Goal: Information Seeking & Learning: Learn about a topic

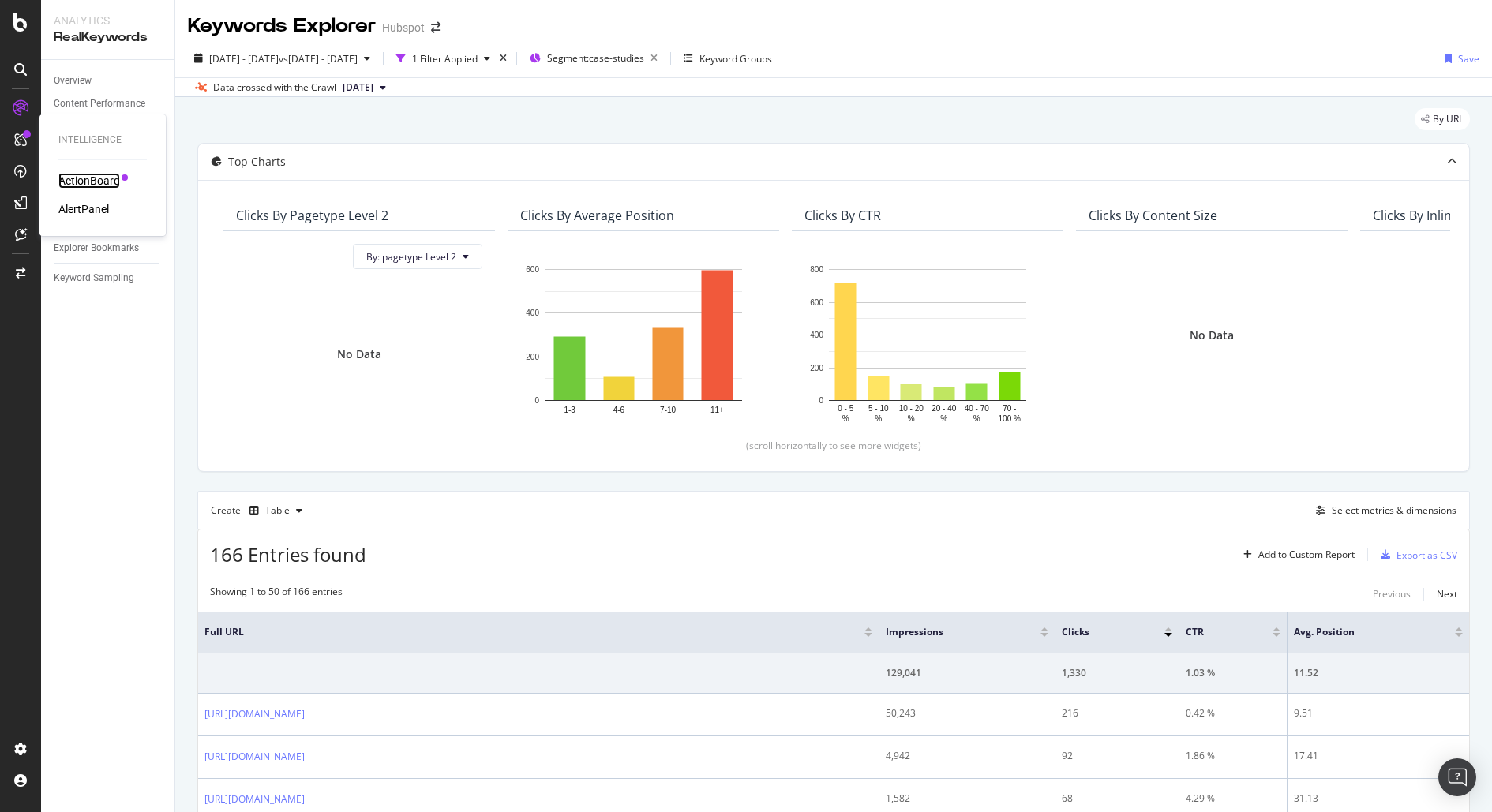
click at [100, 176] on div "ActionBoard" at bounding box center [89, 181] width 62 height 16
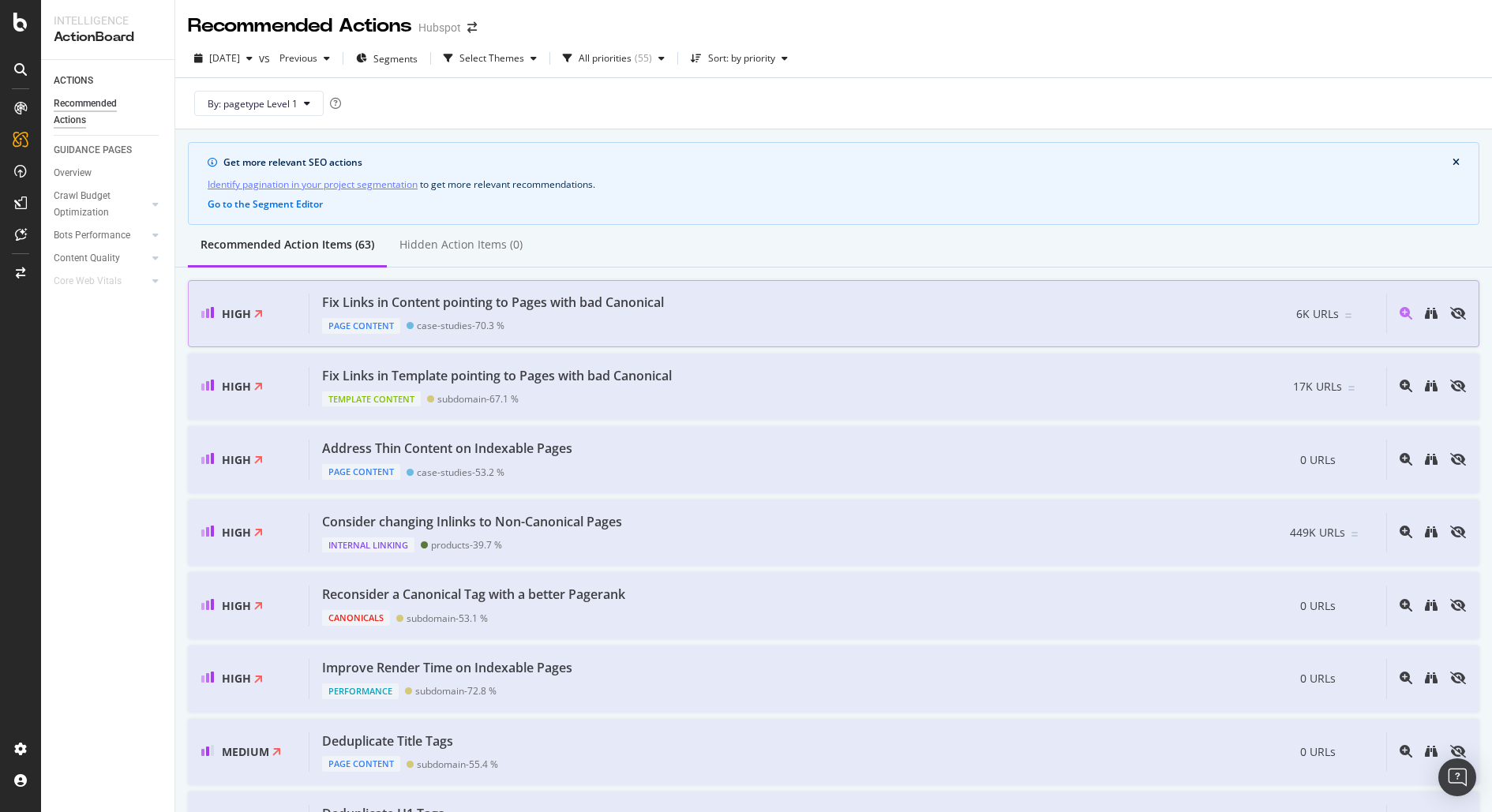
click at [1106, 321] on div "Fix Links in Content pointing to Pages with bad Canonical Page Content case-stu…" at bounding box center [847, 313] width 1077 height 40
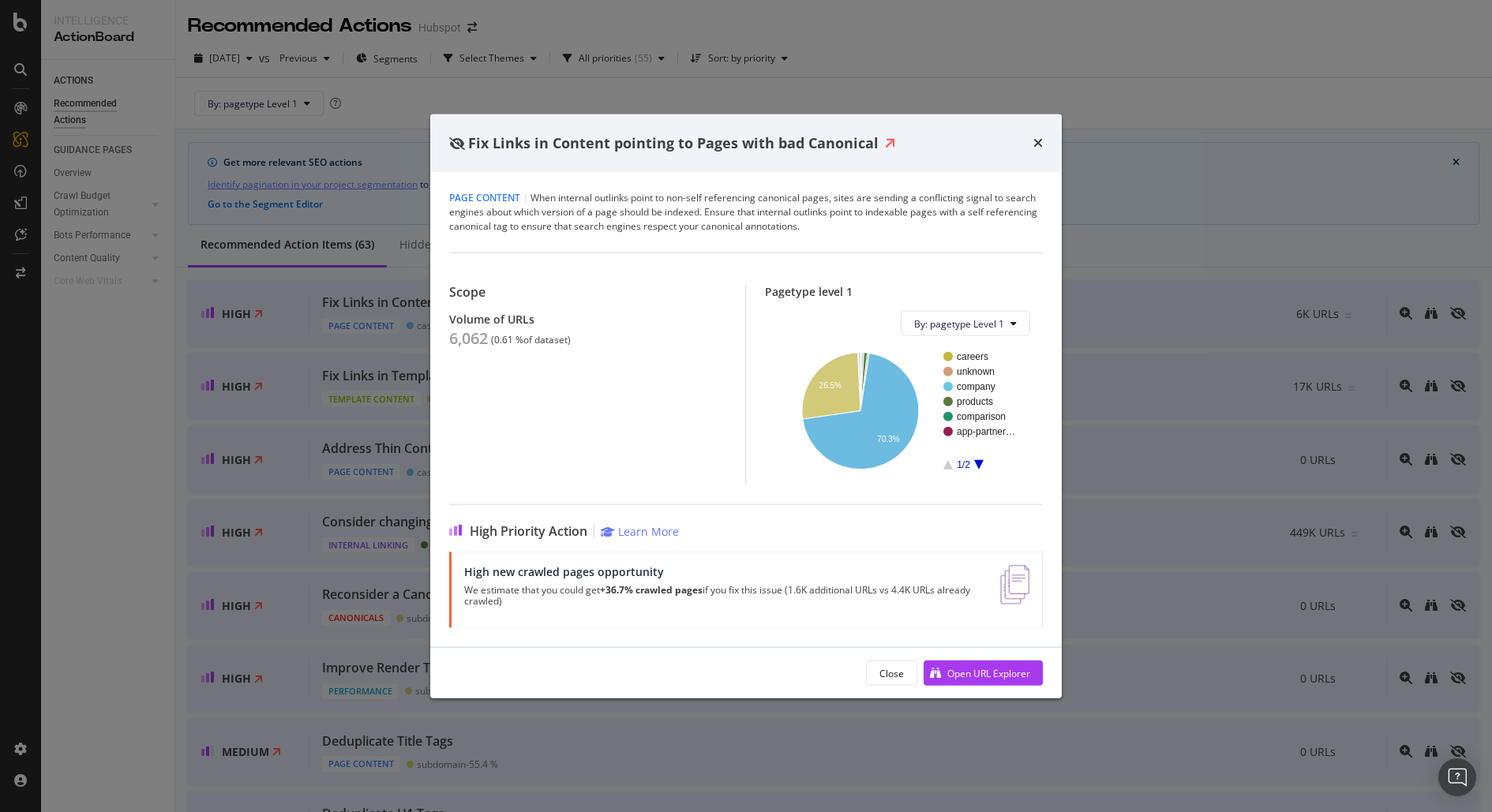
click at [265, 438] on div "Fix Links in Content pointing to Pages with bad Canonical Page Content | When i…" at bounding box center [746, 406] width 1492 height 812
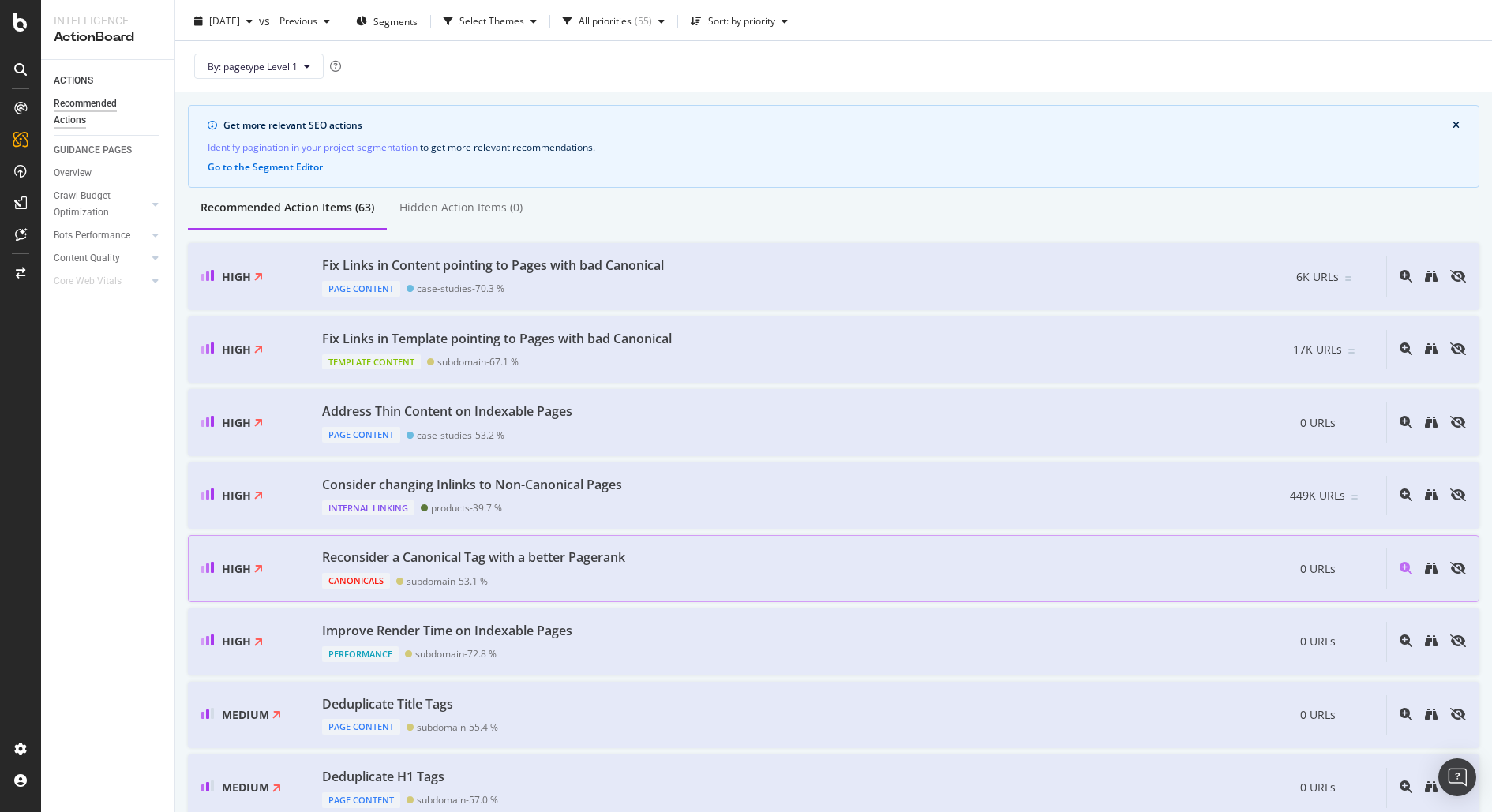
scroll to position [38, 0]
click at [753, 349] on div "Fix Links in Template pointing to Pages with bad Canonical Template Content sub…" at bounding box center [847, 349] width 1077 height 40
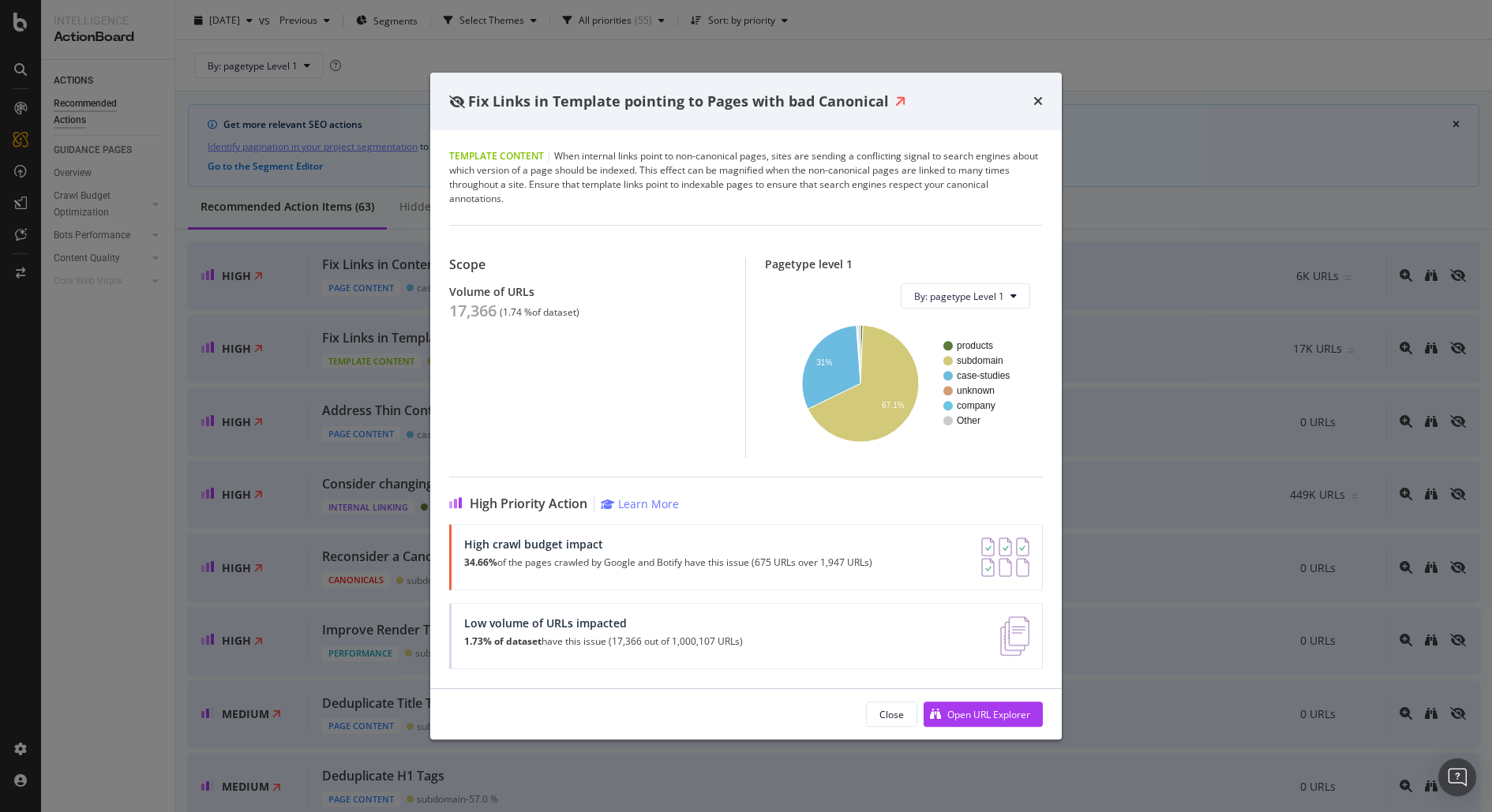
click at [240, 560] on div "Fix Links in Template pointing to Pages with bad Canonical Template Content | W…" at bounding box center [746, 406] width 1492 height 812
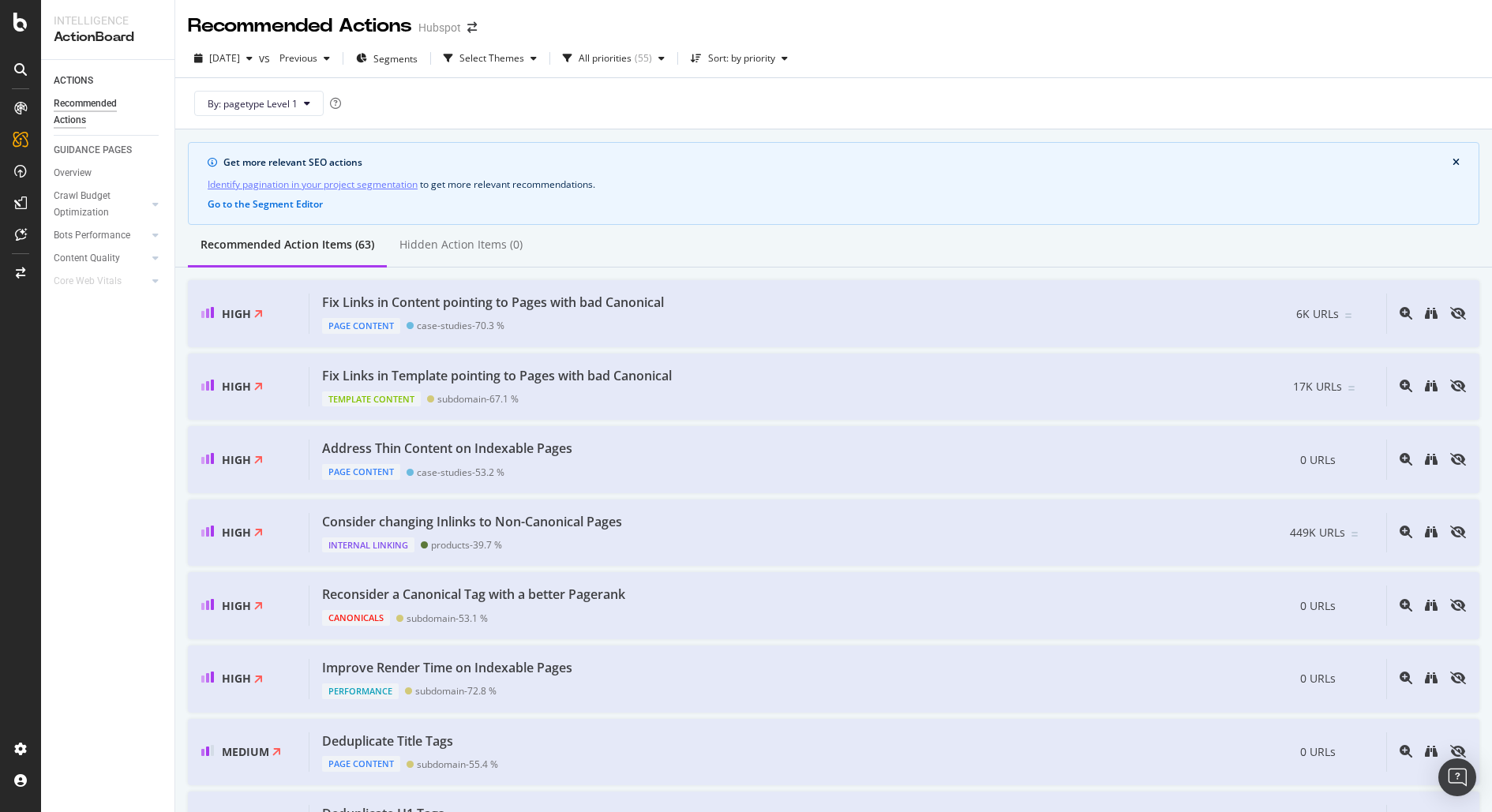
click at [17, 71] on icon at bounding box center [21, 70] width 13 height 13
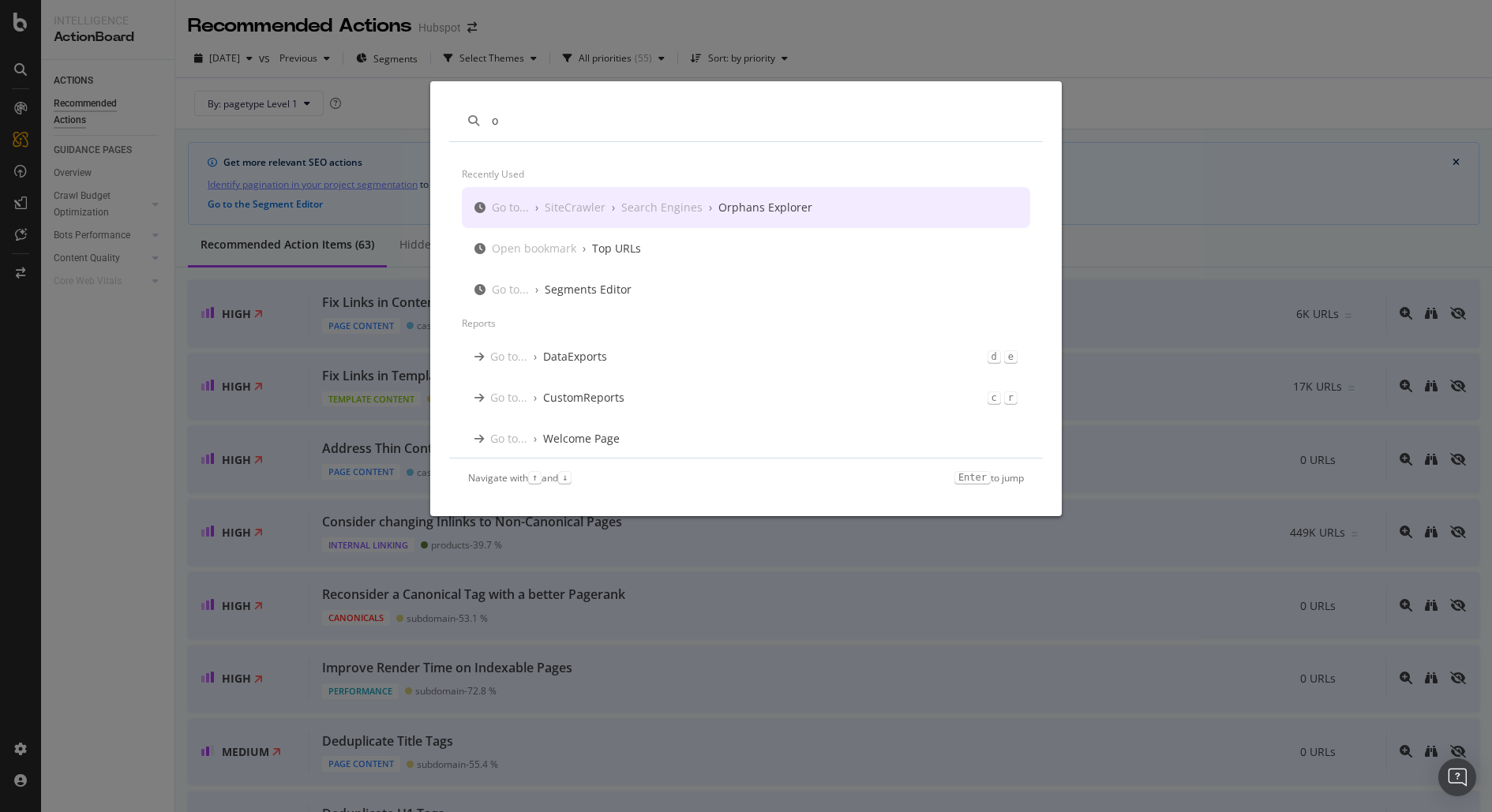
type input "o"
click at [689, 210] on div "Search Engines" at bounding box center [661, 207] width 81 height 16
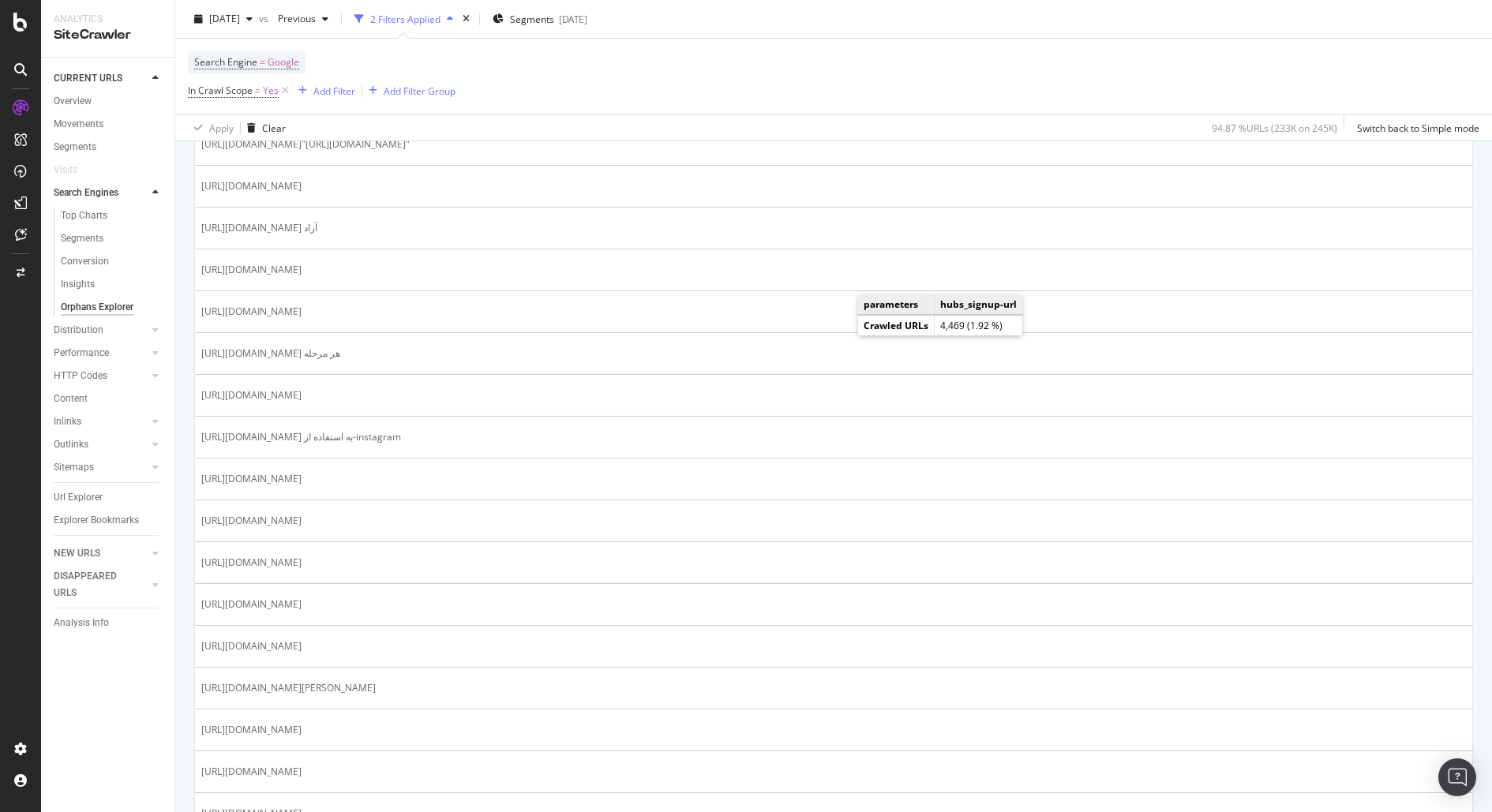
scroll to position [191, 0]
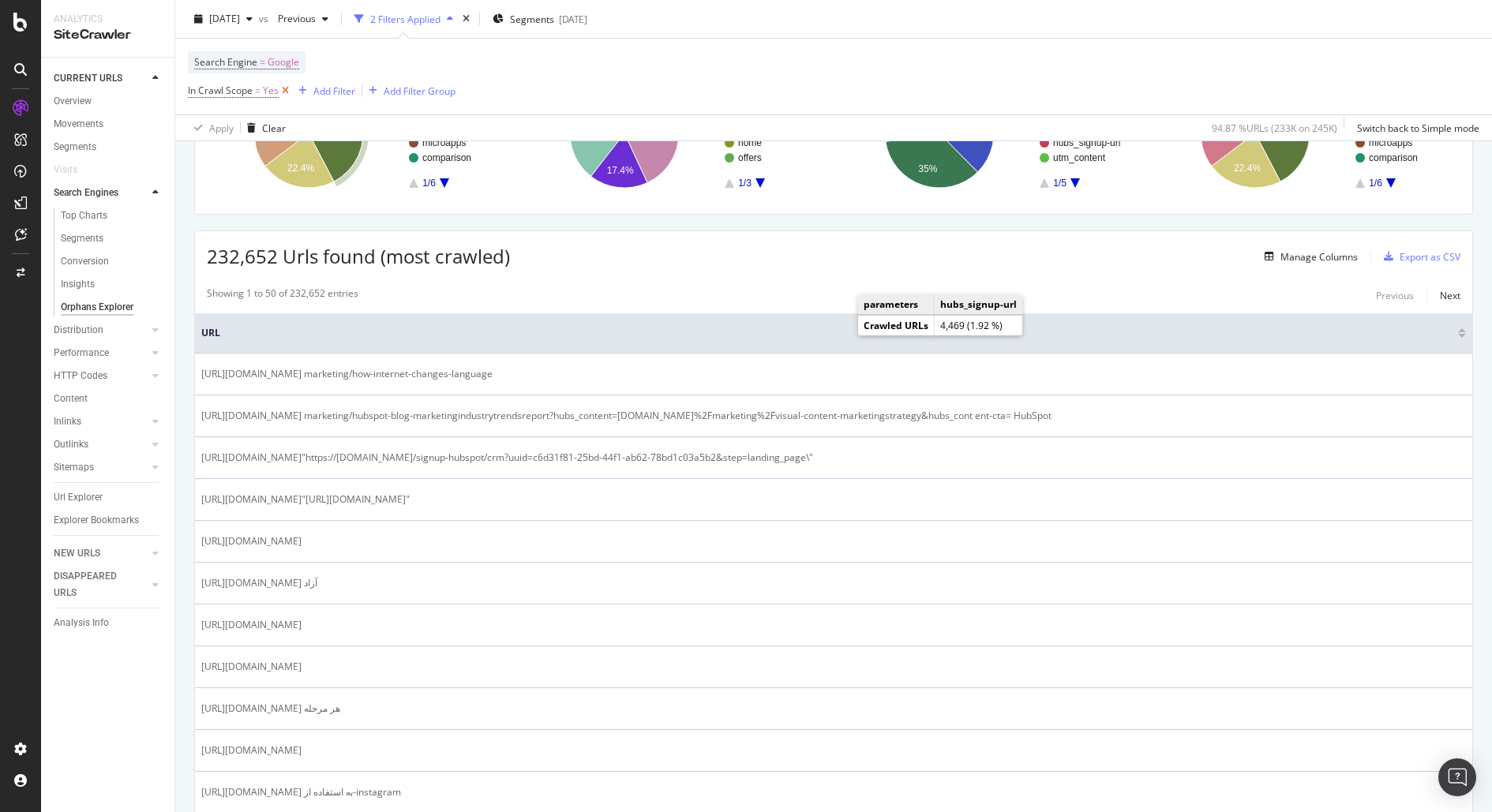
click at [286, 97] on icon at bounding box center [285, 91] width 13 height 16
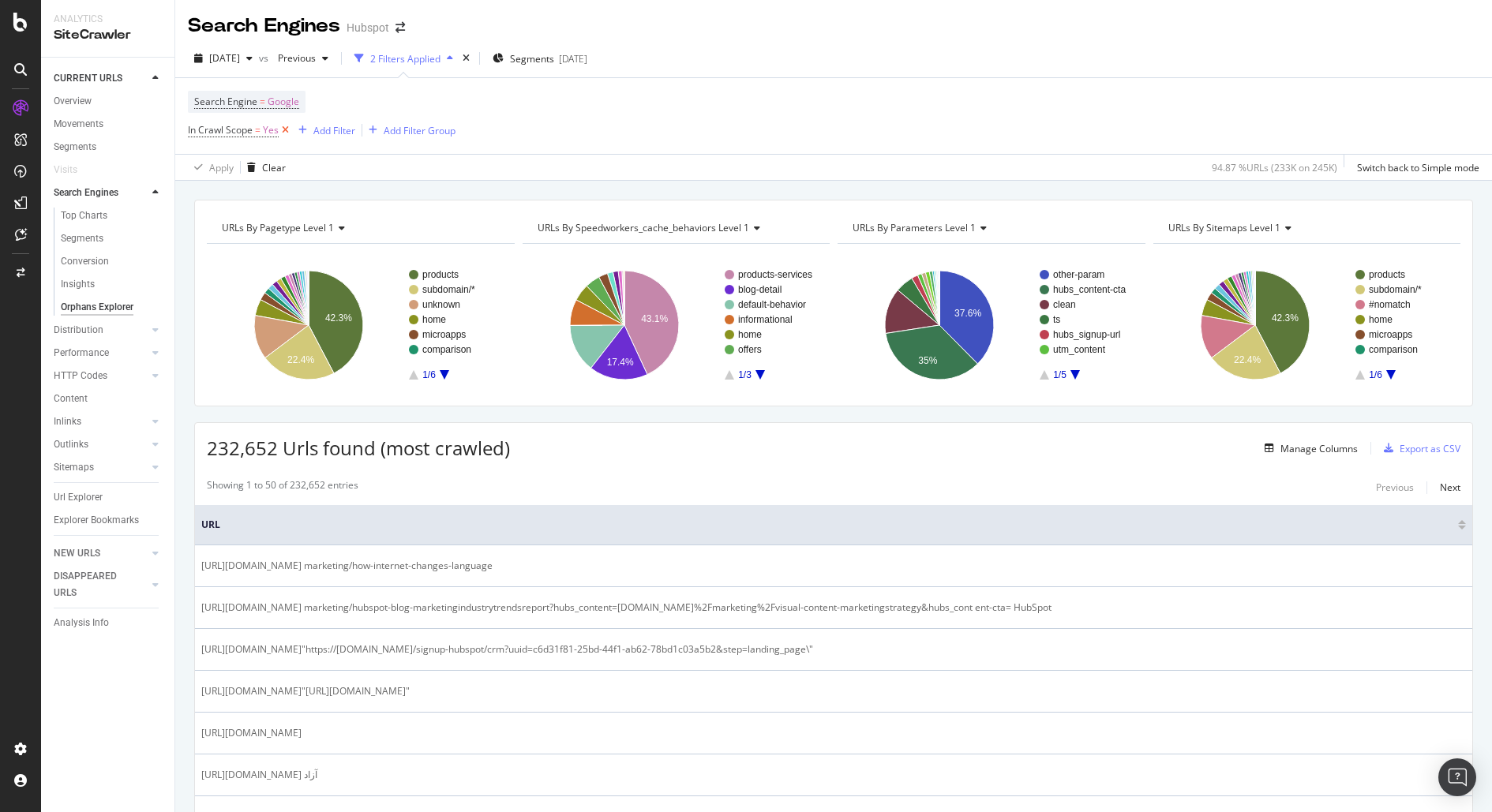
click at [285, 129] on icon at bounding box center [285, 130] width 13 height 16
click at [238, 133] on span "In Crawl Scope" at bounding box center [220, 130] width 65 height 13
click at [223, 155] on div "Yes" at bounding box center [288, 168] width 174 height 25
click at [206, 219] on div "No" at bounding box center [290, 220] width 169 height 21
click at [367, 204] on div "Apply" at bounding box center [362, 199] width 25 height 13
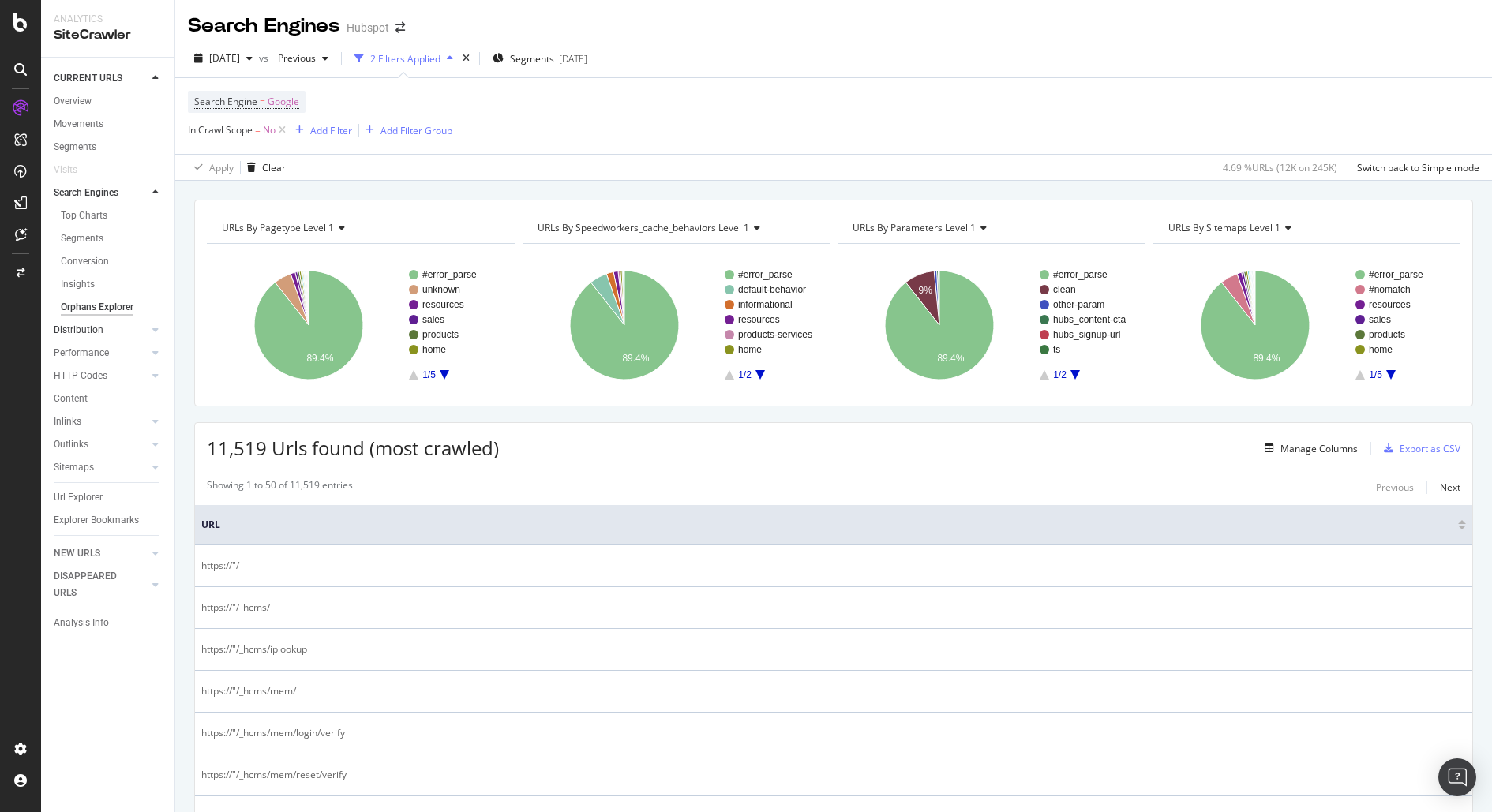
click at [108, 327] on link "Distribution" at bounding box center [100, 330] width 94 height 17
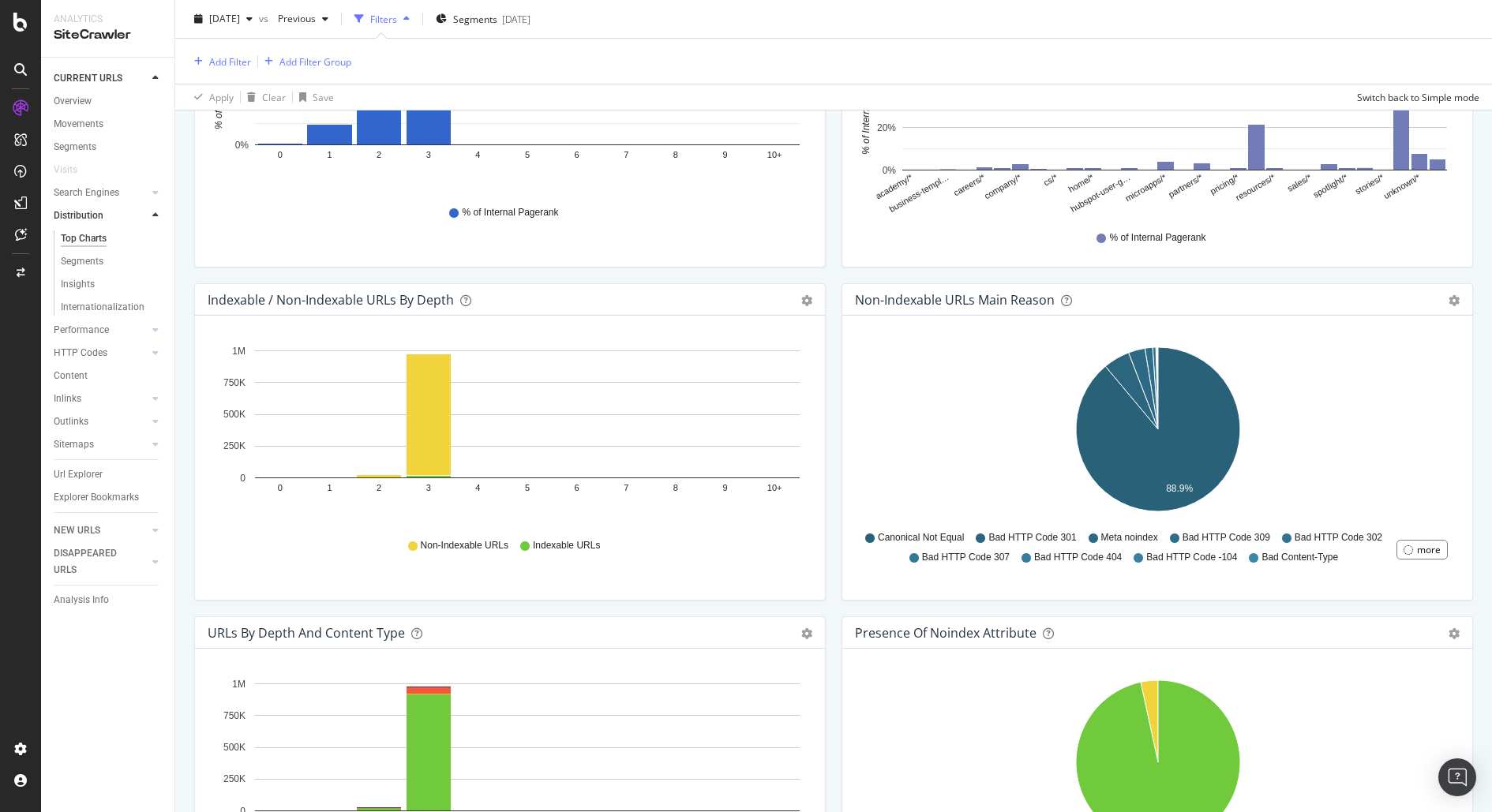
scroll to position [675, 0]
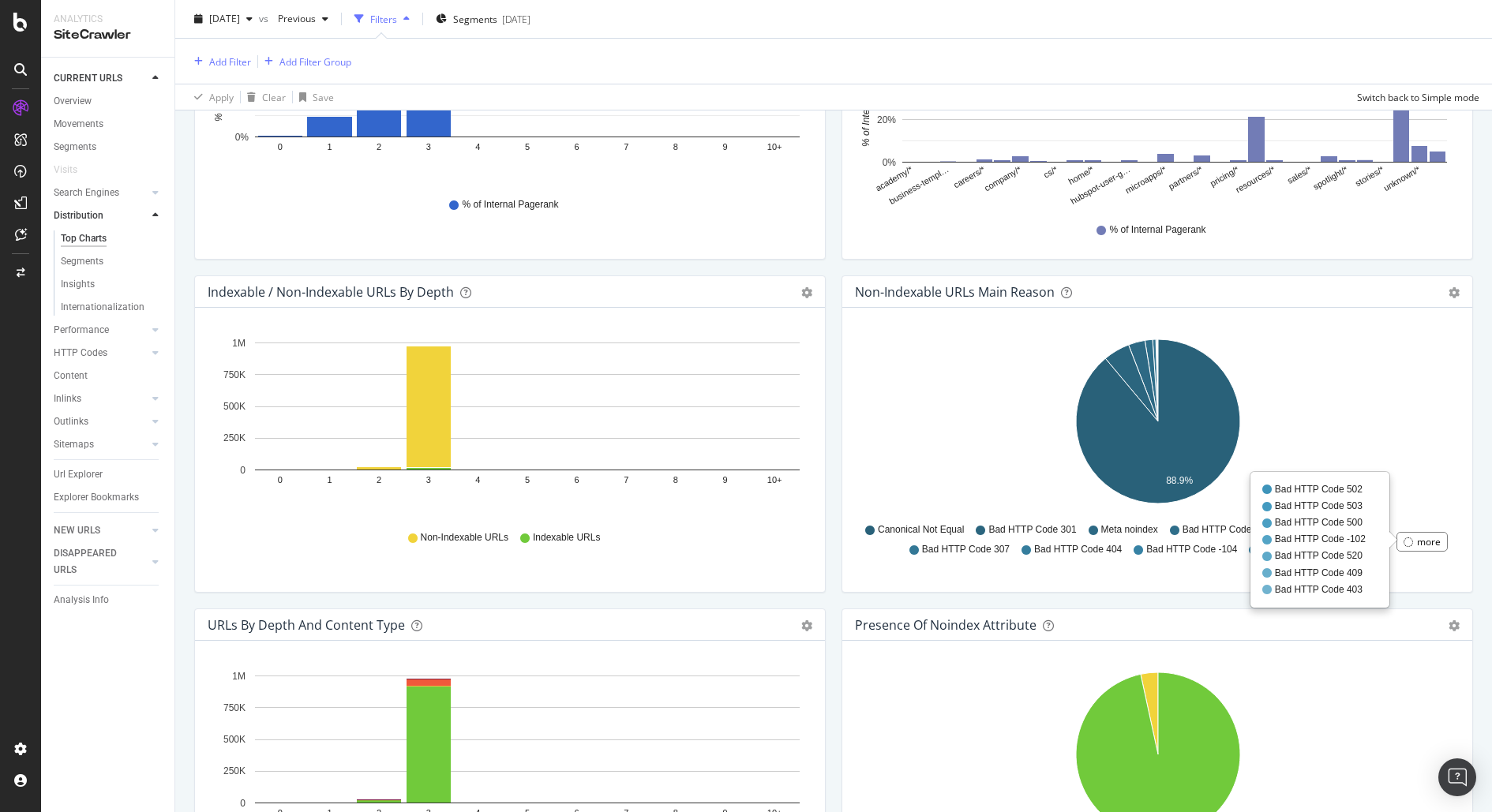
click at [1410, 532] on div "more" at bounding box center [1422, 541] width 51 height 20
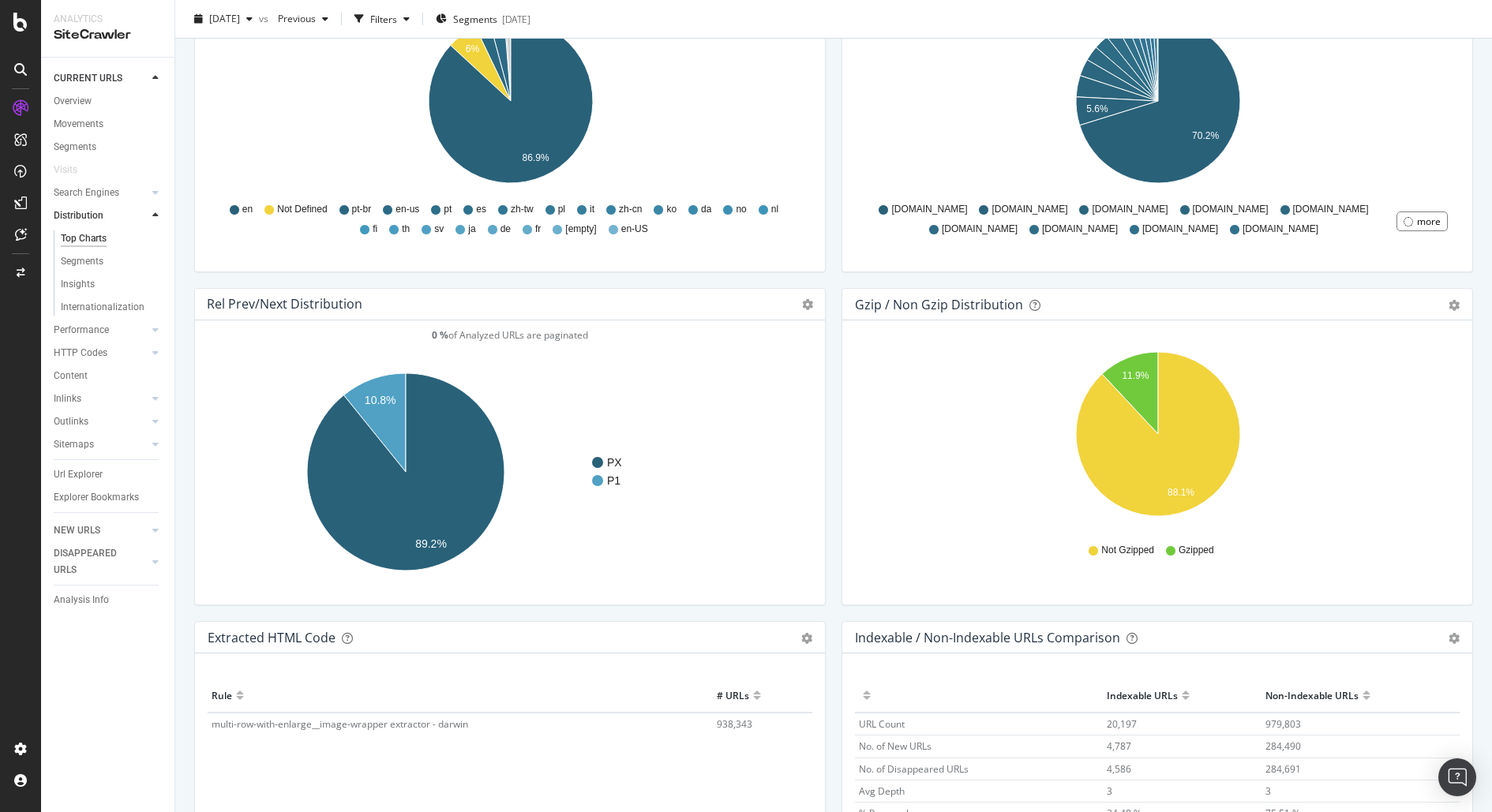
scroll to position [2115, 0]
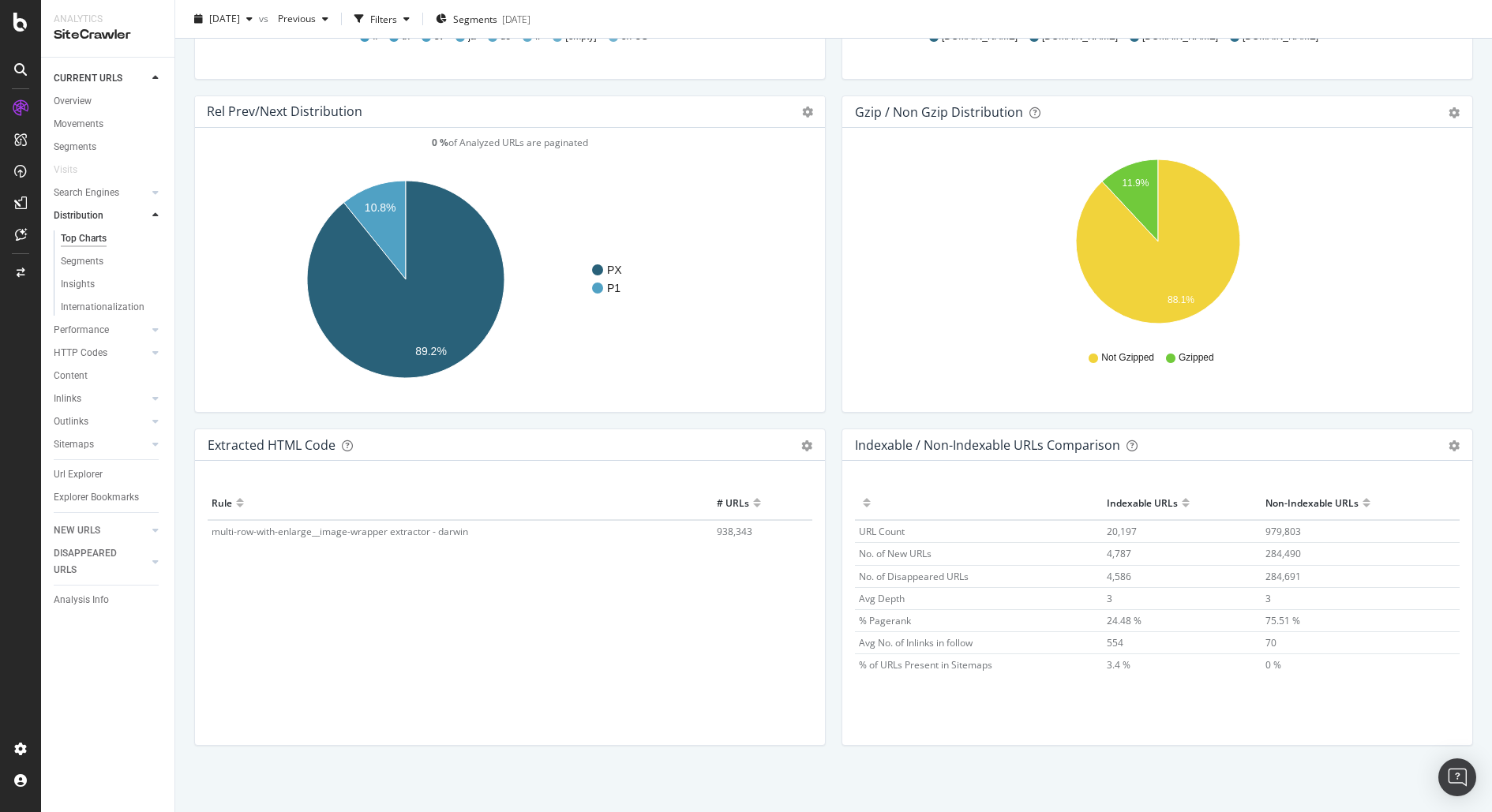
click at [363, 525] on span "multi-row-with-enlarge__image-wrapper extractor - darwin" at bounding box center [339, 531] width 256 height 13
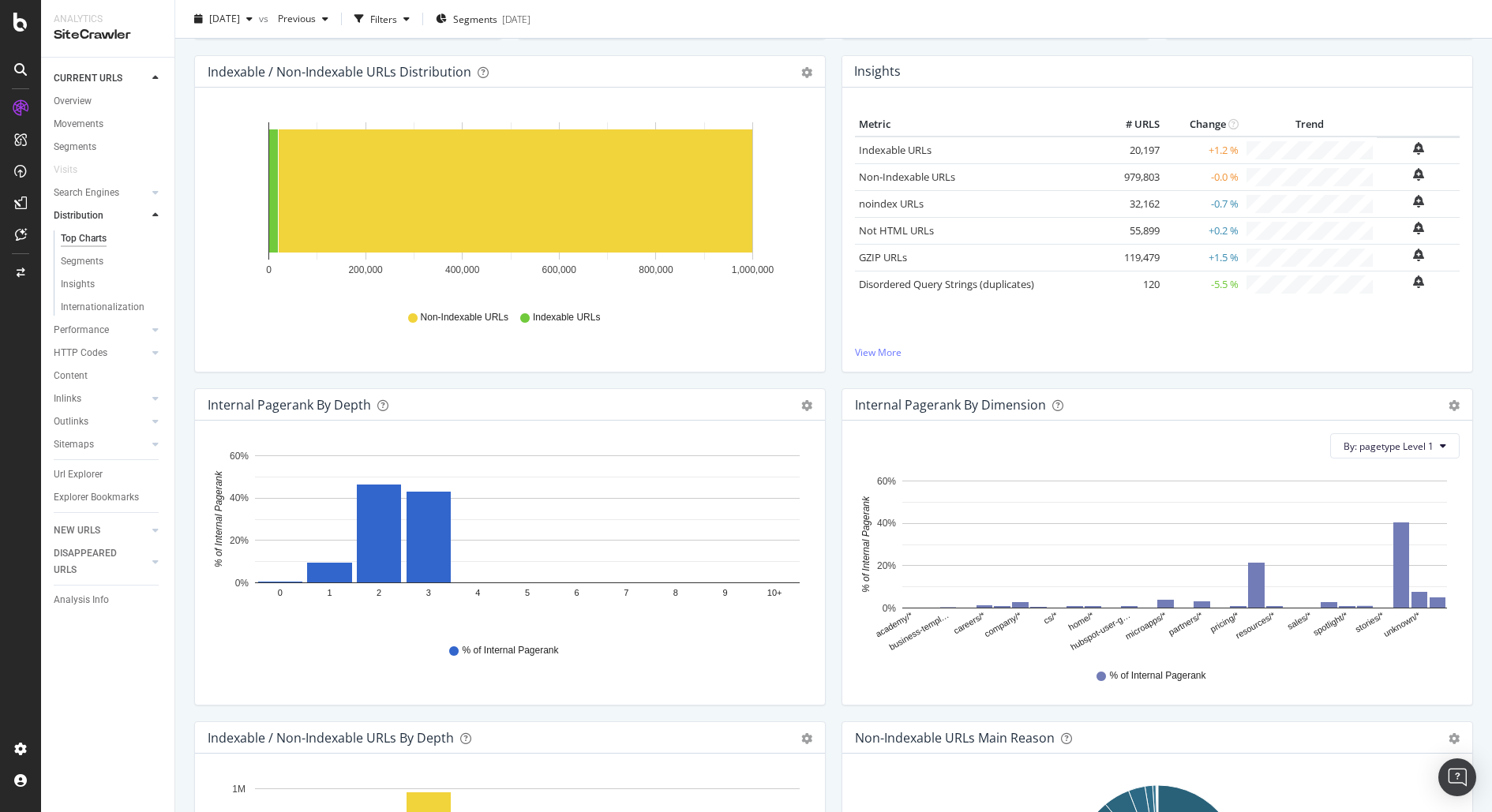
scroll to position [150, 0]
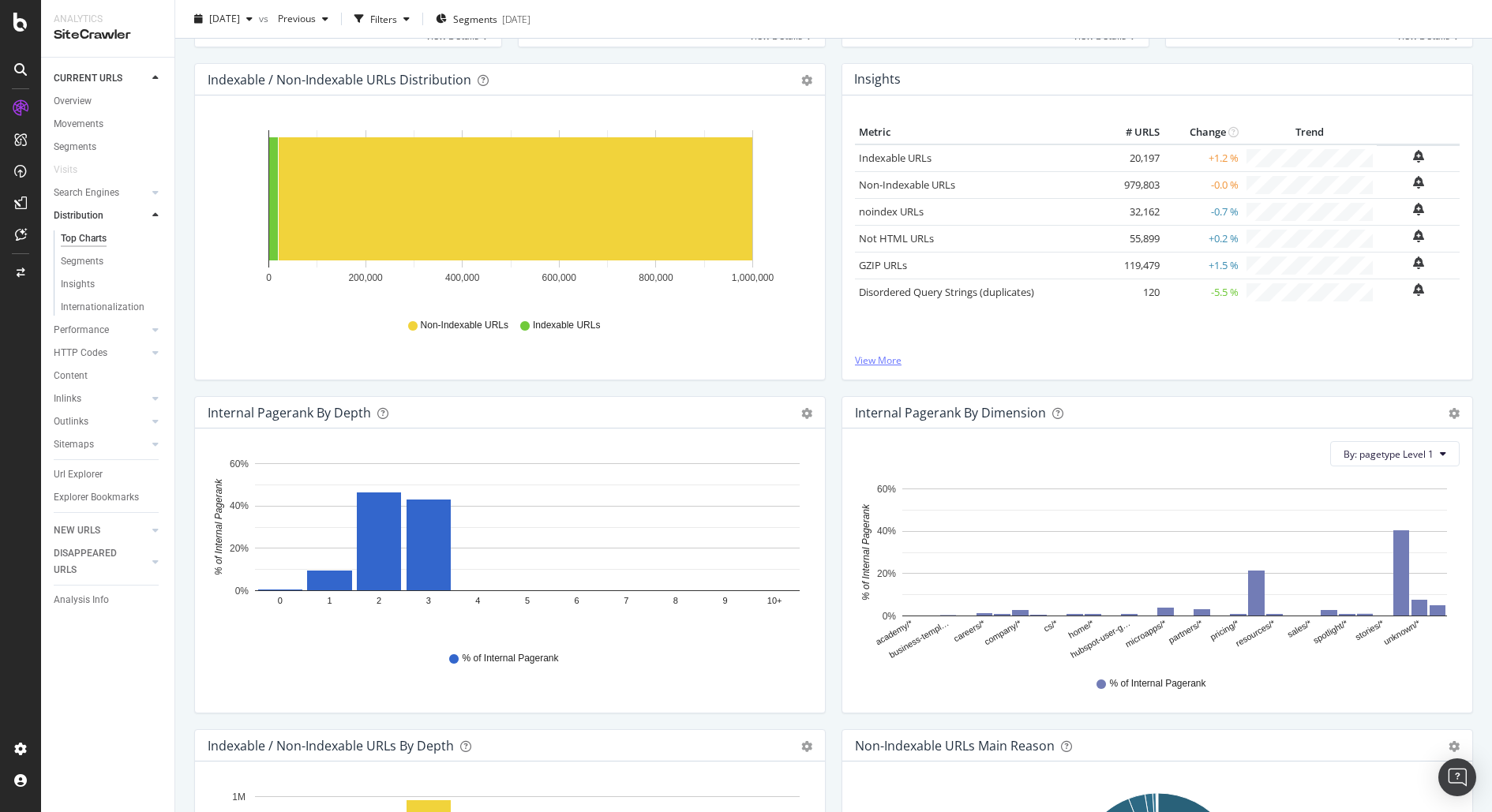
click at [882, 353] on link "View More" at bounding box center [1157, 360] width 604 height 13
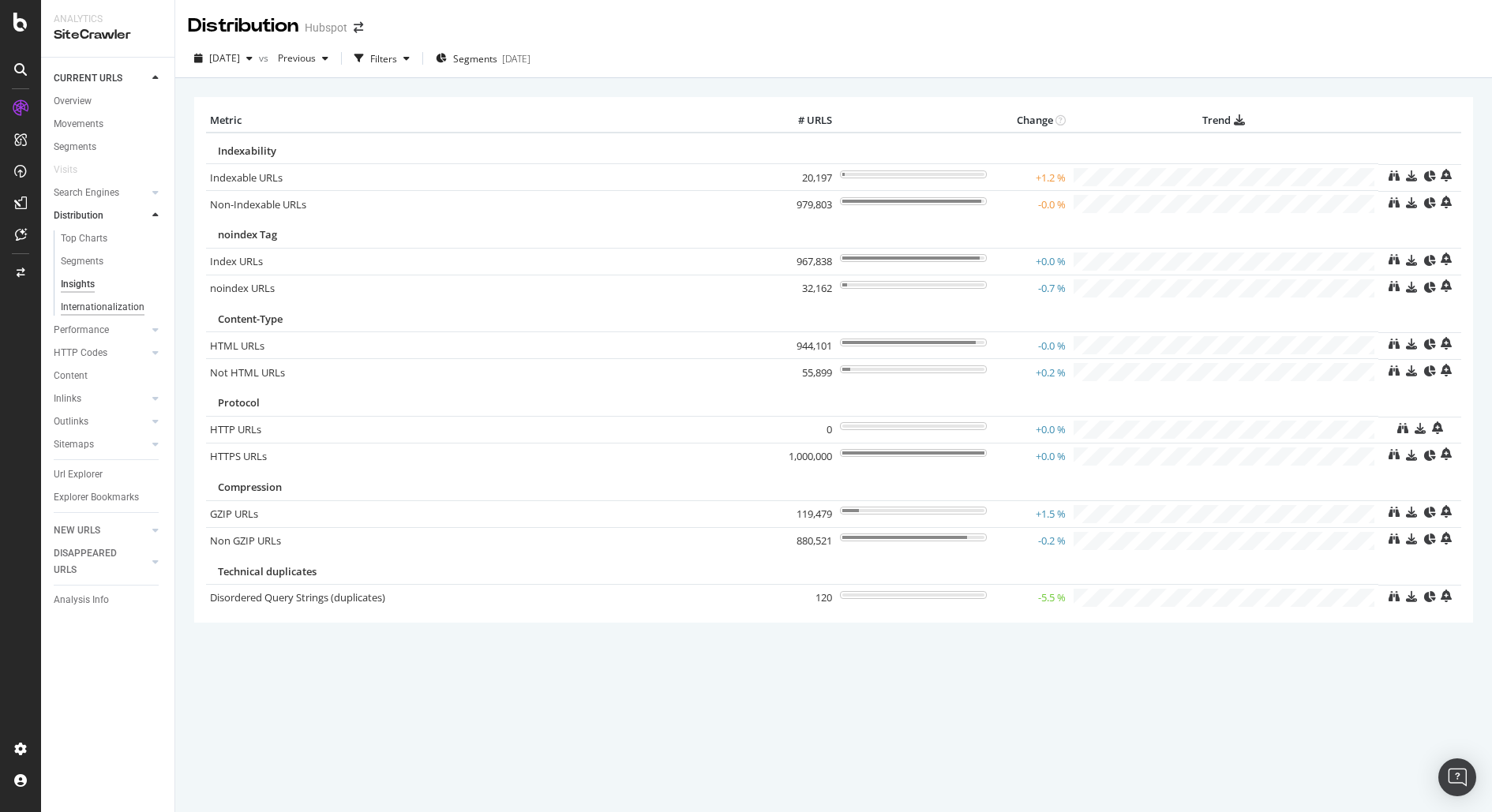
click at [130, 310] on div "Internationalization" at bounding box center [103, 307] width 84 height 17
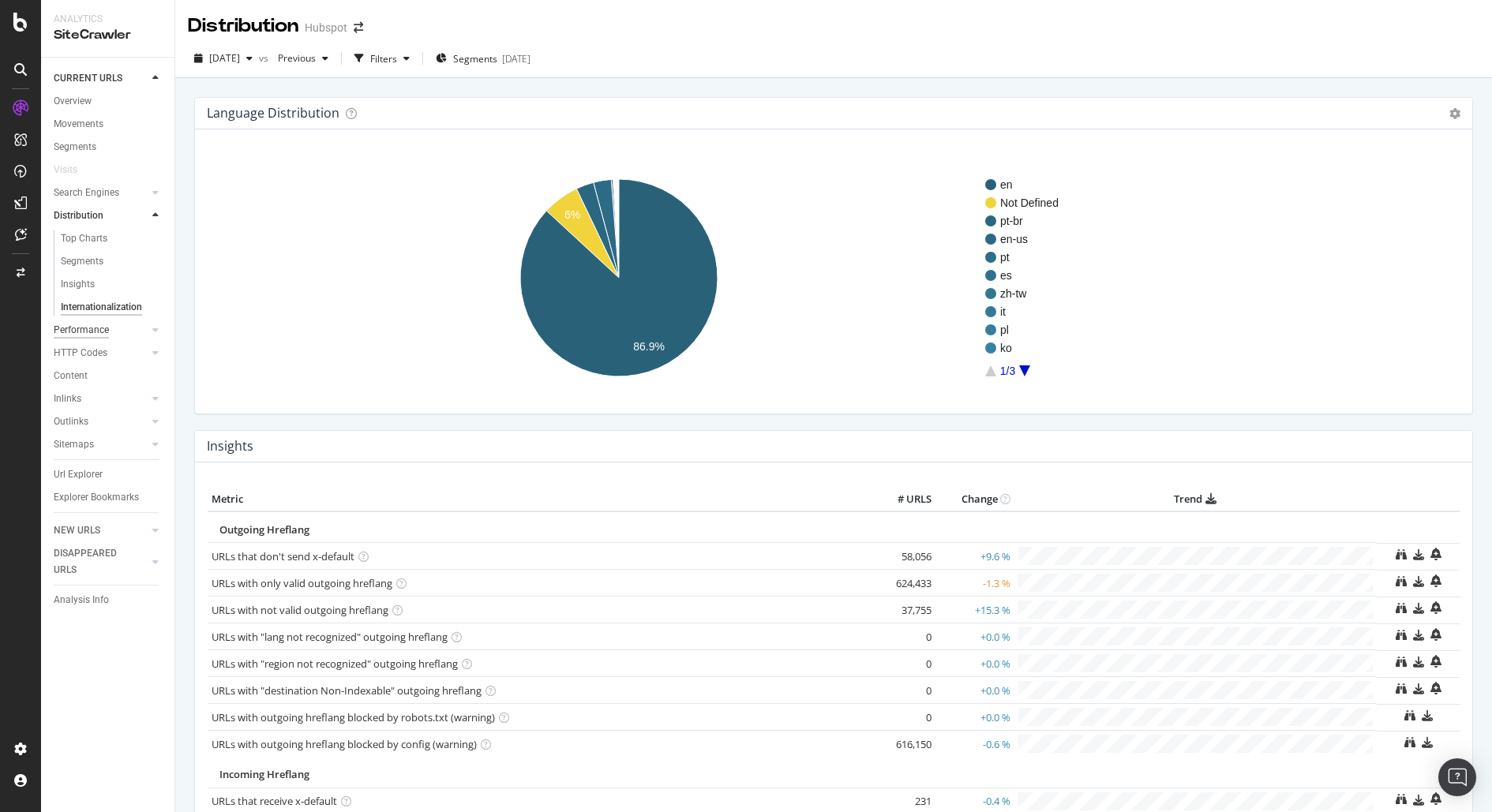
click at [83, 328] on div "Performance" at bounding box center [81, 330] width 55 height 17
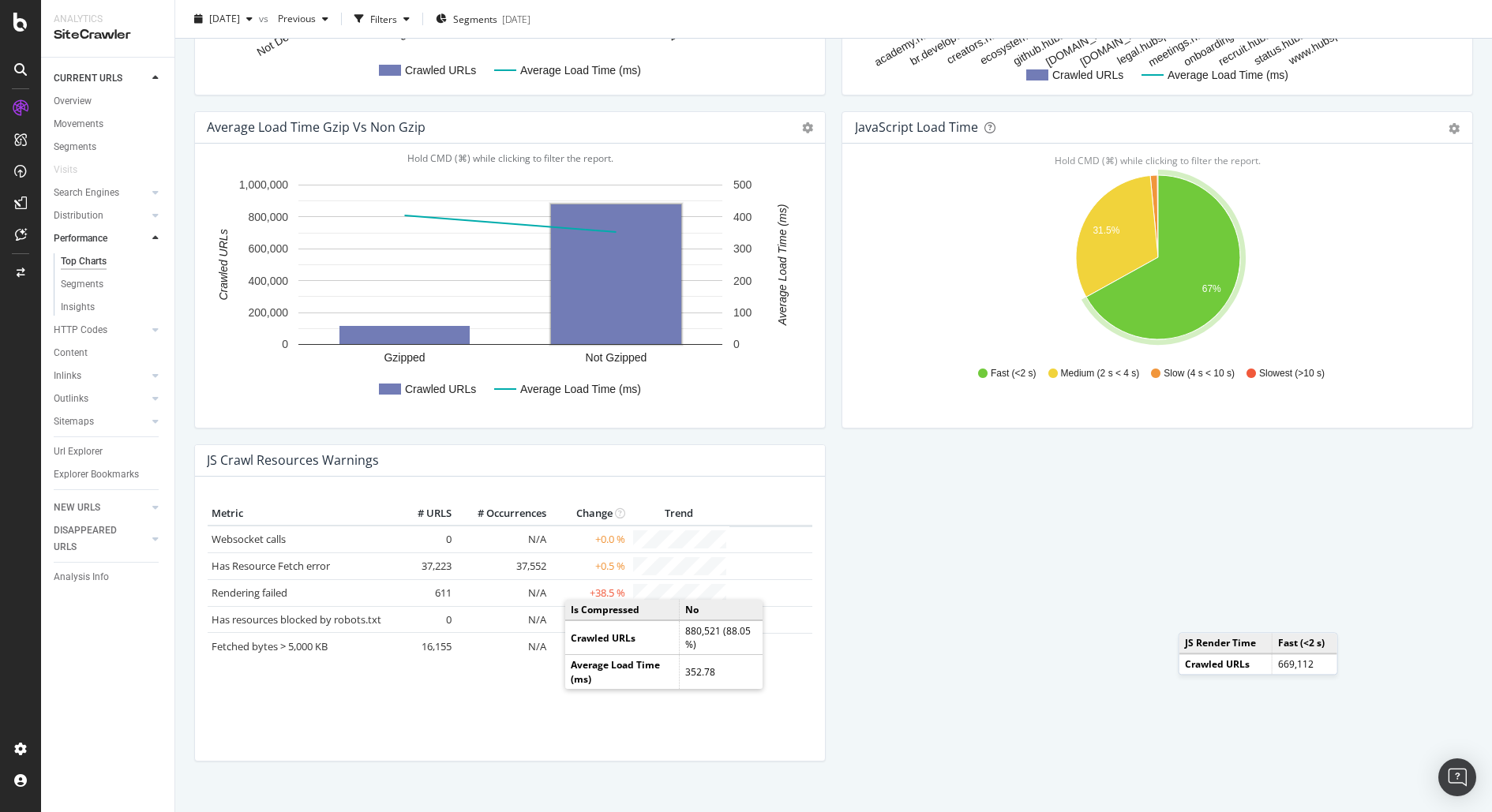
scroll to position [1167, 0]
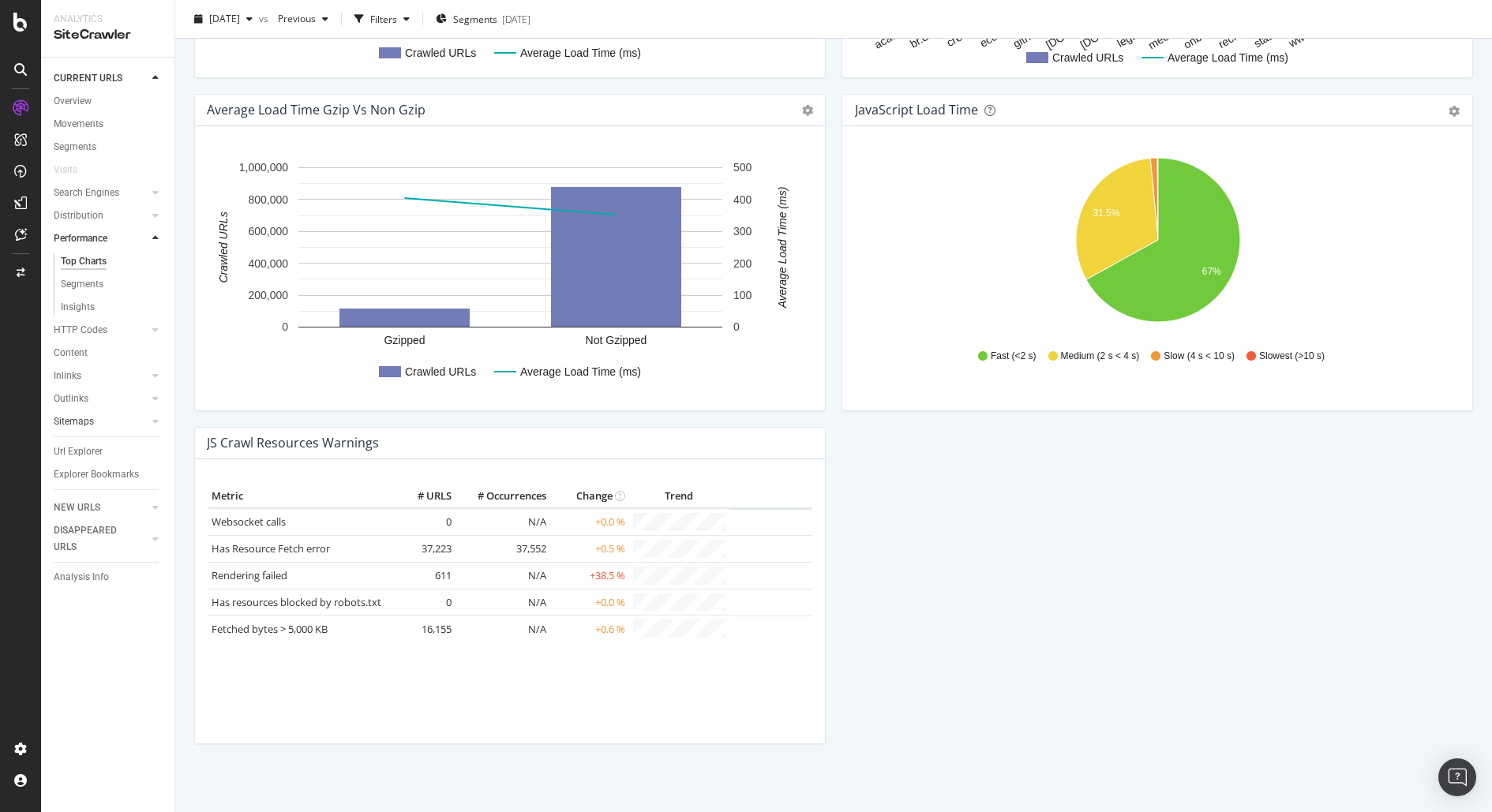
click at [100, 425] on link "Sitemaps" at bounding box center [100, 421] width 94 height 17
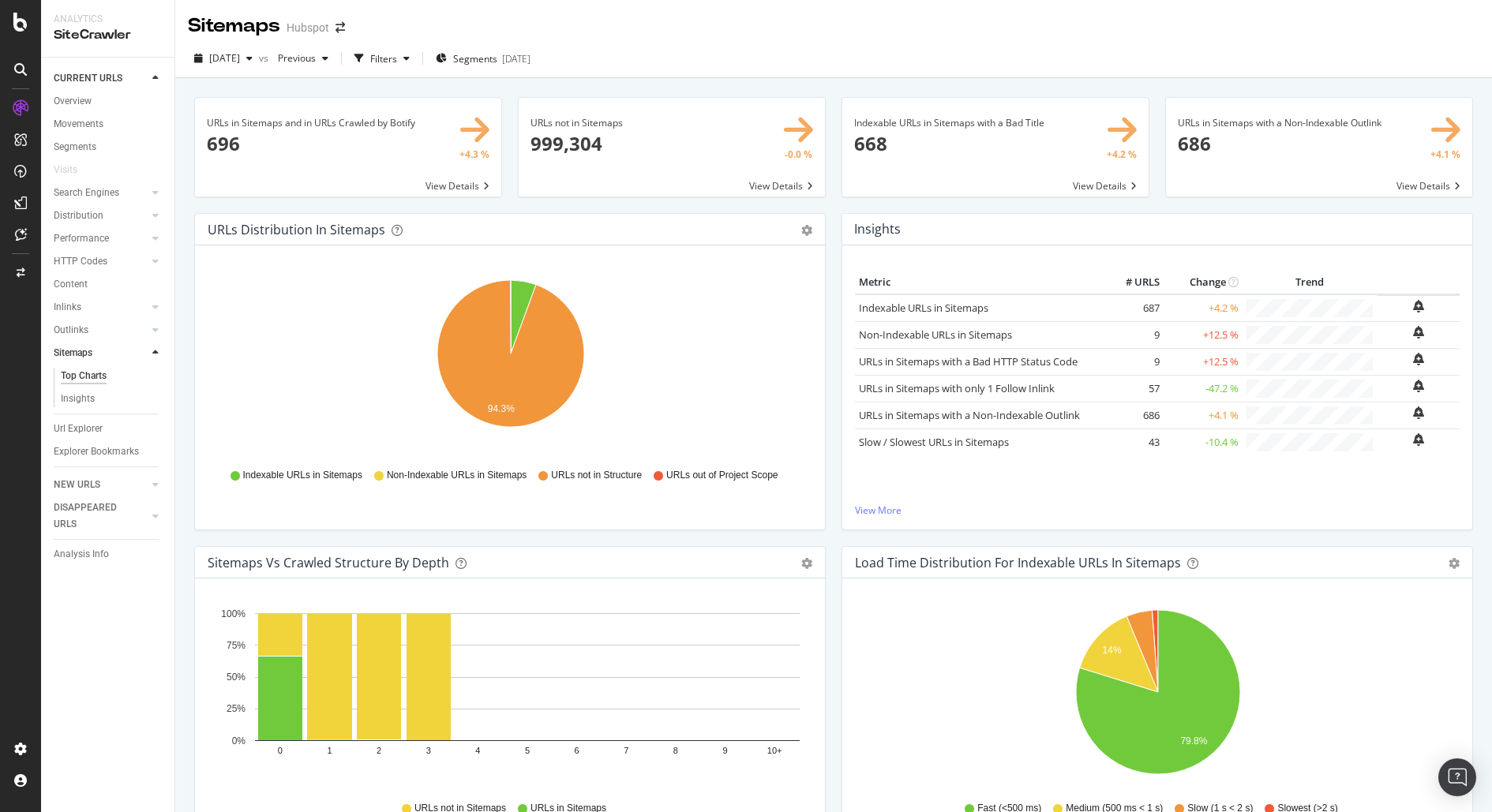
click at [1274, 295] on td at bounding box center [1309, 308] width 134 height 27
click at [405, 147] on span at bounding box center [347, 147] width 306 height 99
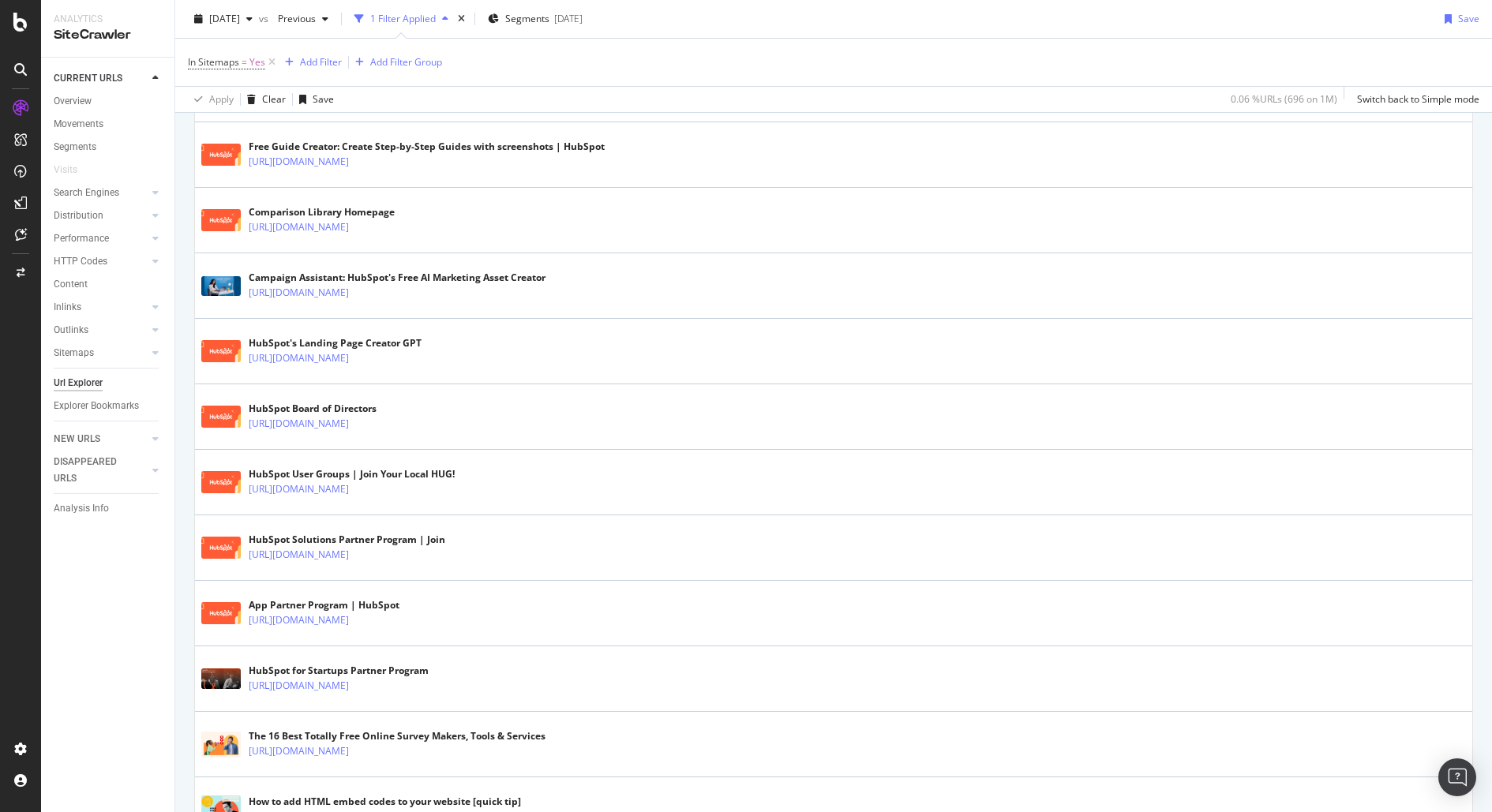
scroll to position [2902, 0]
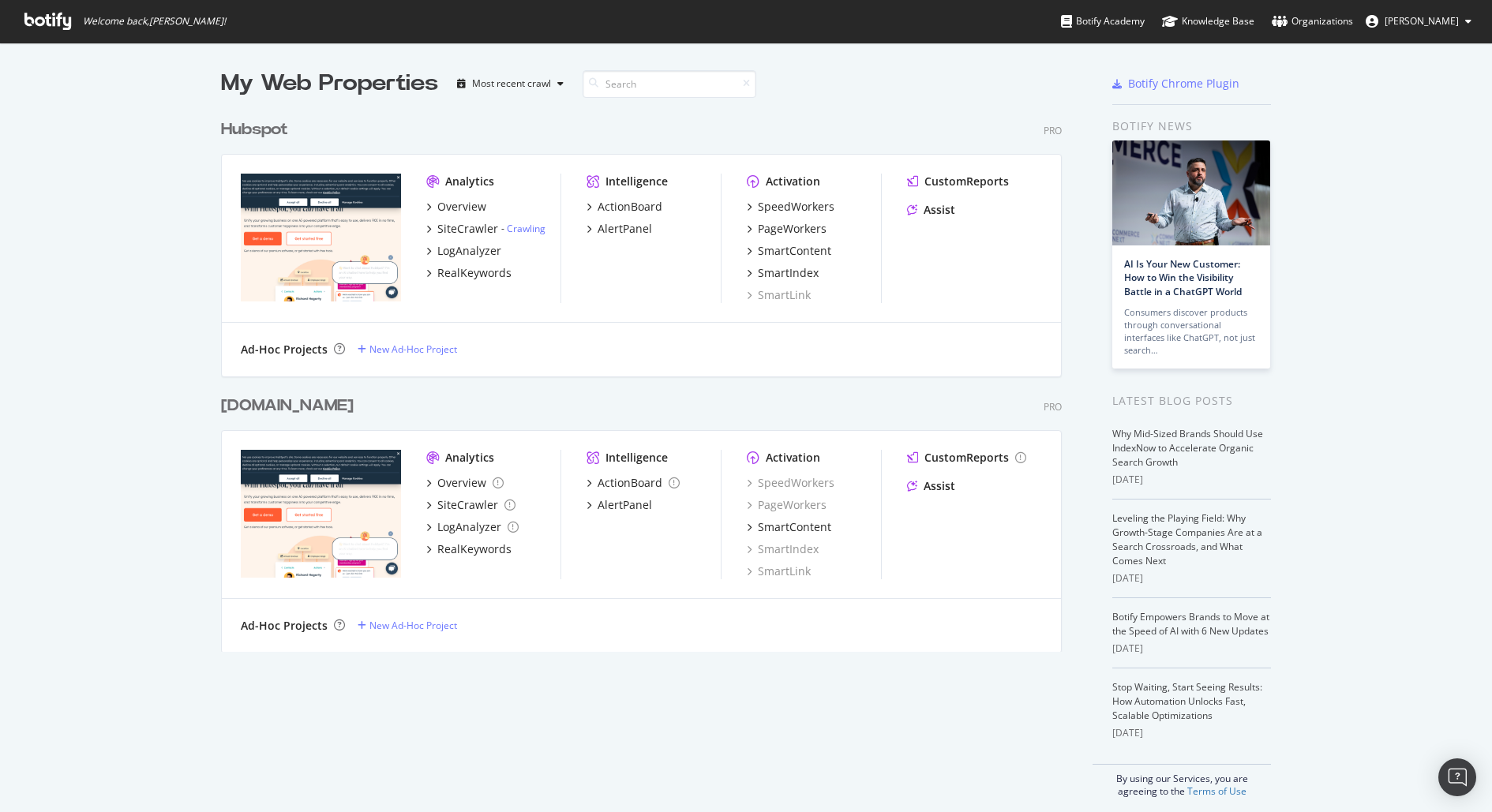
scroll to position [811, 1492]
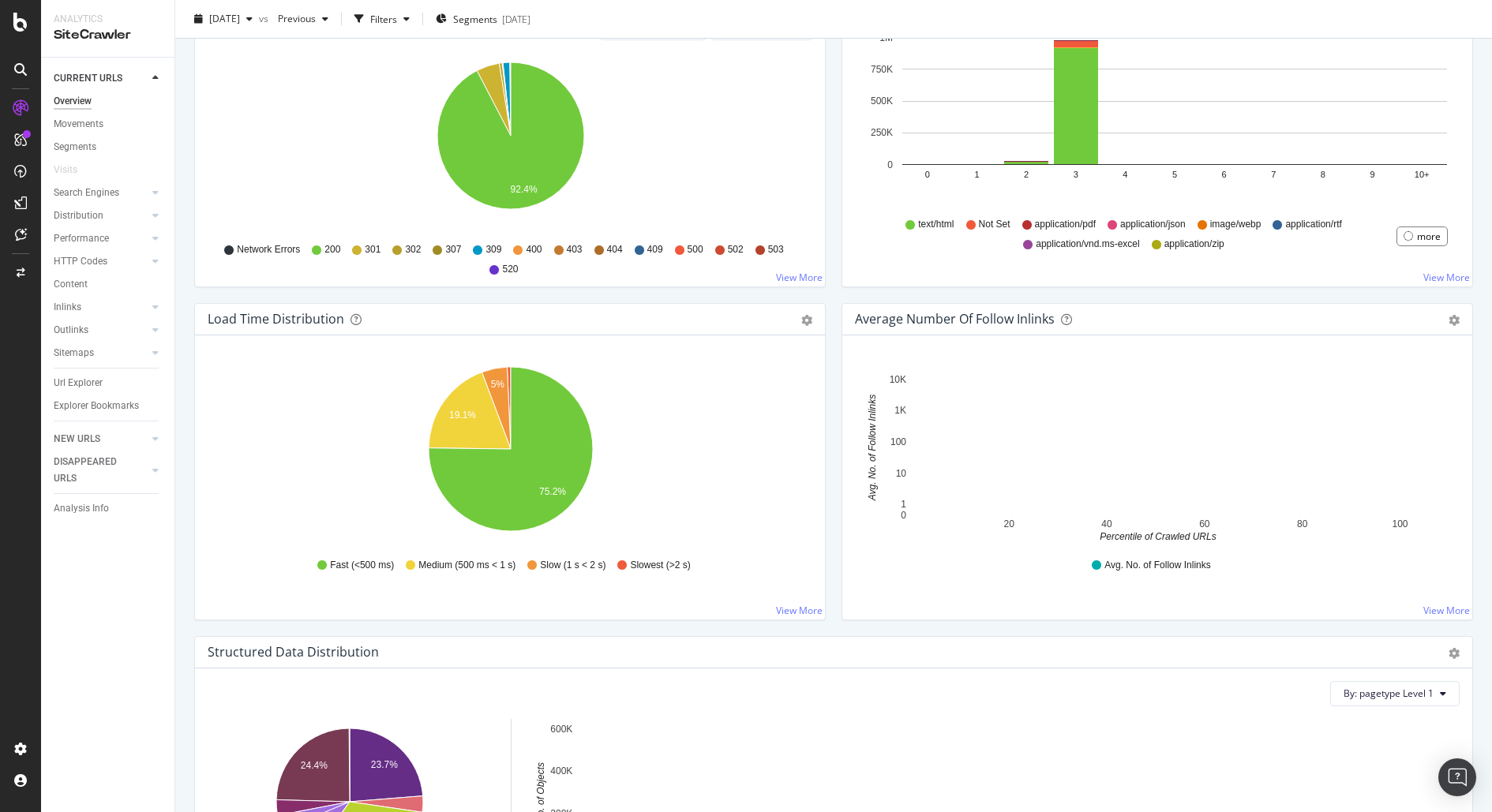
scroll to position [900, 0]
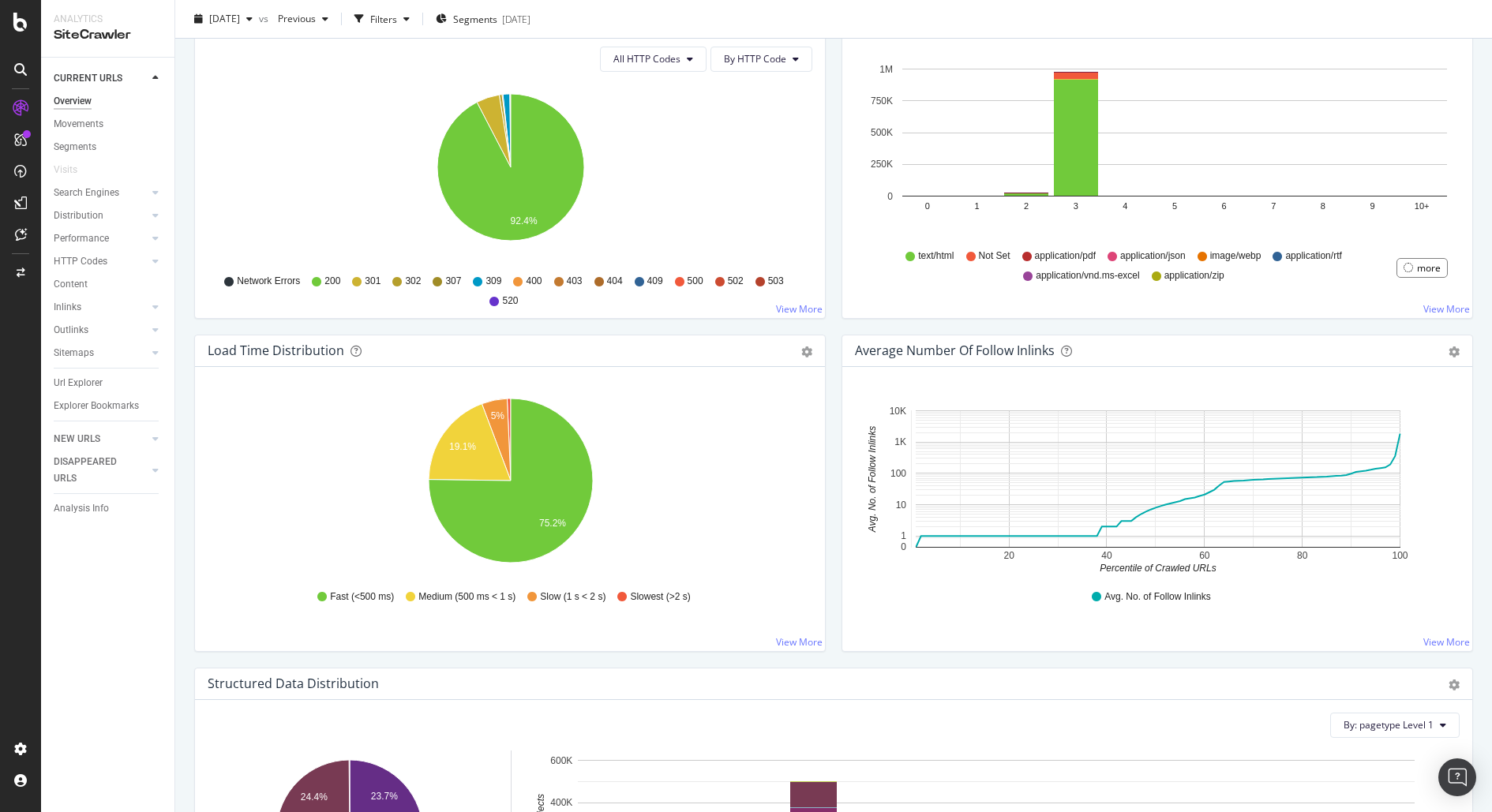
click at [22, 59] on div at bounding box center [21, 70] width 25 height 25
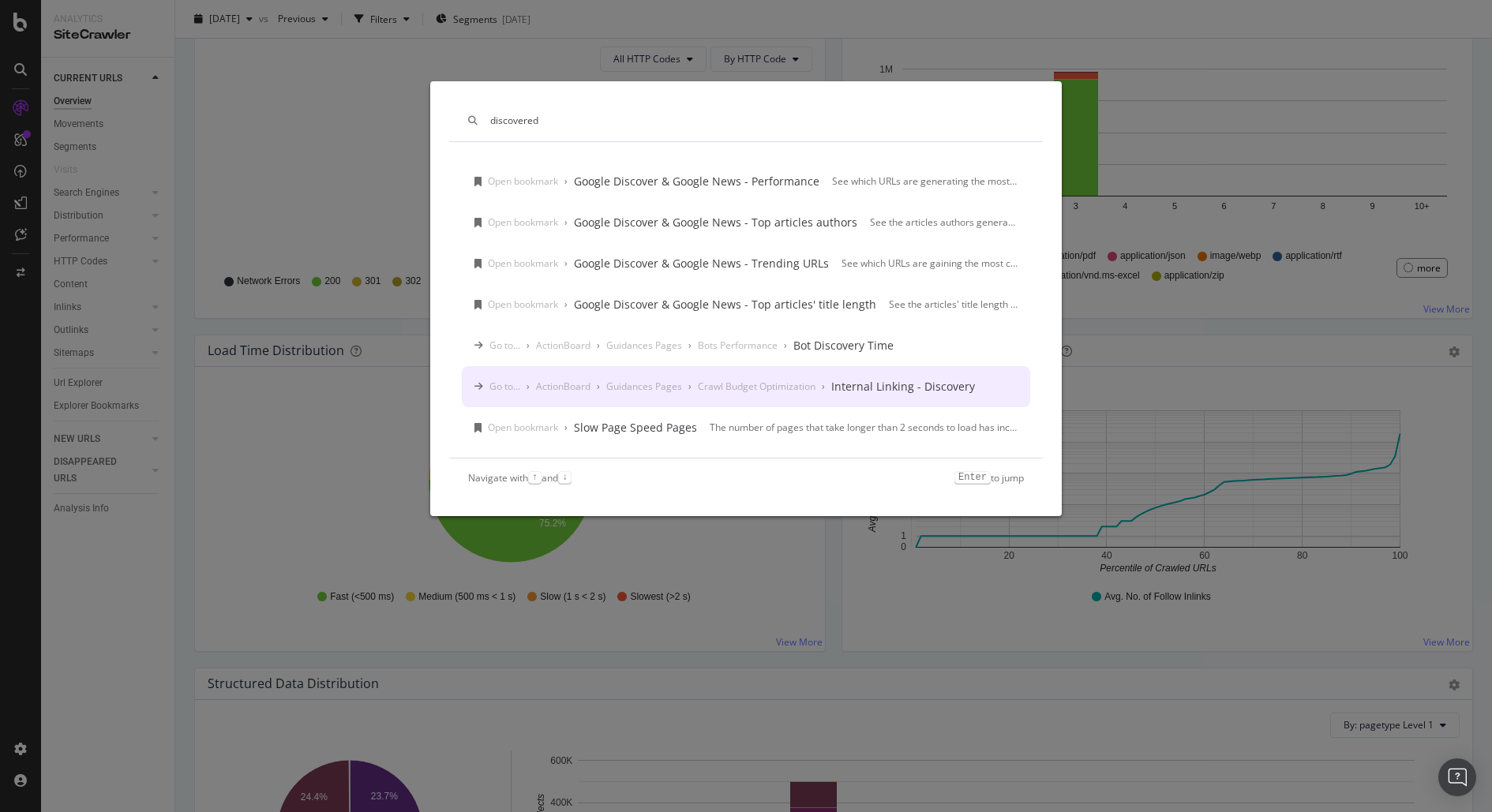
scroll to position [9, 0]
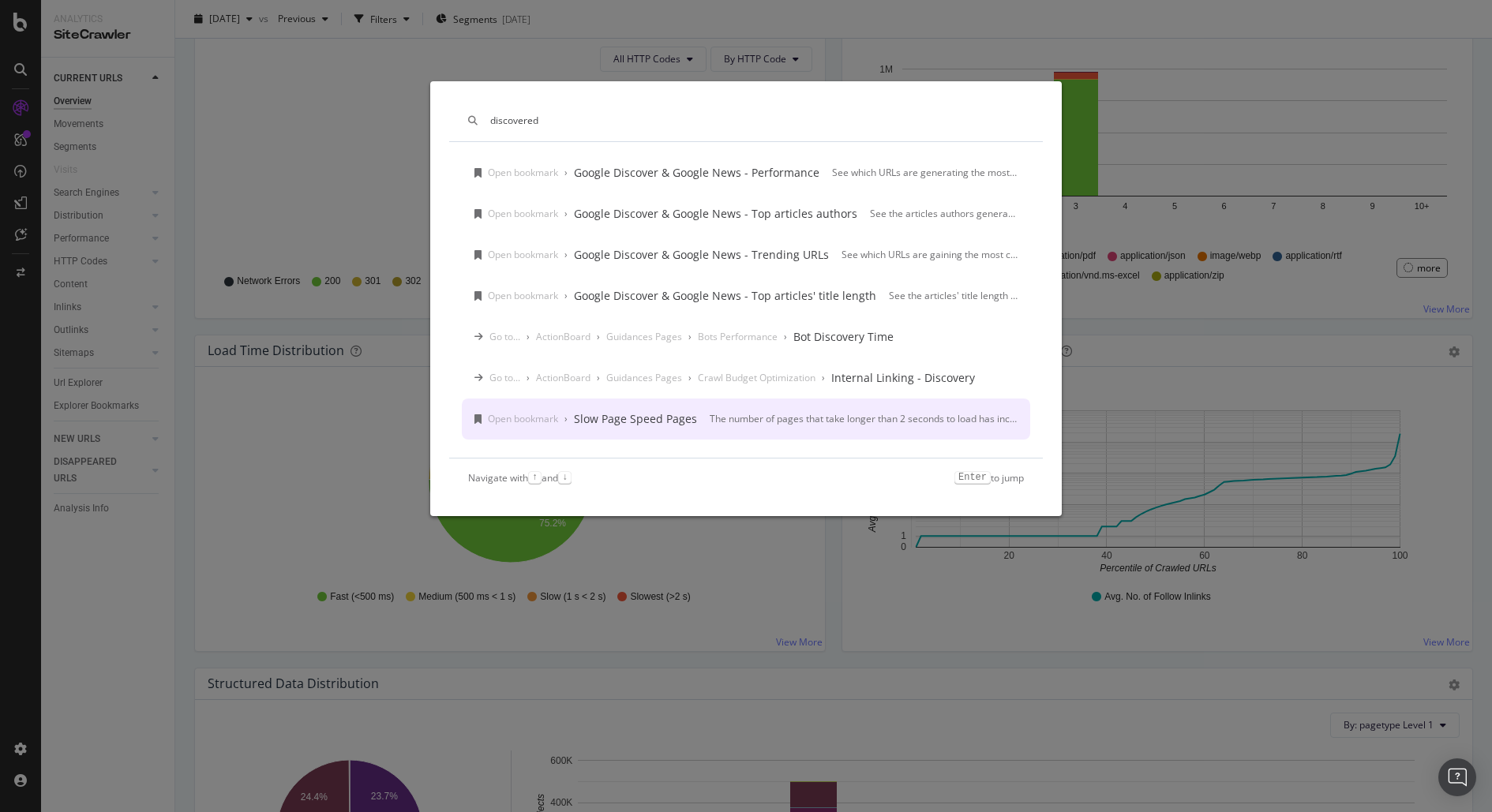
type input "discovered"
click at [448, 565] on div "discovered Open bookmark › Google Discover & Google News - Performance See whic…" at bounding box center [746, 406] width 1492 height 812
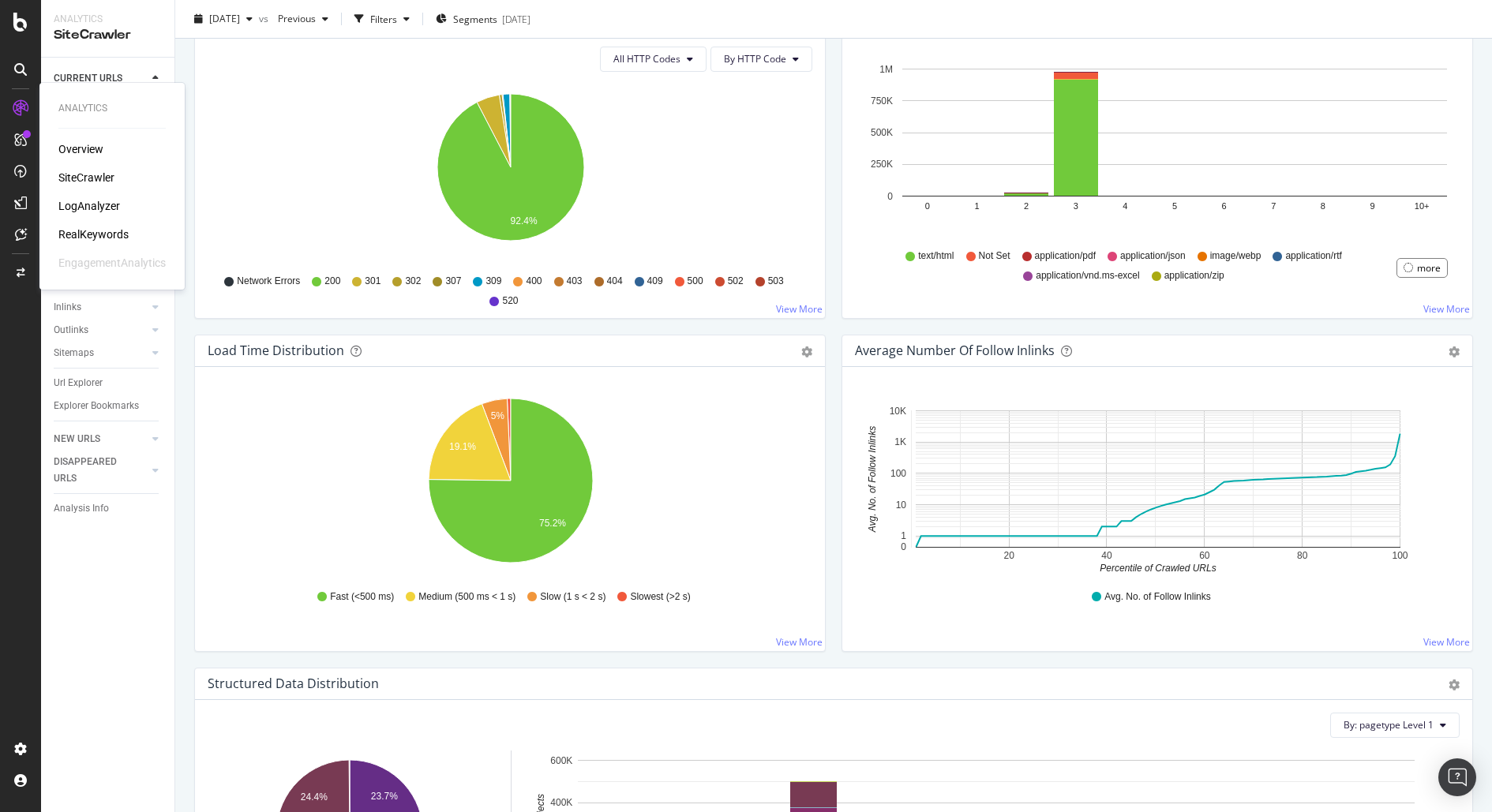
click at [86, 145] on div "Overview" at bounding box center [81, 149] width 45 height 16
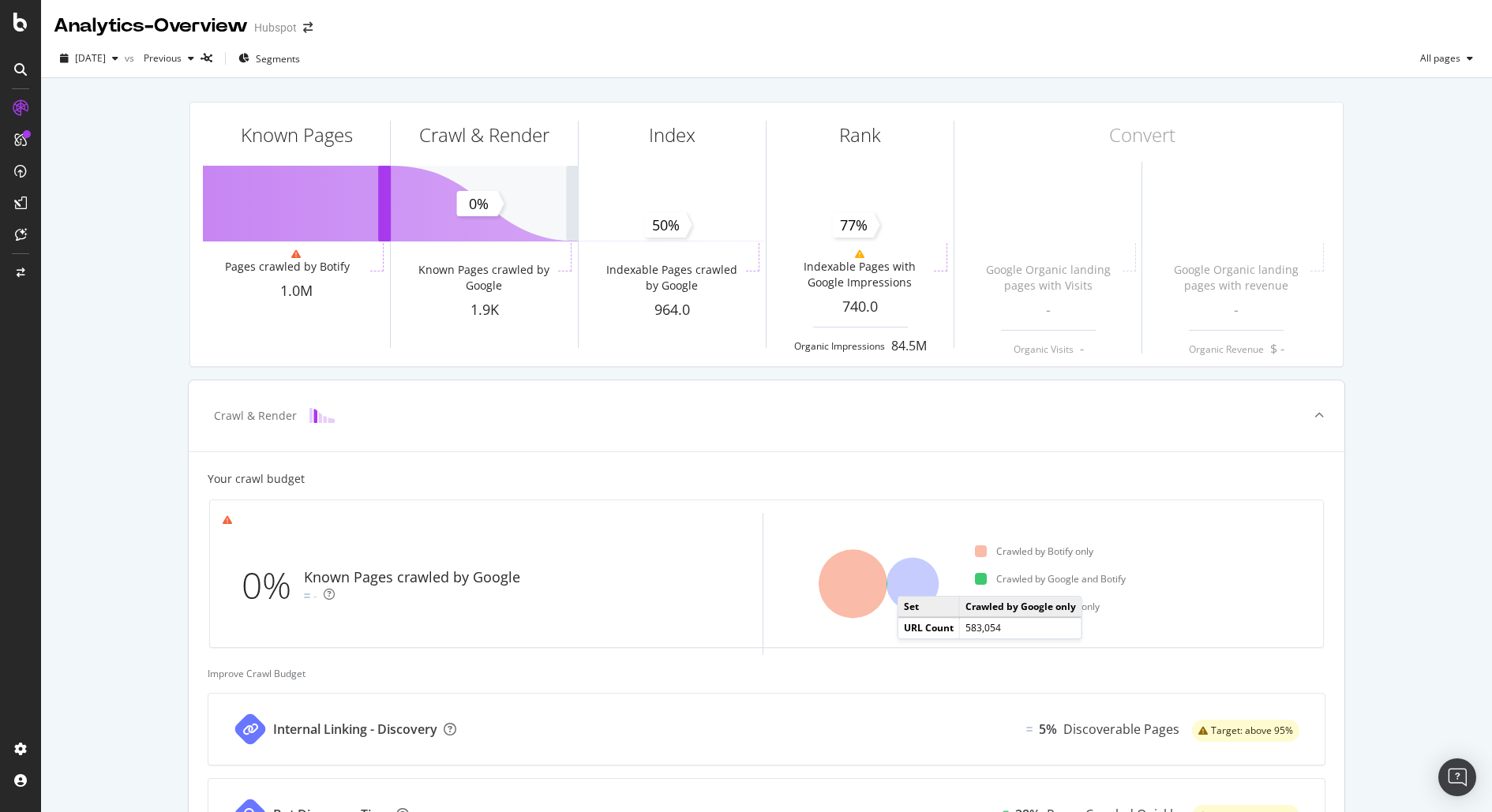
click at [912, 579] on icon at bounding box center [912, 584] width 53 height 53
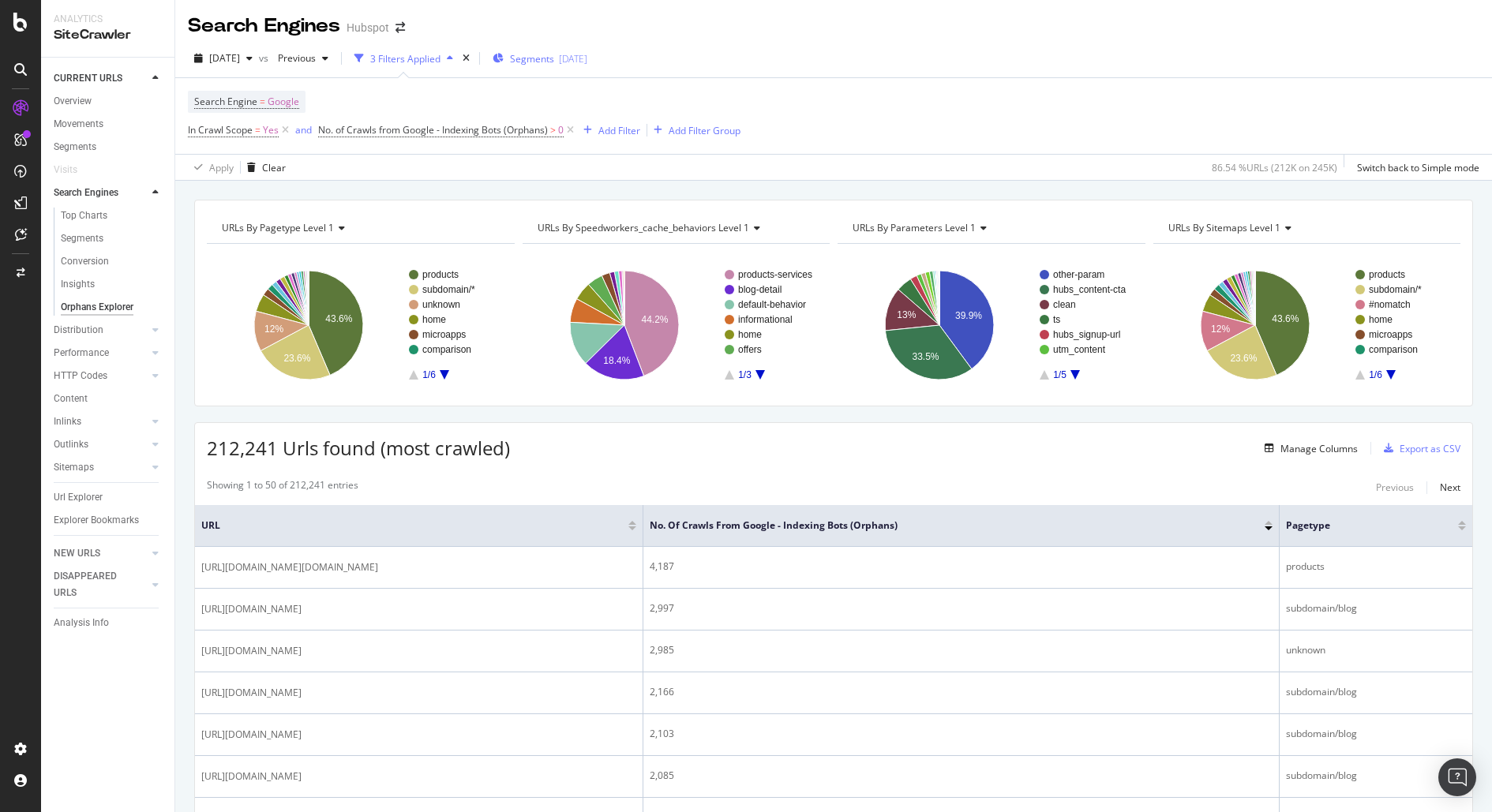
click at [587, 62] on div "[DATE]" at bounding box center [573, 59] width 28 height 13
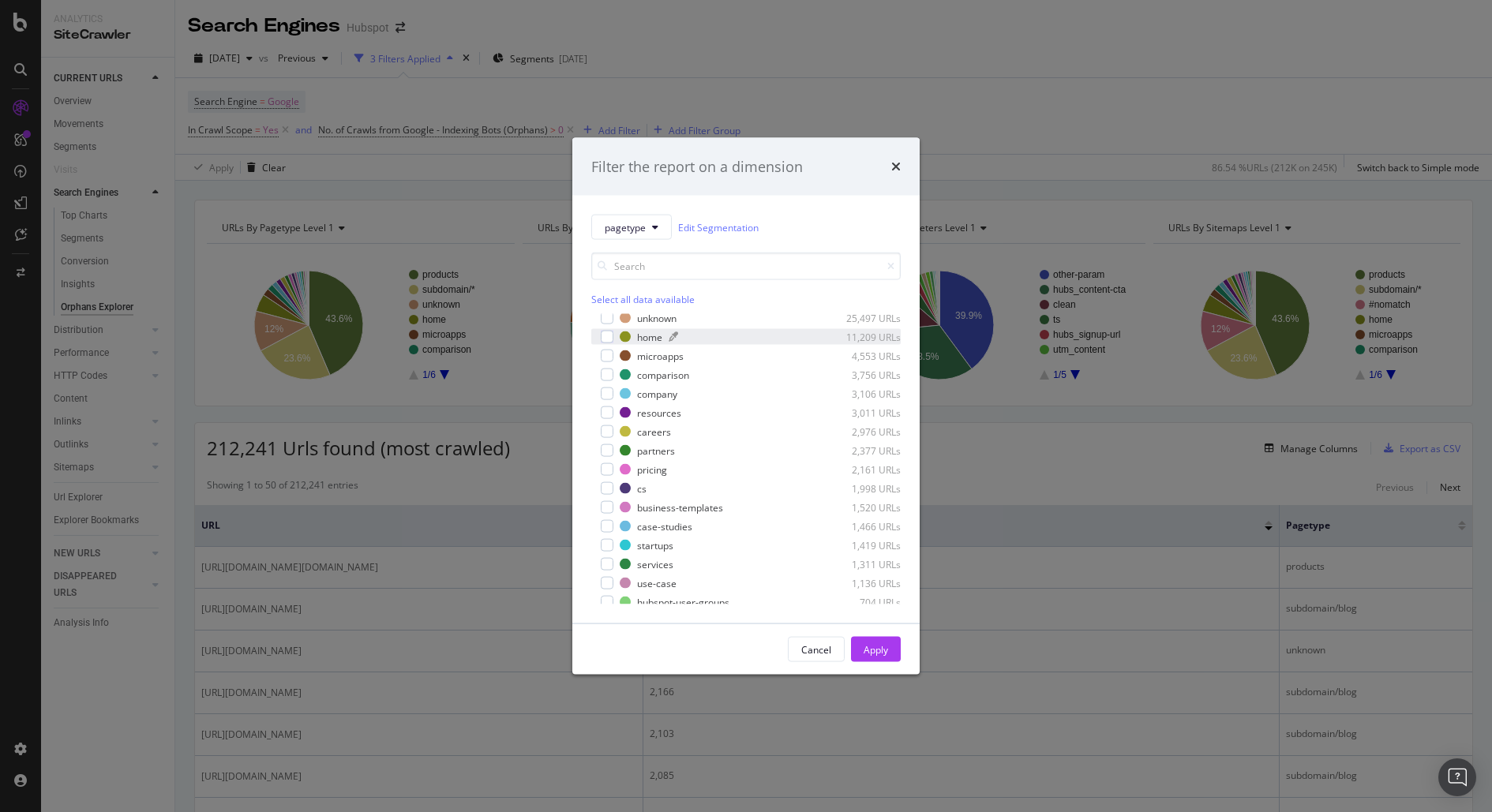
scroll to position [56, 0]
click at [645, 512] on div "case-studies" at bounding box center [665, 515] width 55 height 13
click at [885, 643] on div "Apply" at bounding box center [876, 648] width 25 height 13
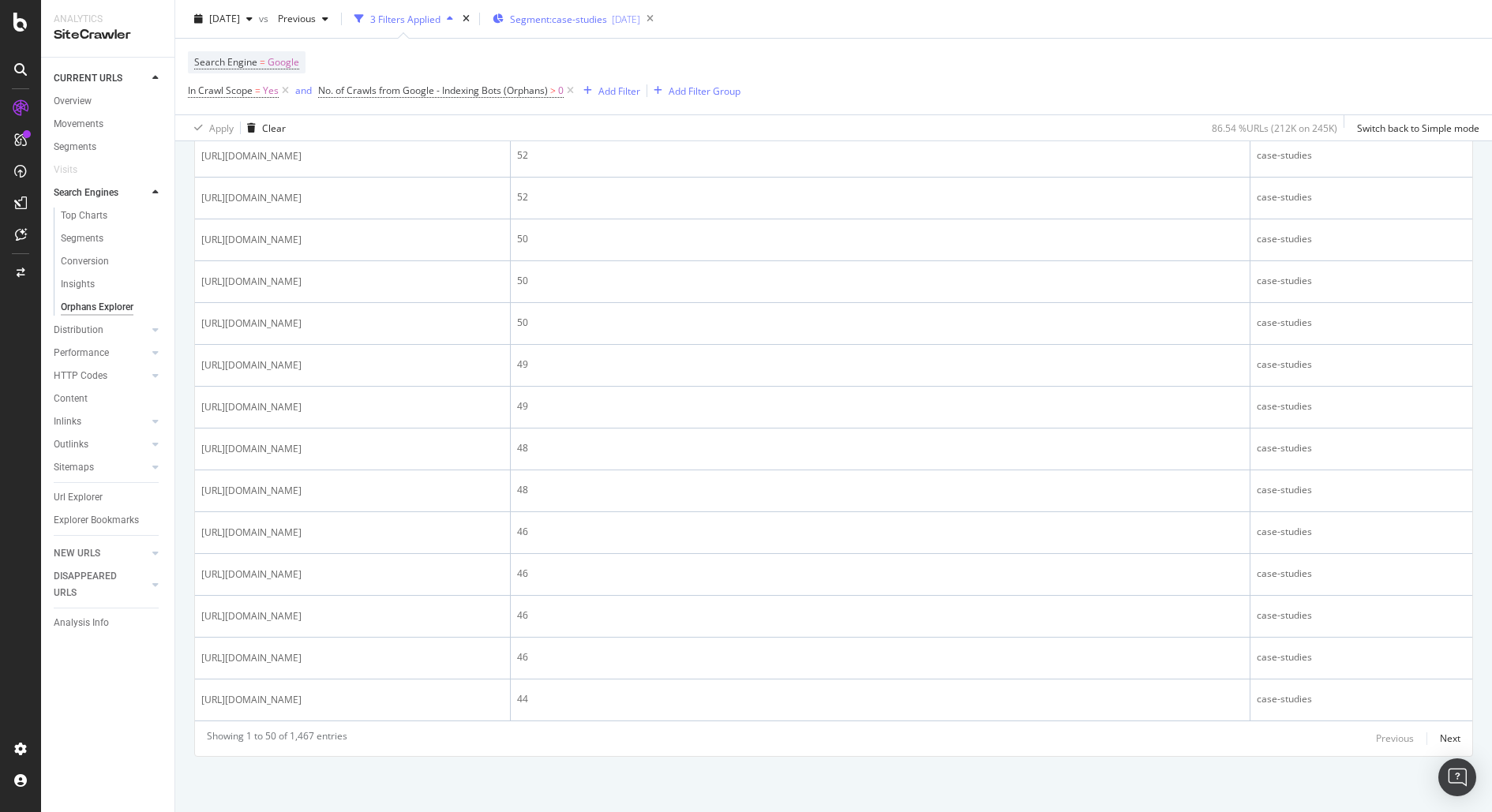
scroll to position [2140, 0]
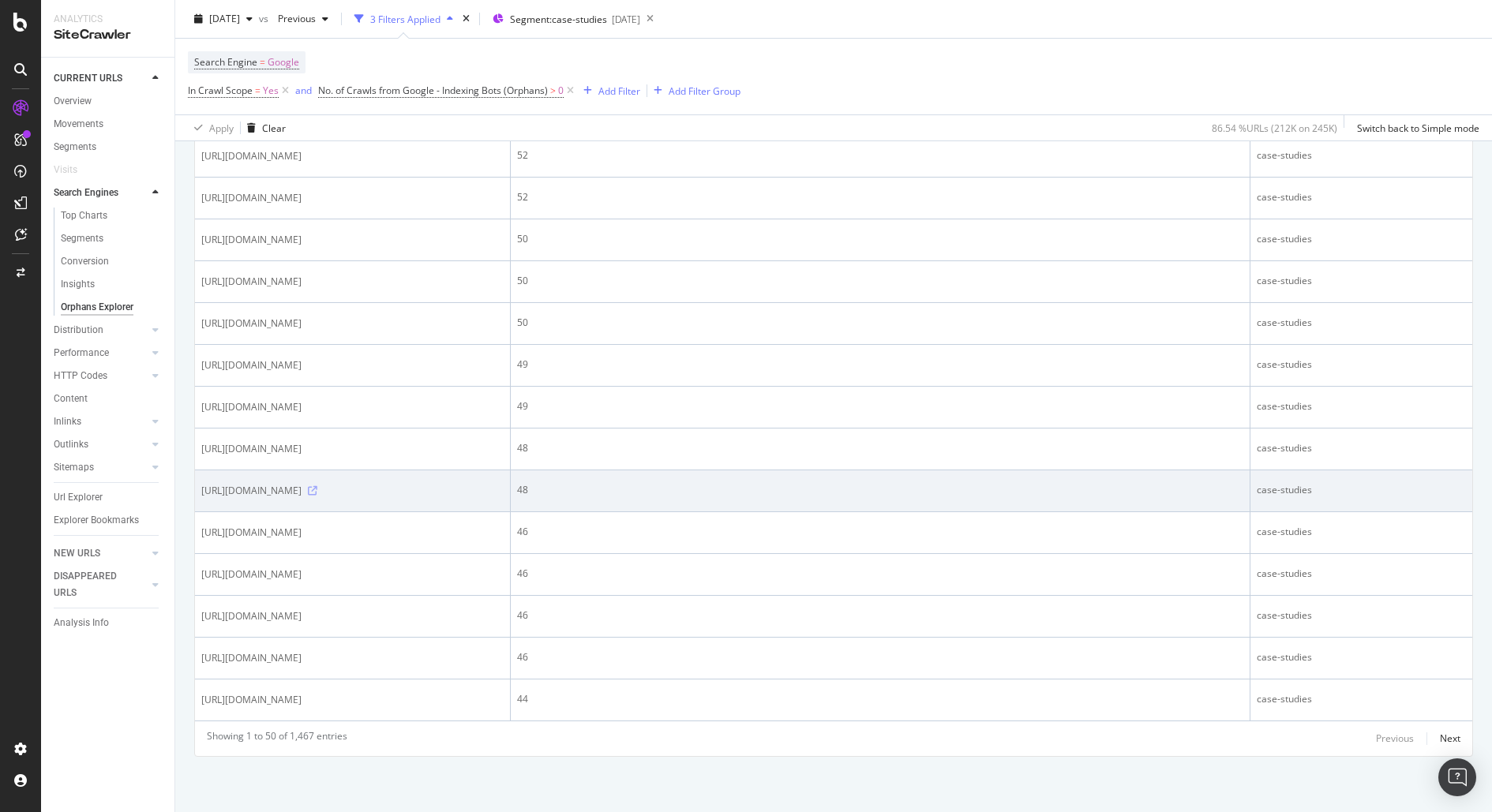
click at [317, 496] on icon at bounding box center [312, 491] width 9 height 9
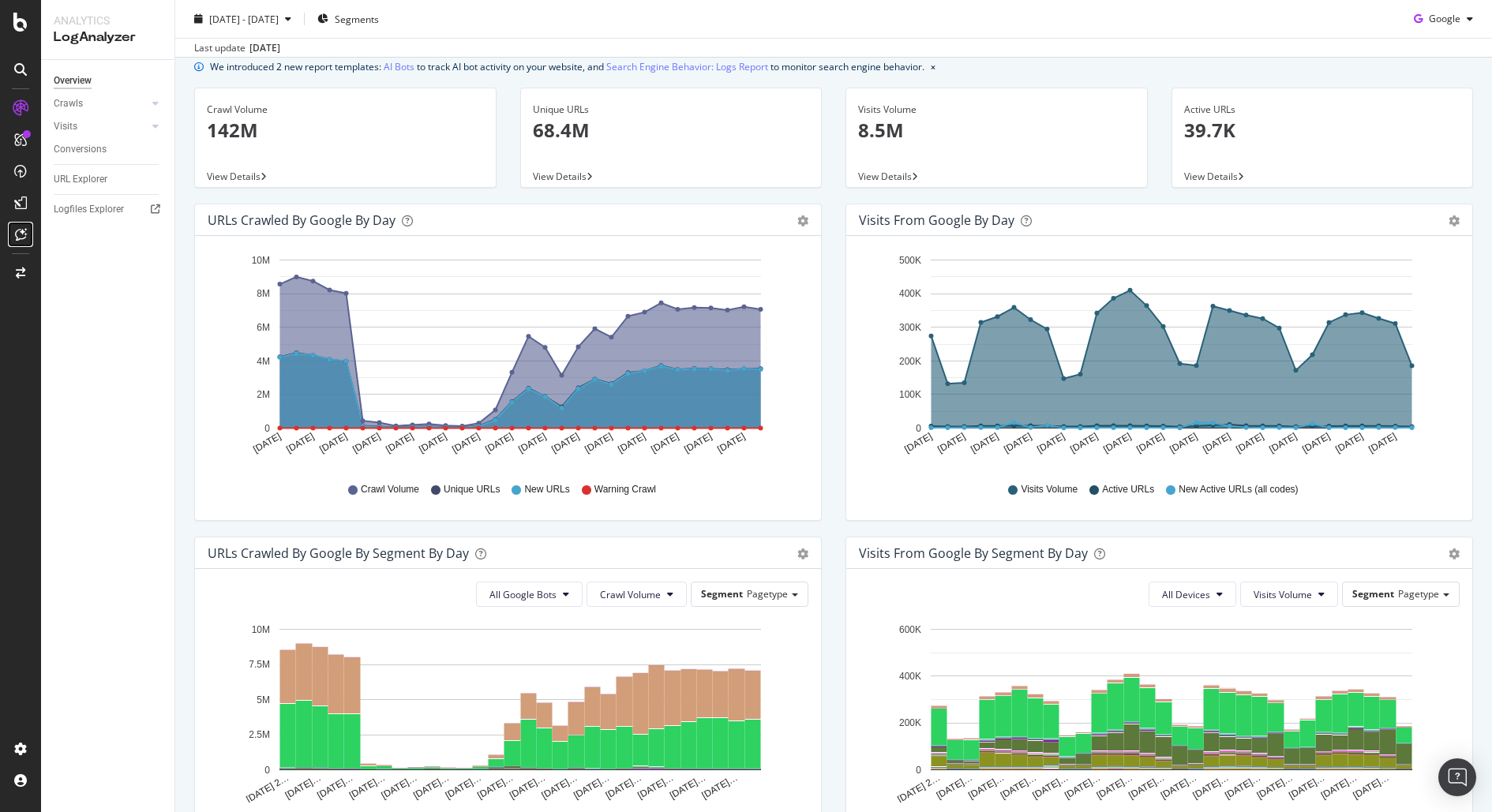
scroll to position [59, 0]
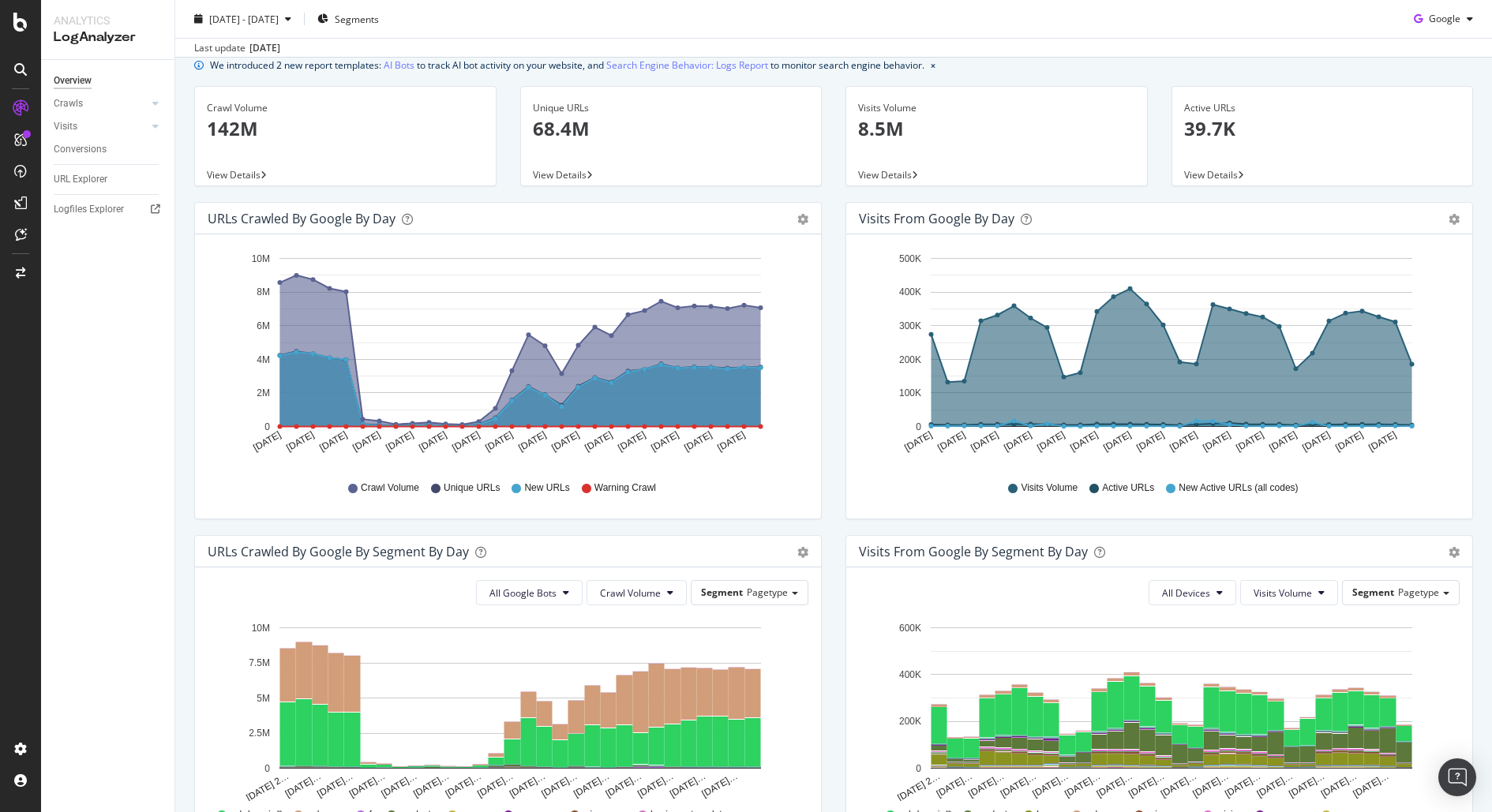
click at [27, 65] on div at bounding box center [21, 70] width 25 height 25
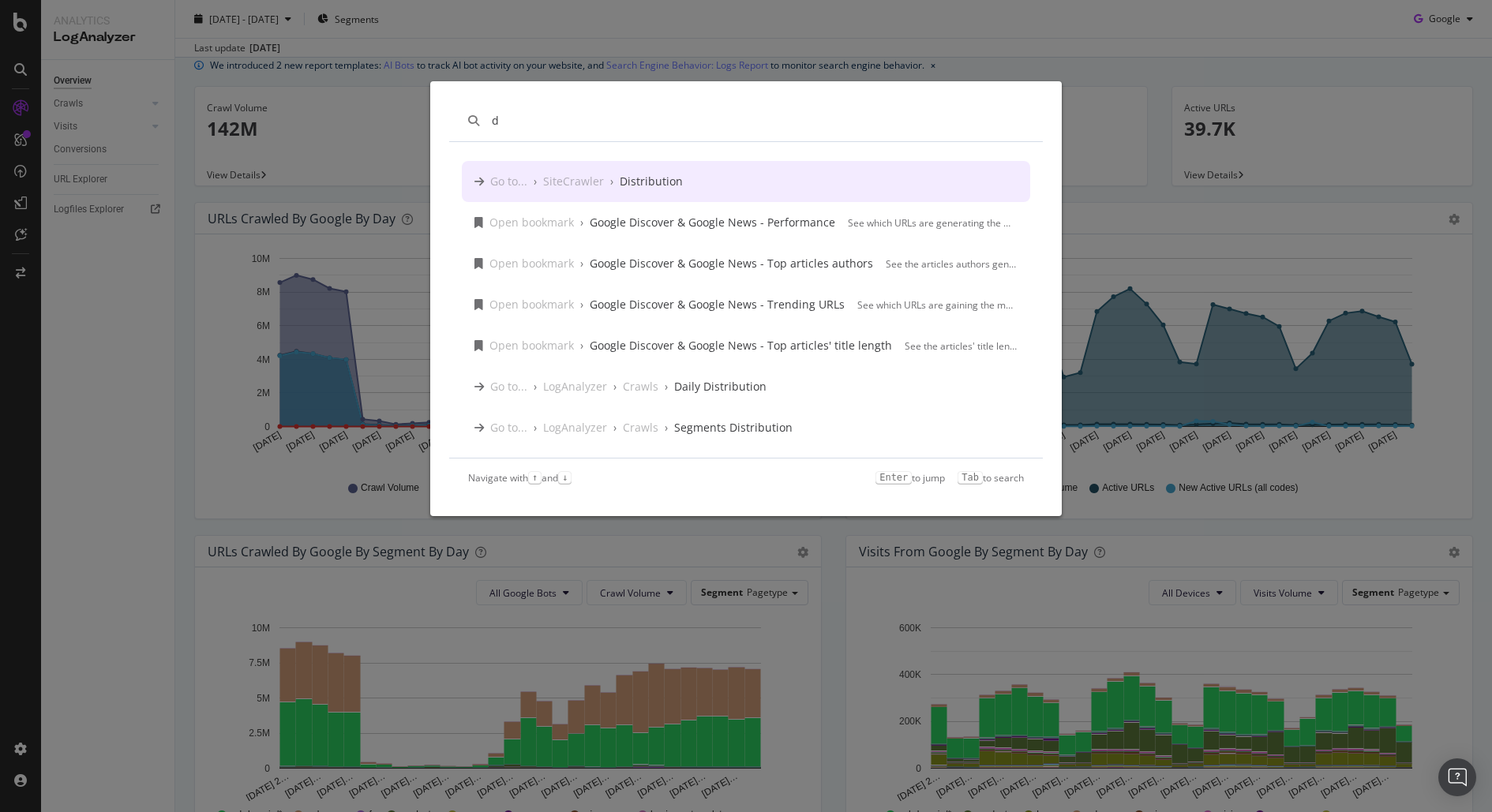
type input "d"
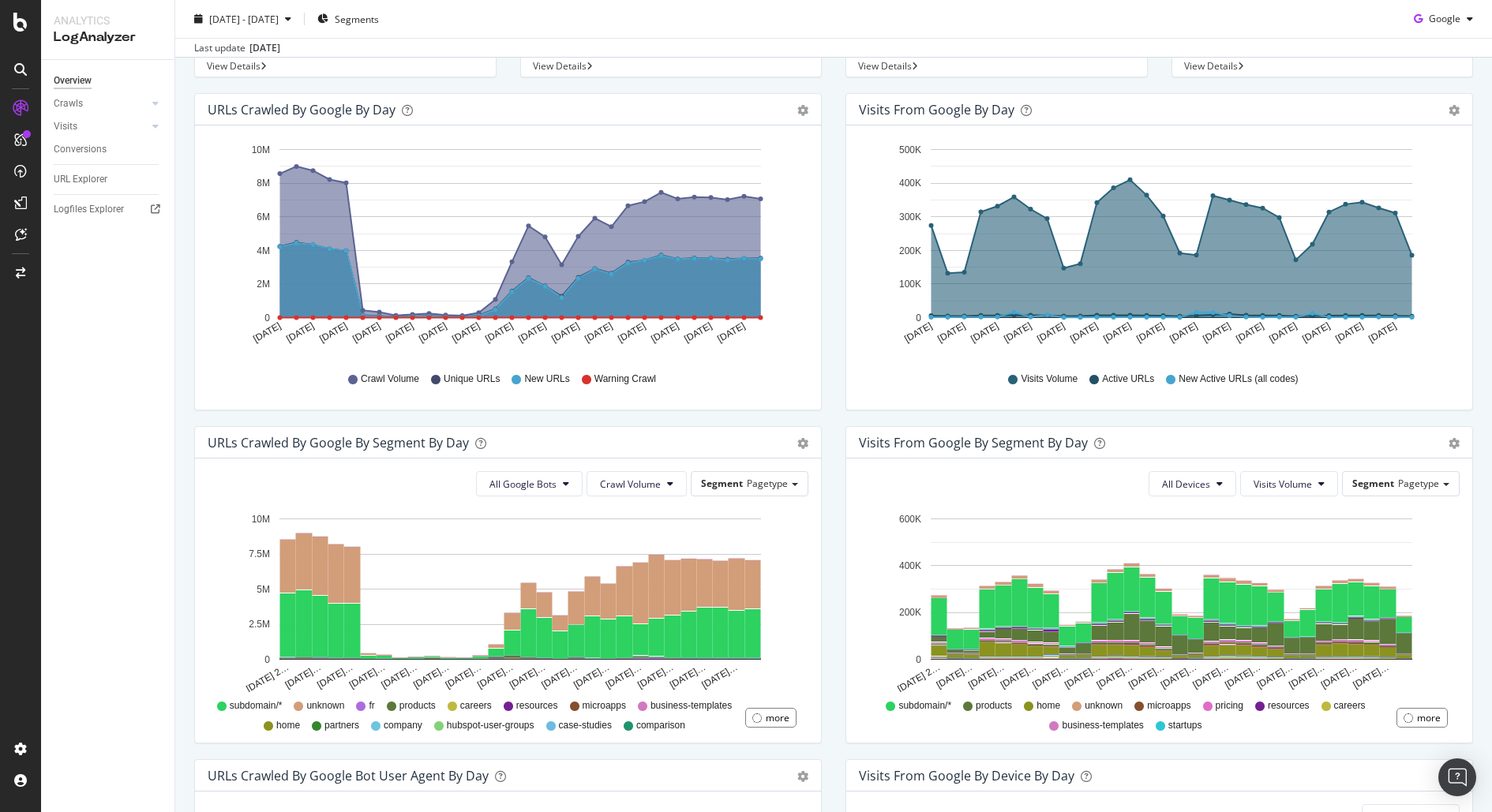
scroll to position [0, 0]
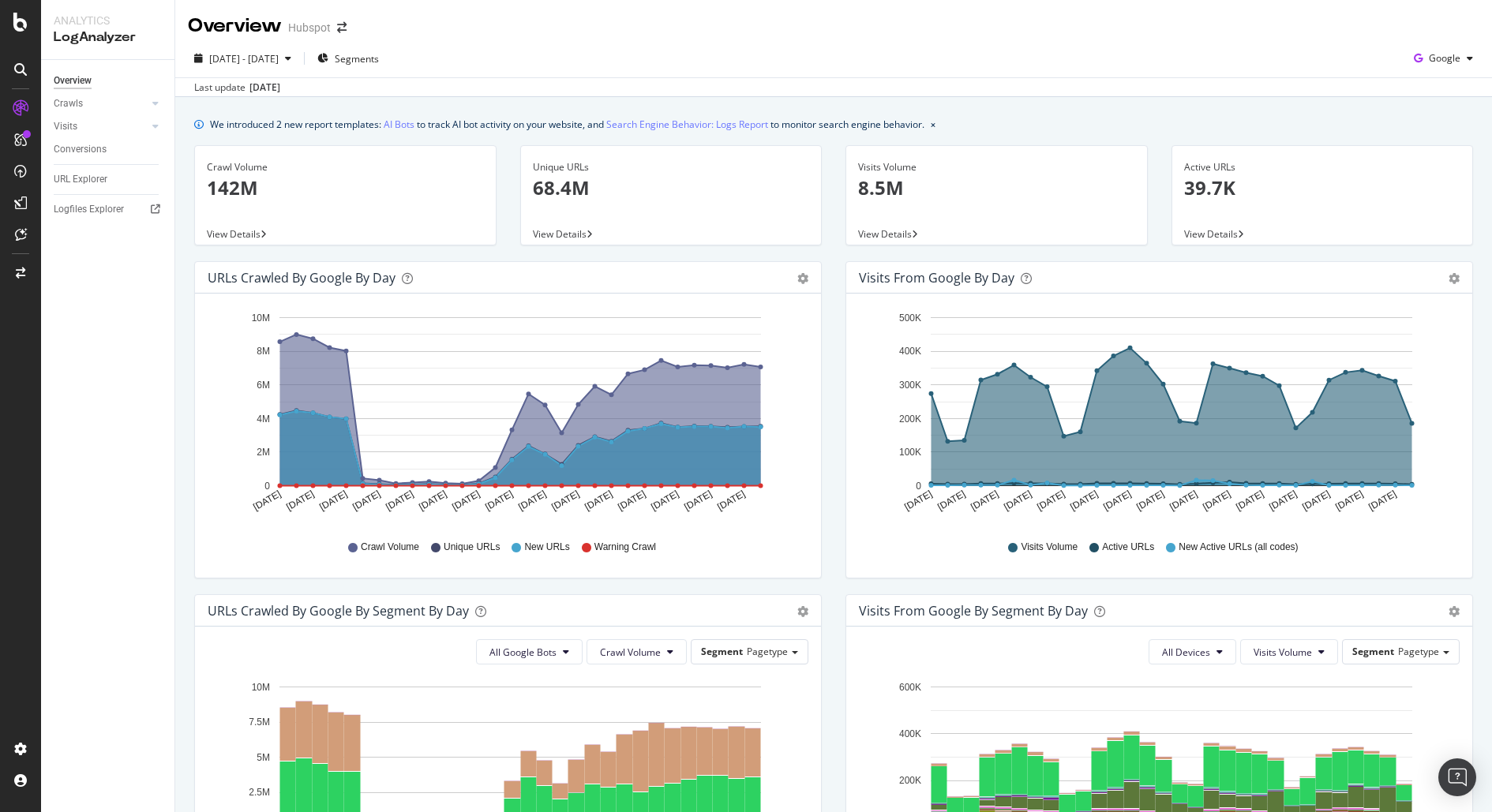
click at [18, 74] on icon at bounding box center [21, 70] width 13 height 13
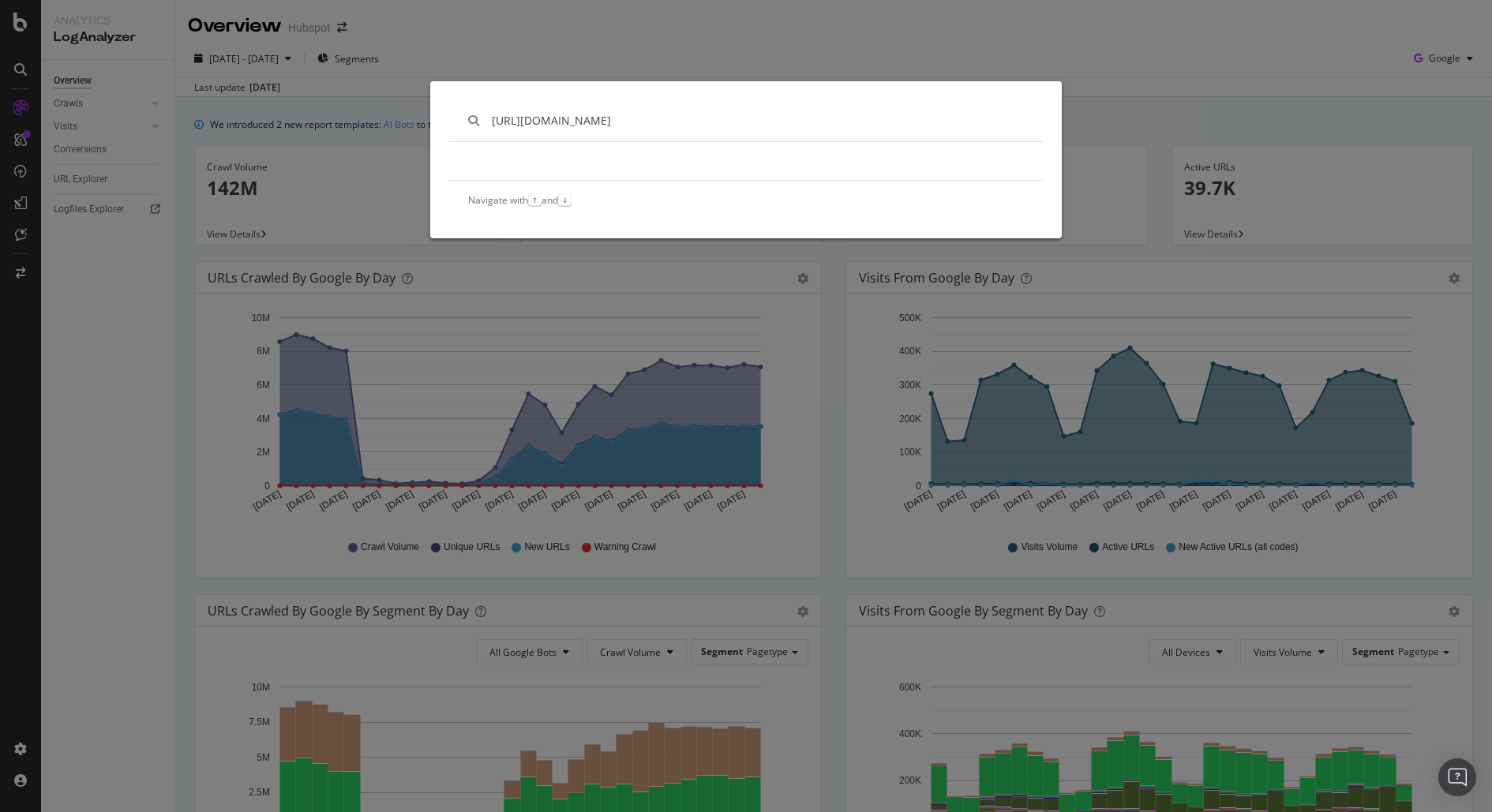
type input "https://www.hubspot.com/case-studies/cloudnova"
click at [118, 279] on div "https://www.hubspot.com/case-studies/cloudnova Navigate with ↑ and ↓" at bounding box center [746, 406] width 1492 height 812
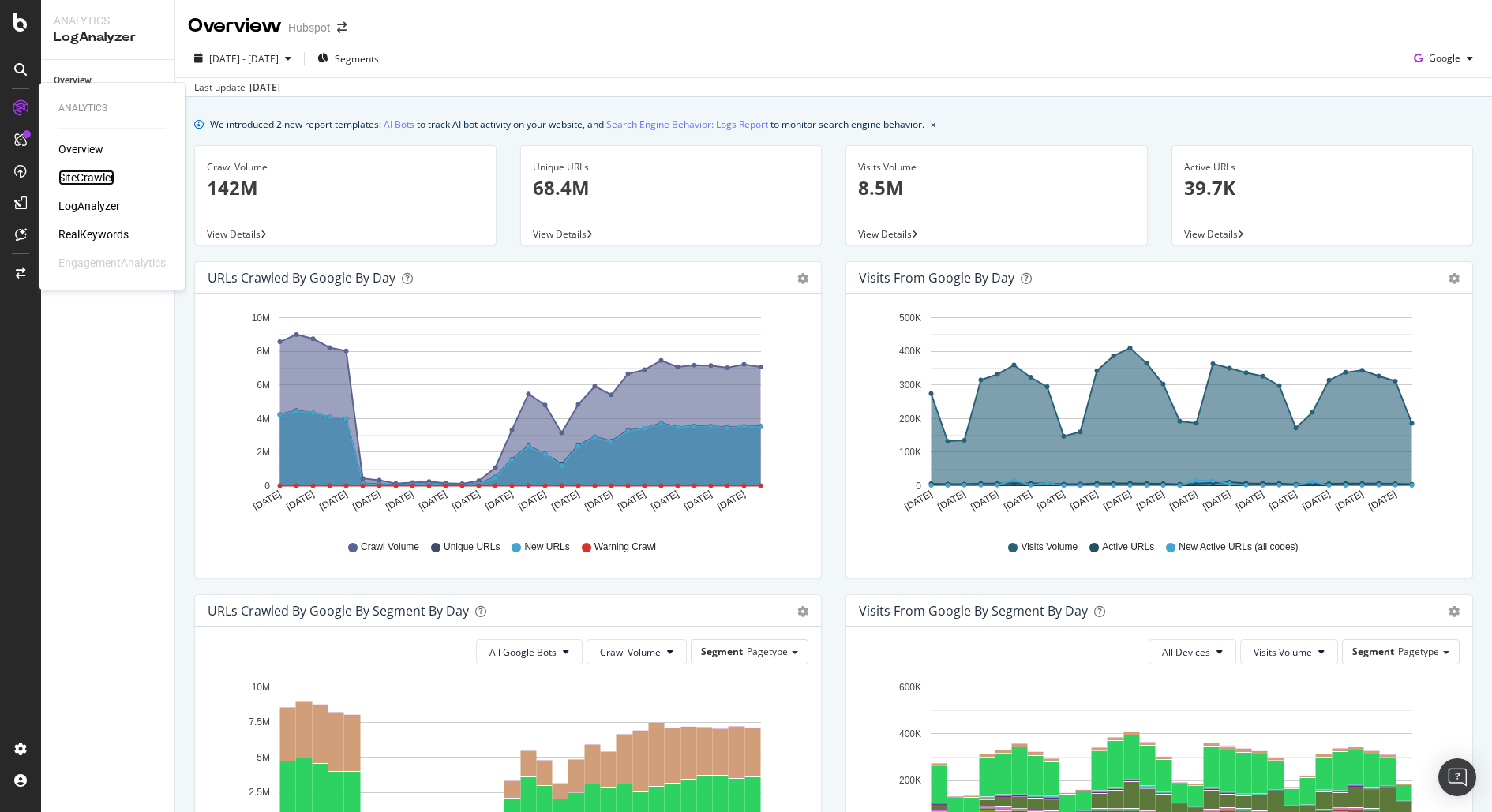
click at [97, 183] on div "SiteCrawler" at bounding box center [86, 178] width 56 height 16
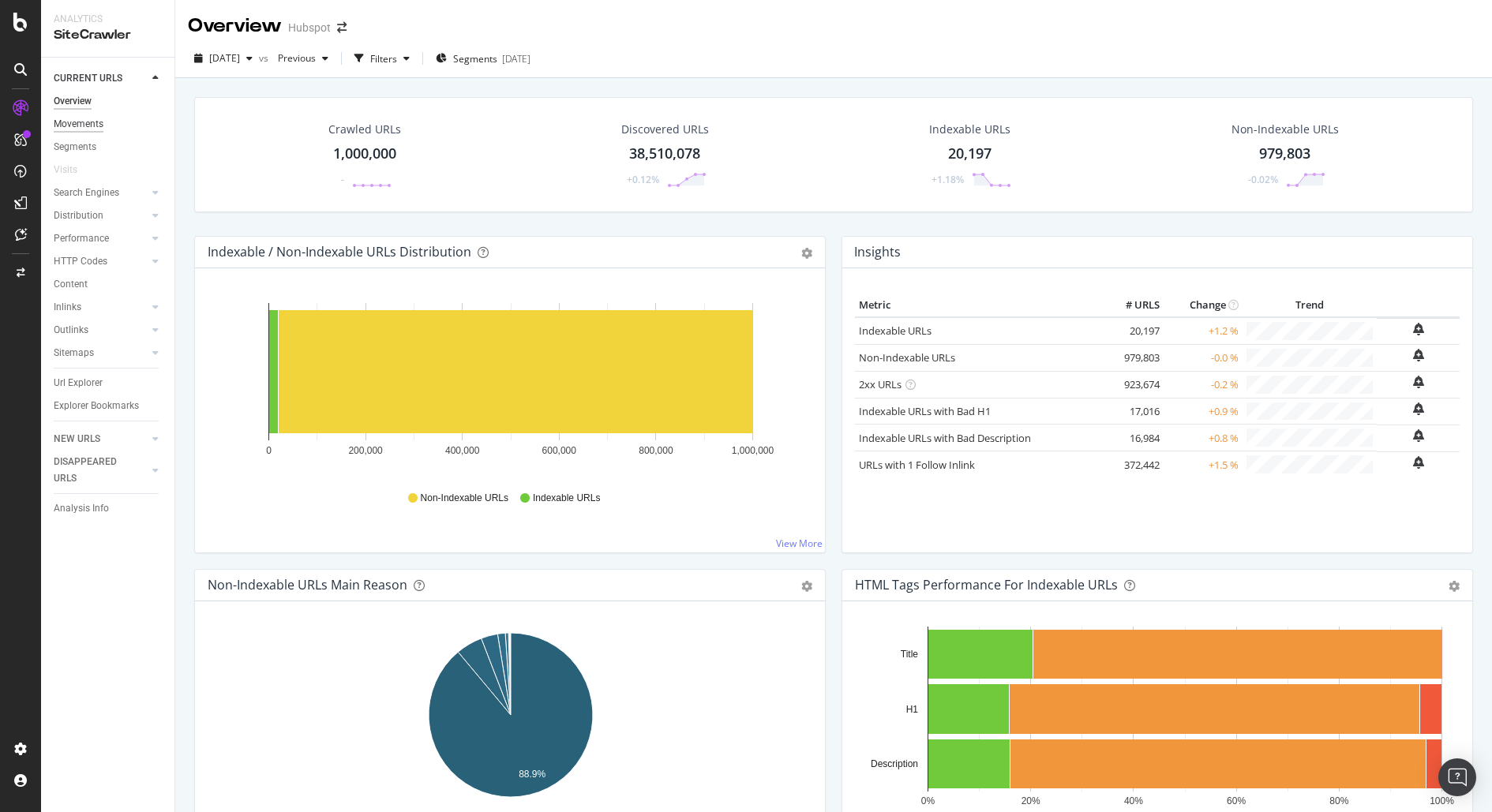
click at [81, 119] on div "Movements" at bounding box center [78, 124] width 50 height 17
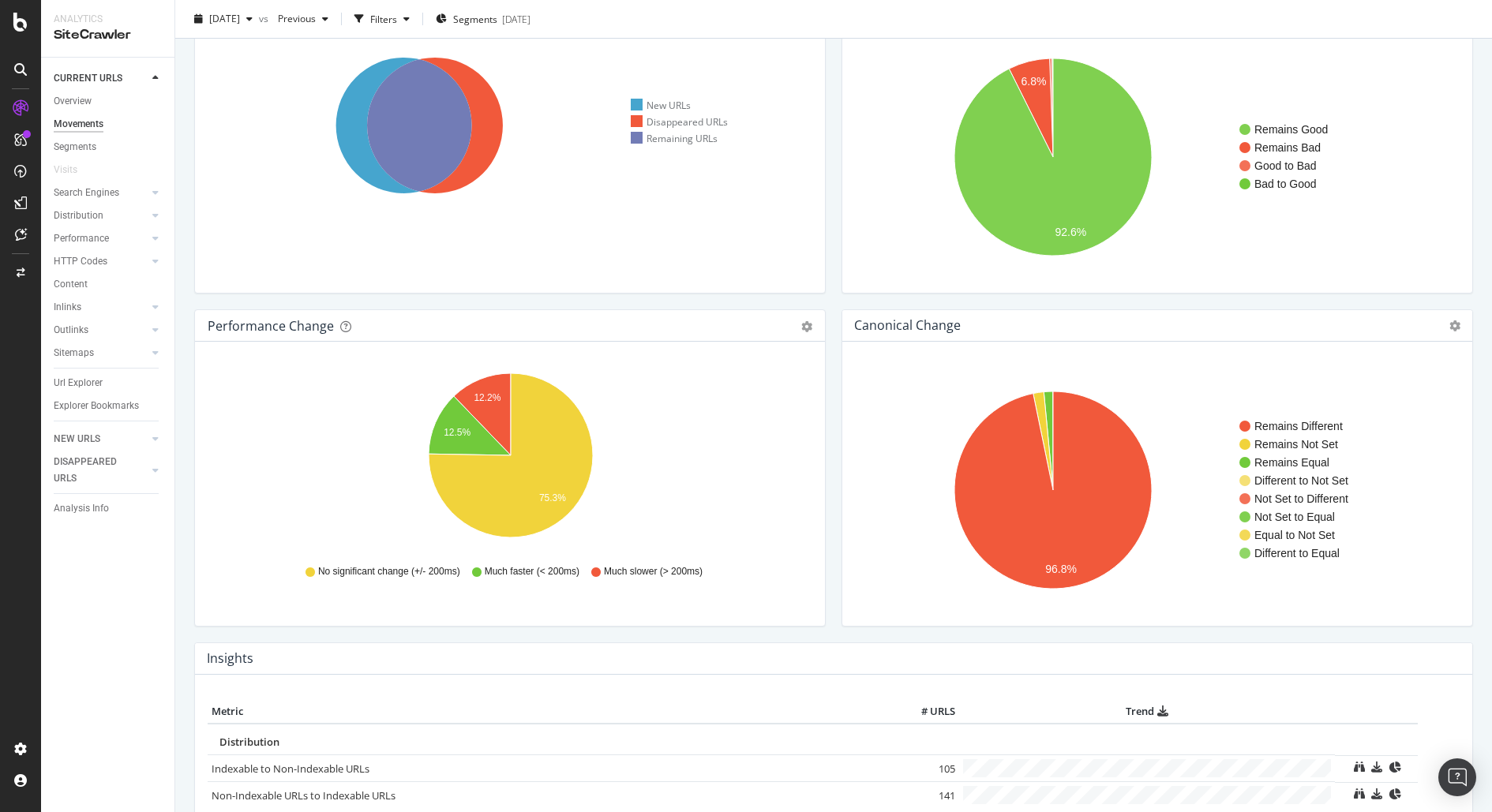
scroll to position [97, 0]
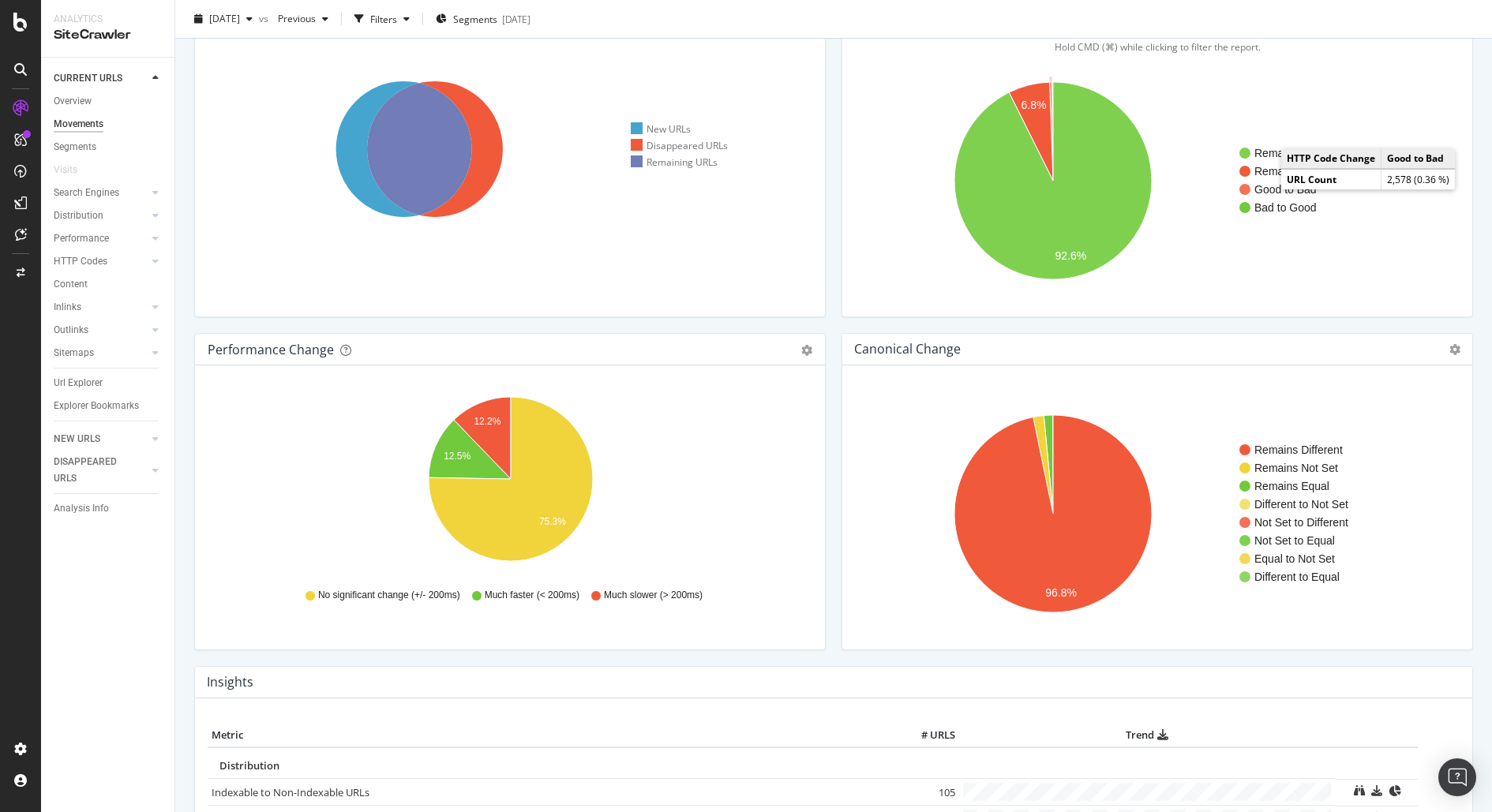
click at [1274, 189] on text "Good to Bad" at bounding box center [1285, 189] width 62 height 13
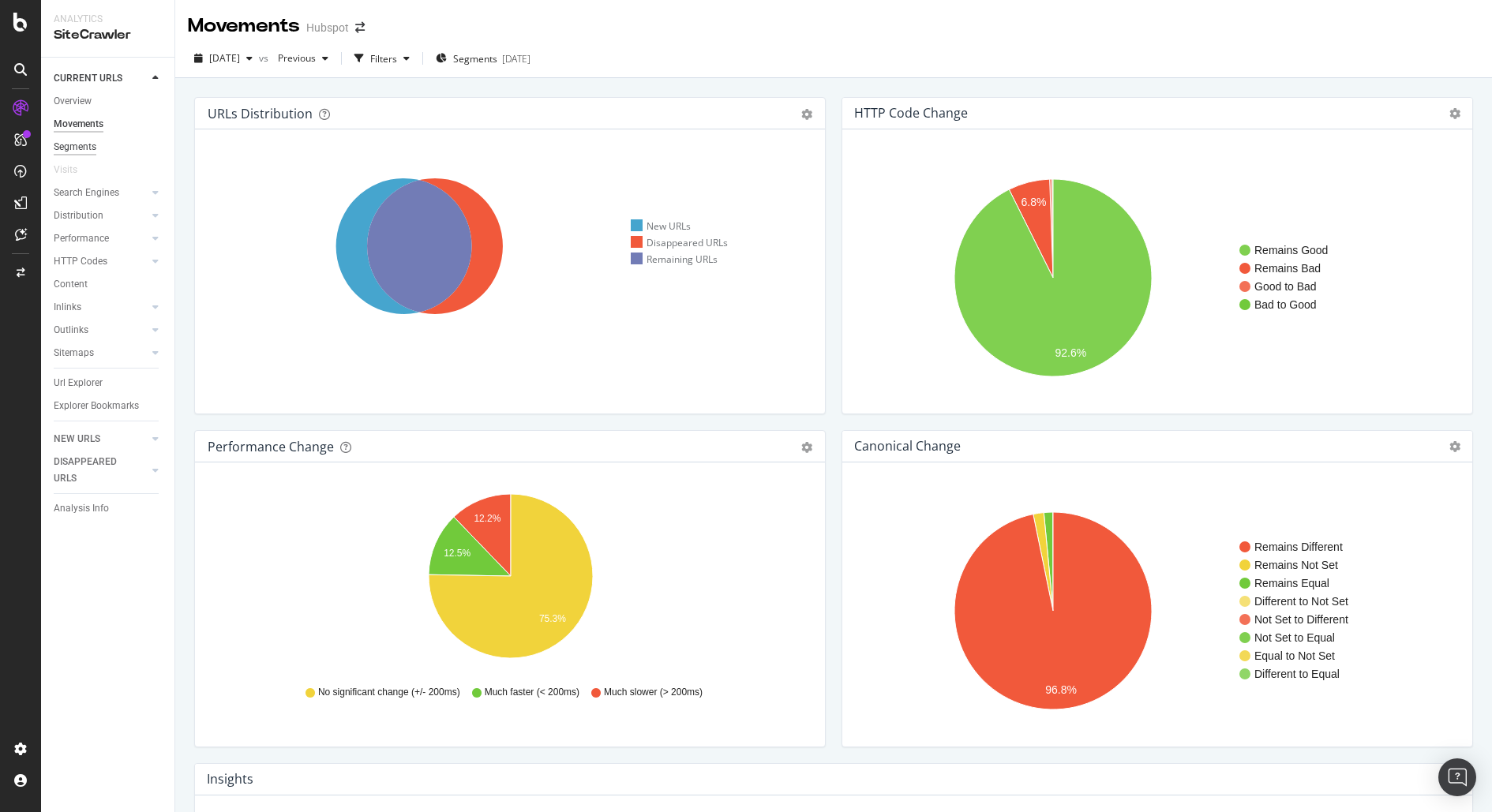
click at [60, 146] on div "Segments" at bounding box center [75, 147] width 43 height 17
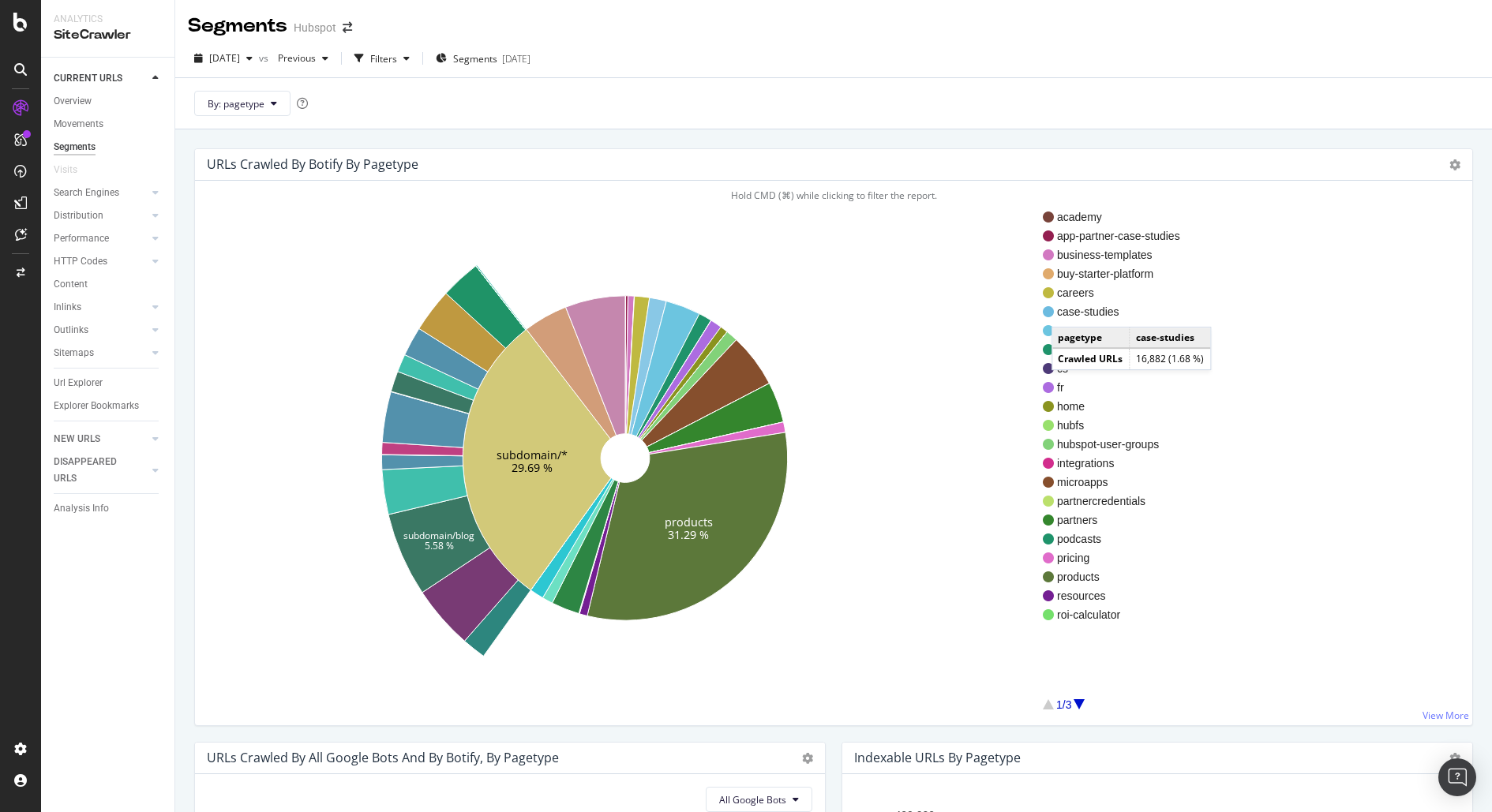
click at [1067, 310] on span "case-studies" at bounding box center [1119, 312] width 123 height 16
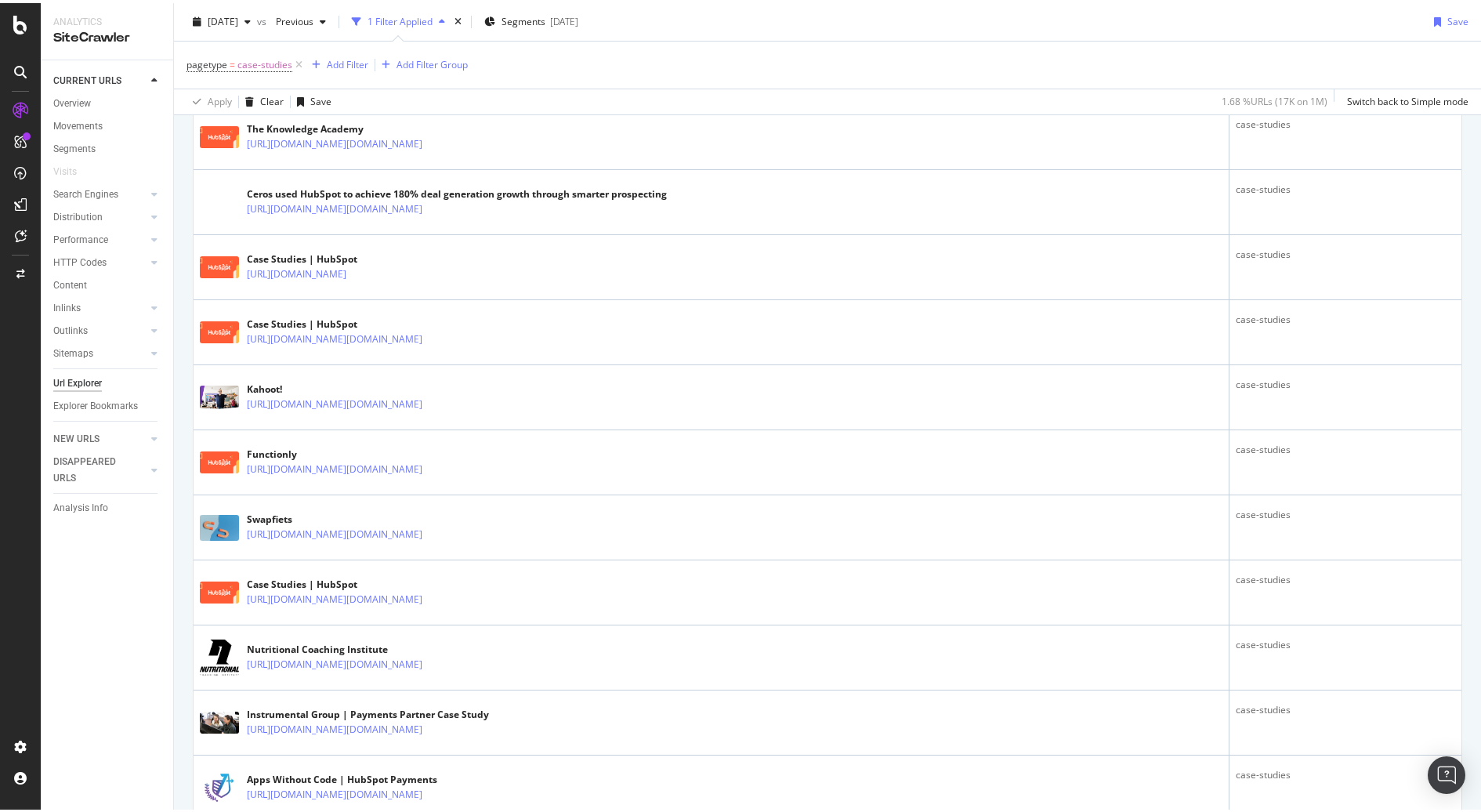
scroll to position [327, 0]
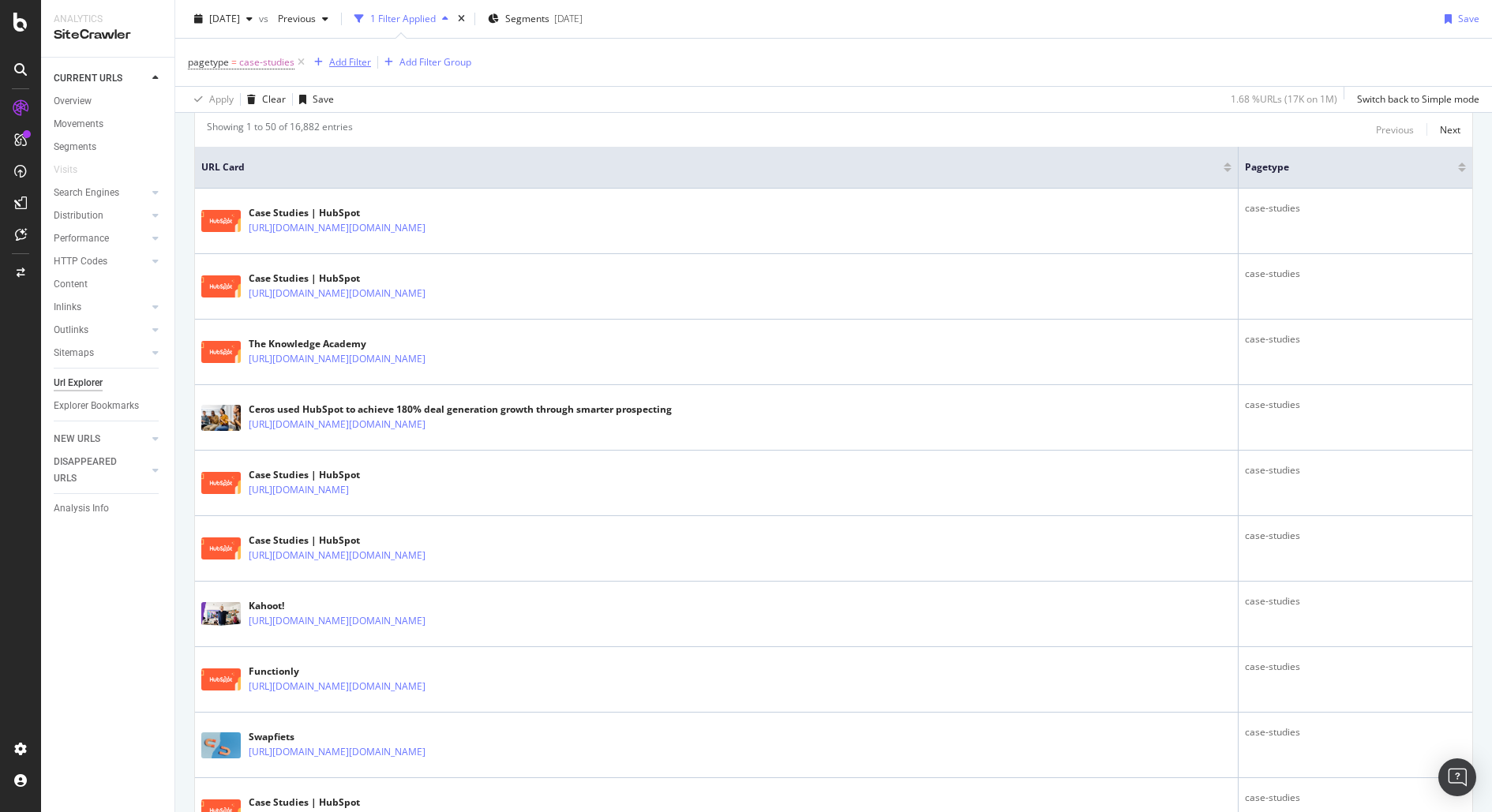
click at [335, 57] on div "Add Filter" at bounding box center [350, 62] width 42 height 13
click at [1053, 108] on div "Apply Clear Save 1.68 % URLs ( 17K on 1M ) Switch back to Simple mode" at bounding box center [834, 99] width 1316 height 26
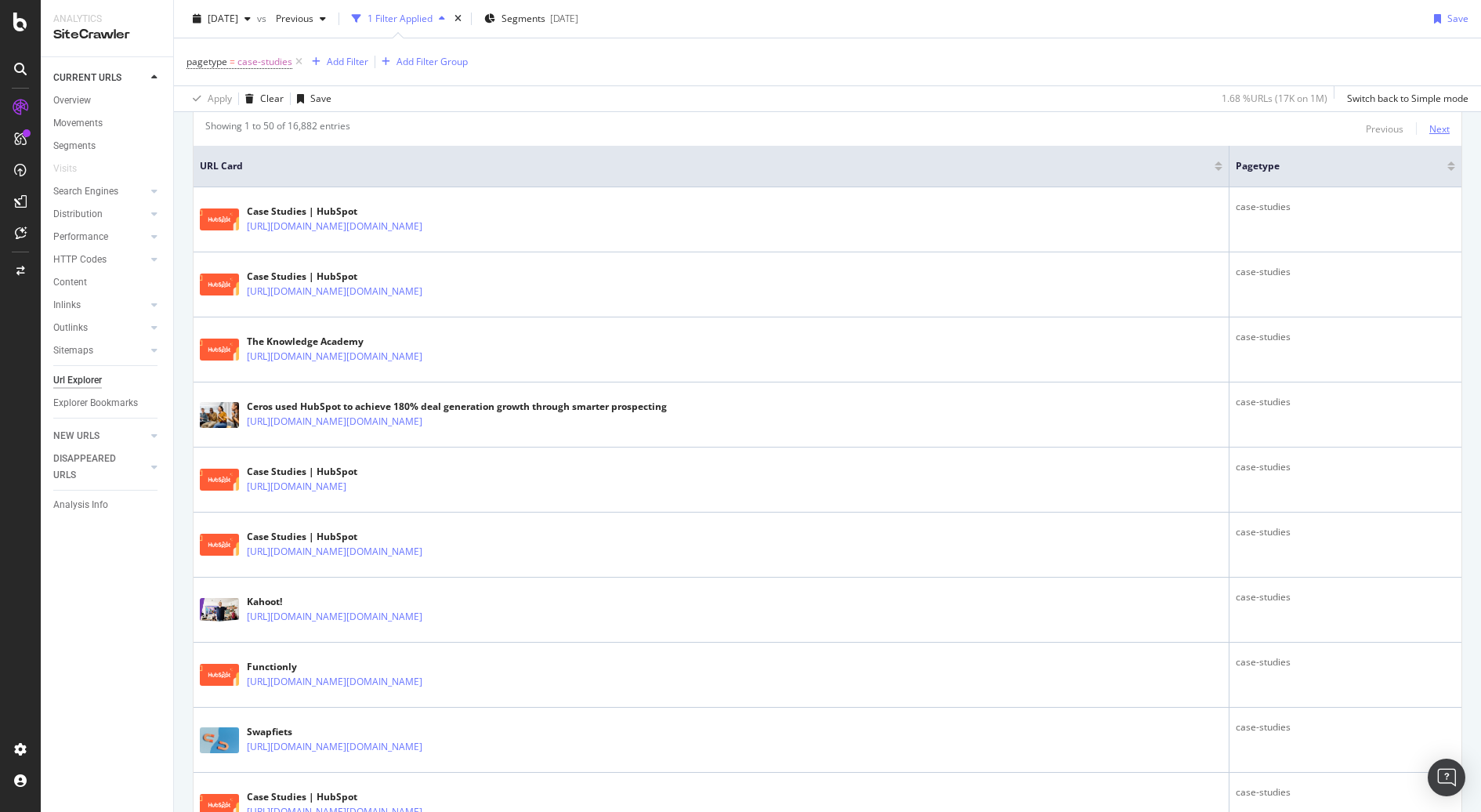
click at [1442, 128] on div "Next" at bounding box center [1439, 129] width 20 height 13
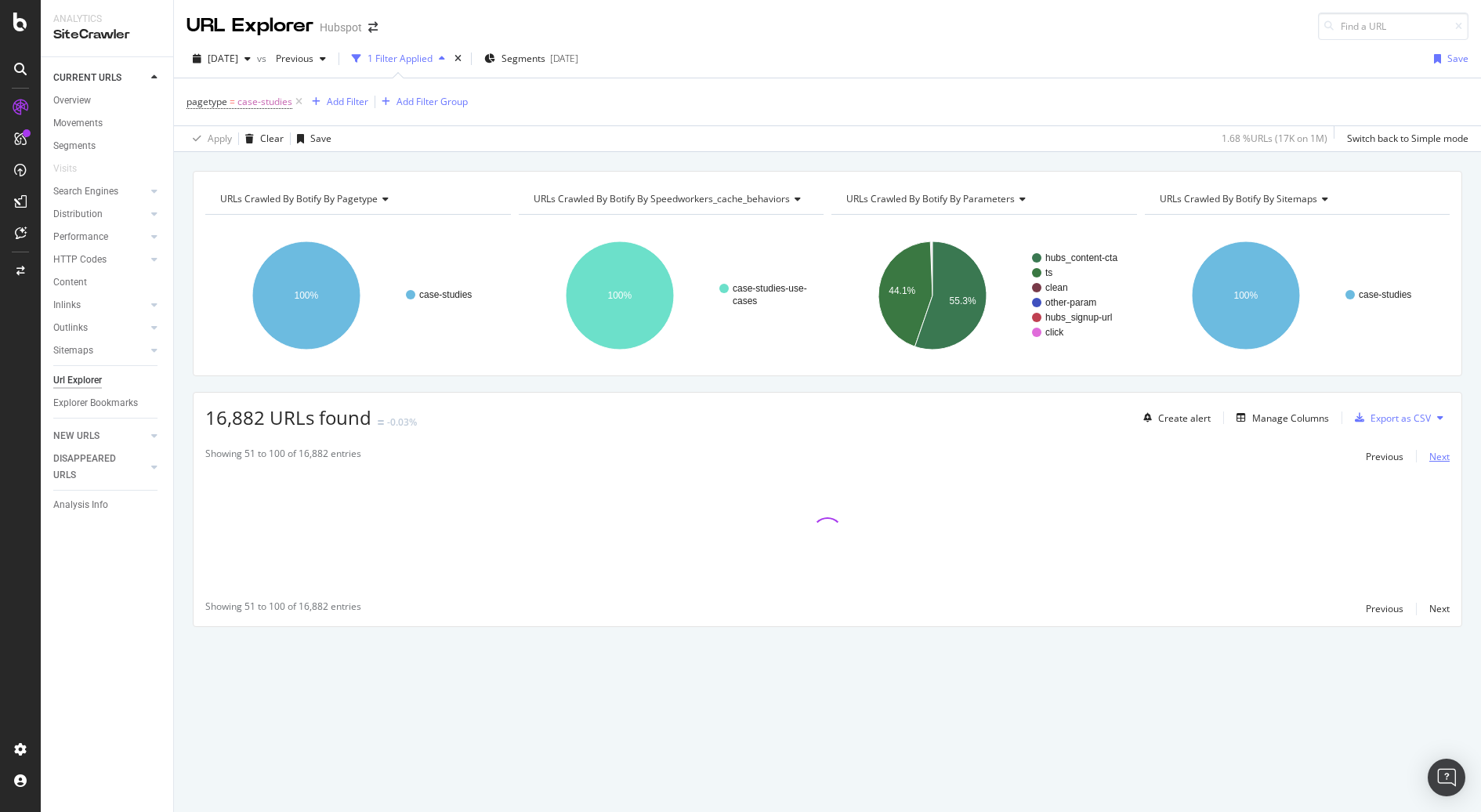
scroll to position [0, 0]
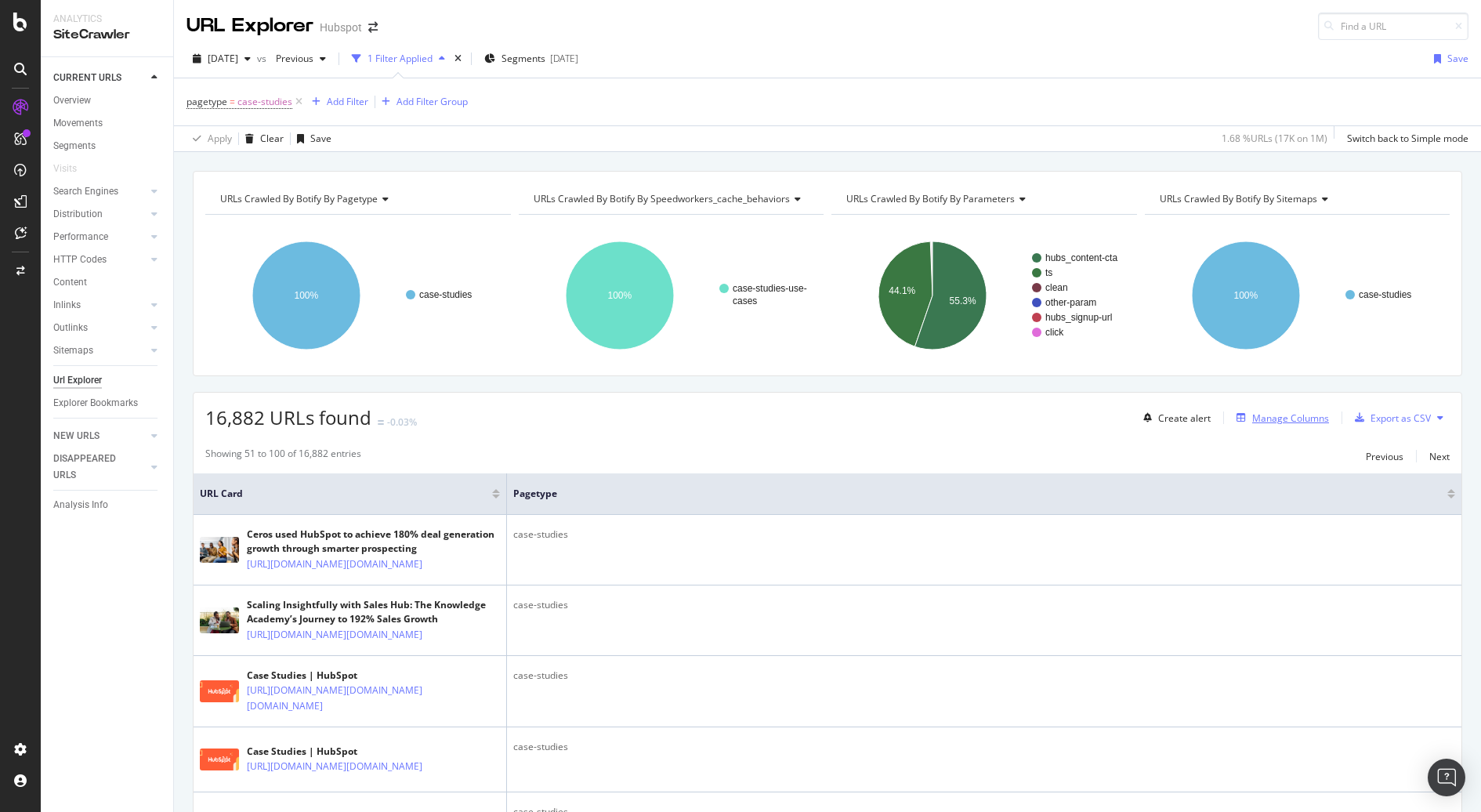
click at [1306, 414] on div "Manage Columns" at bounding box center [1290, 418] width 77 height 13
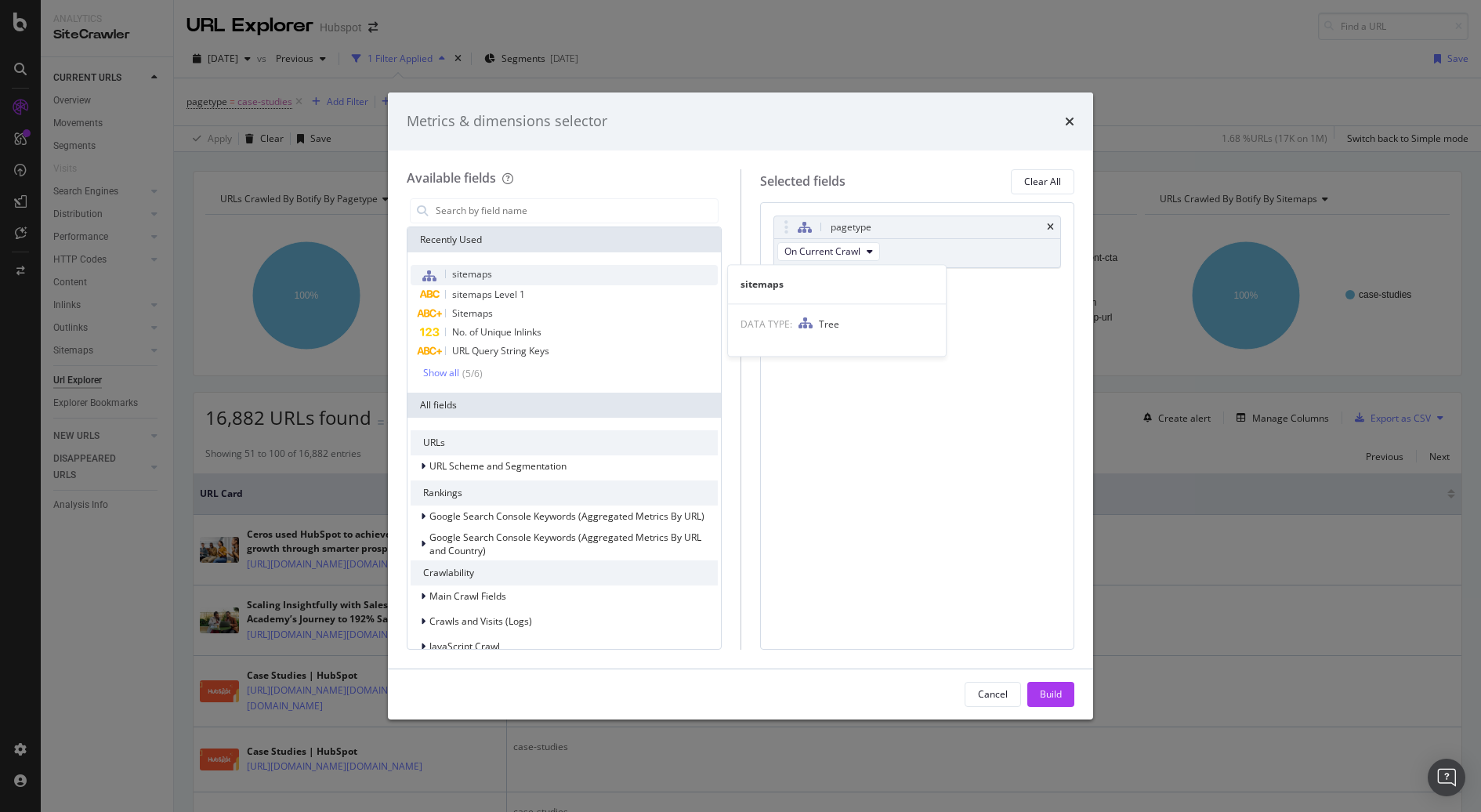
click at [528, 265] on div "sitemaps" at bounding box center [564, 275] width 307 height 20
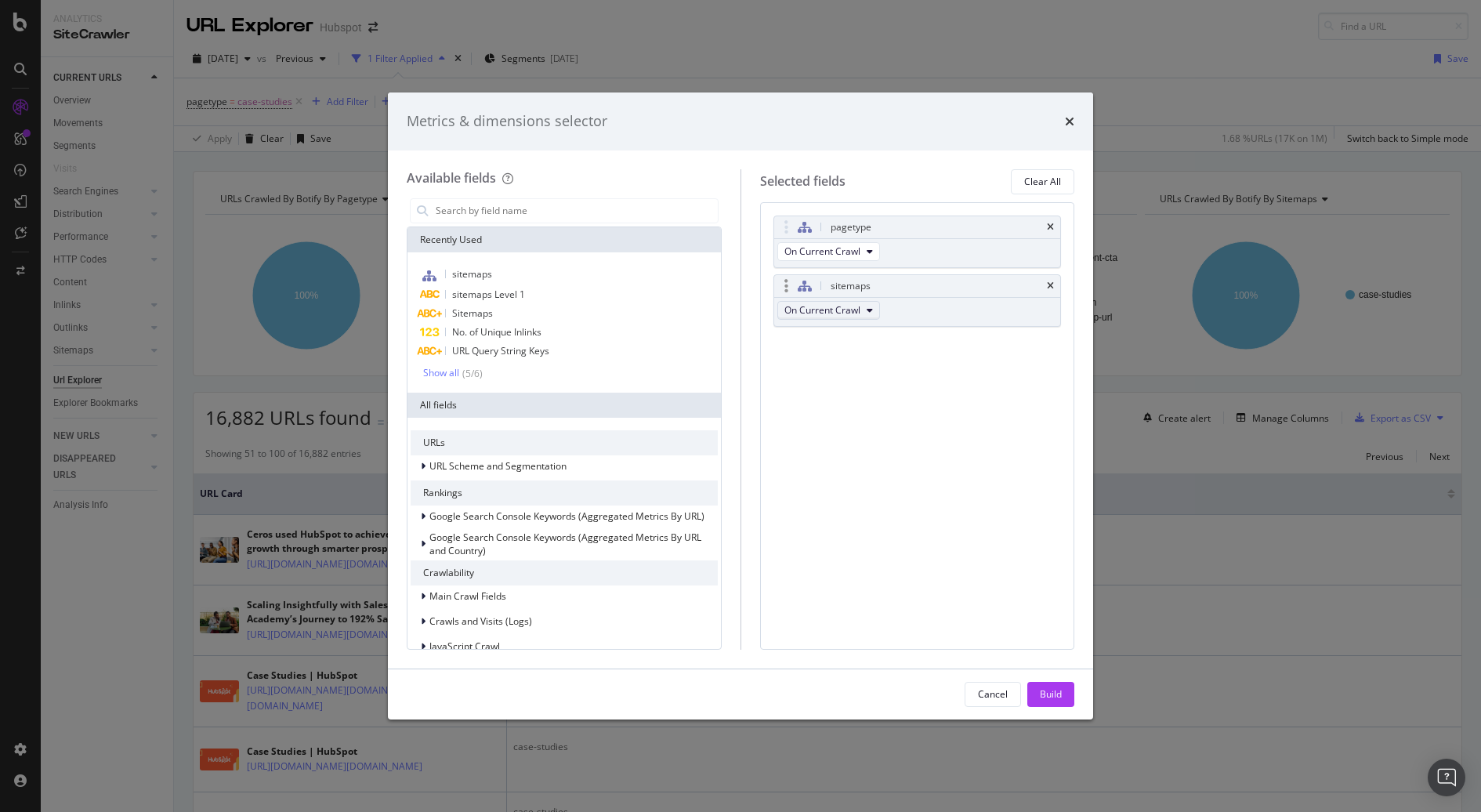
click at [836, 315] on button "On Current Crawl" at bounding box center [828, 310] width 103 height 19
click at [862, 393] on span "Diff Between Crawls" at bounding box center [834, 395] width 89 height 14
click at [1051, 690] on div "Build" at bounding box center [1051, 693] width 22 height 13
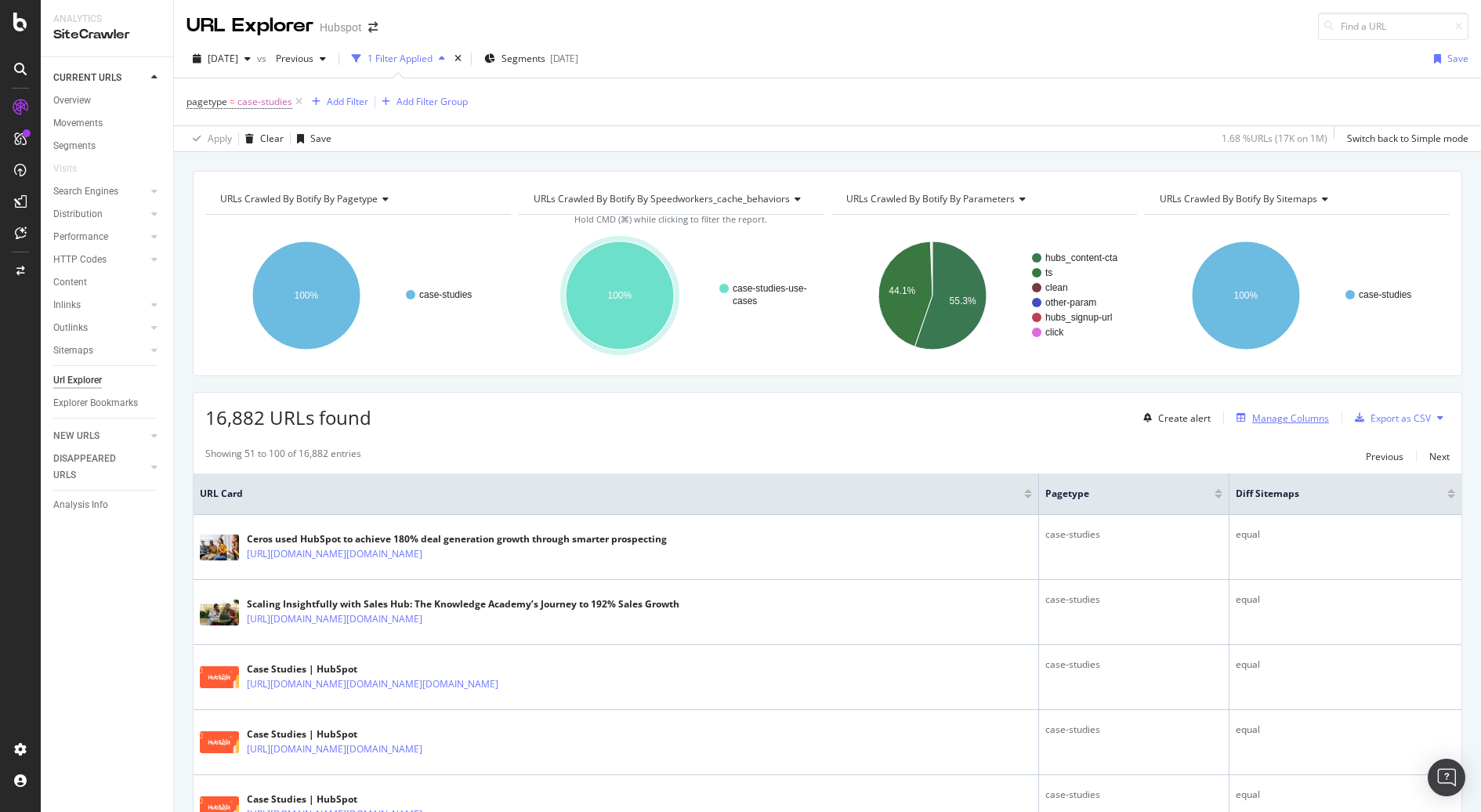
click at [1263, 419] on div "Manage Columns" at bounding box center [1290, 418] width 77 height 13
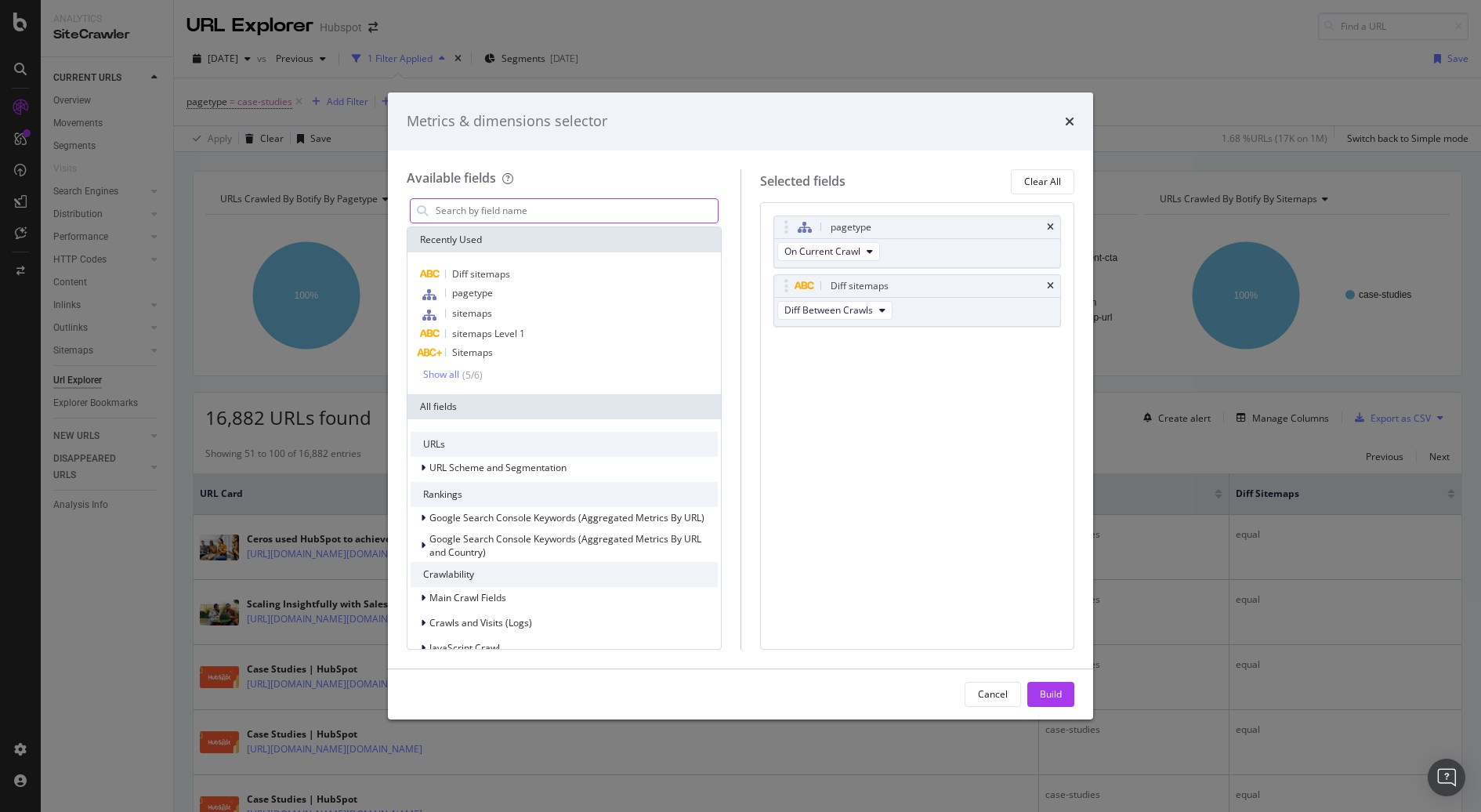
click at [553, 207] on input "modal" at bounding box center [576, 210] width 283 height 24
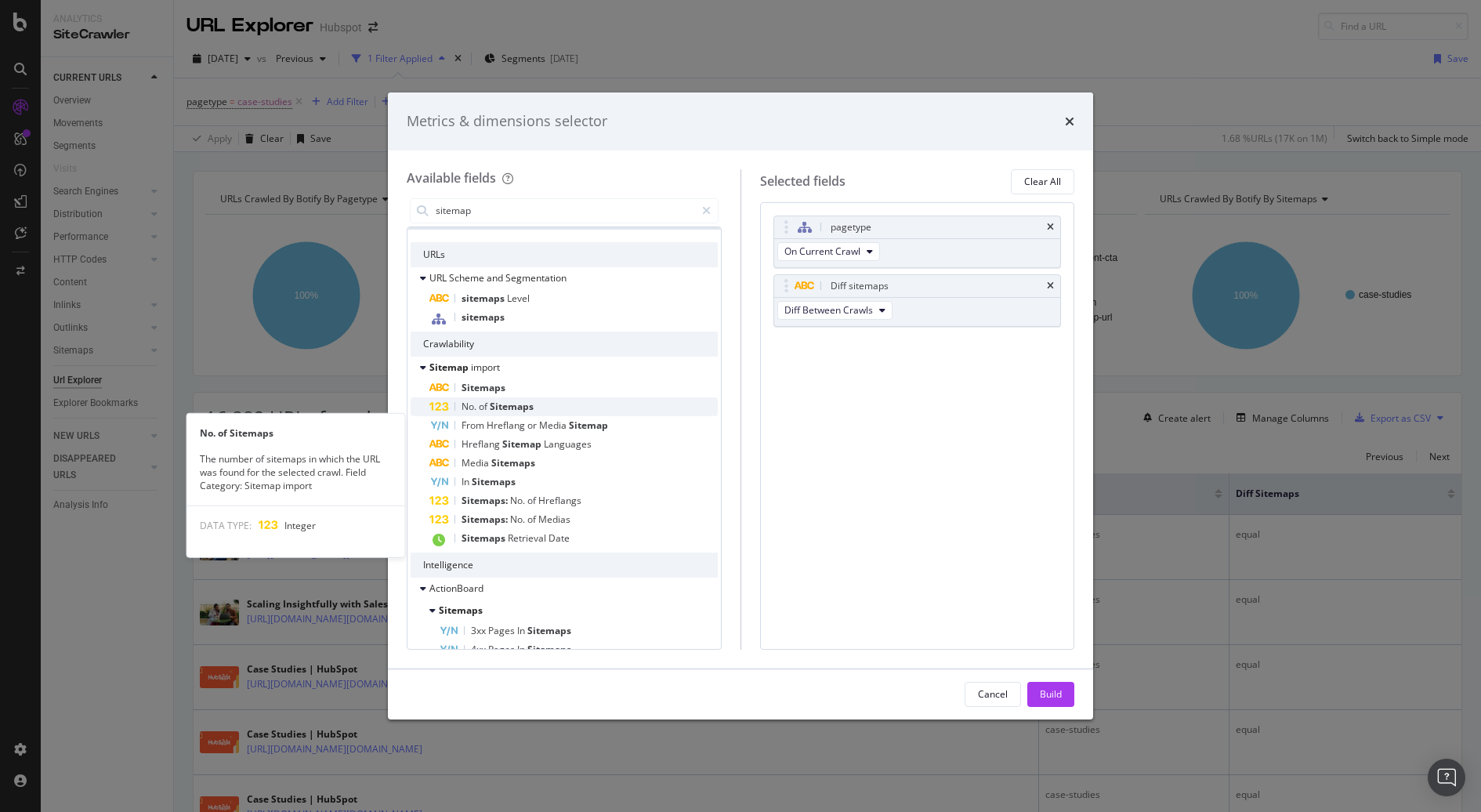
scroll to position [185, 0]
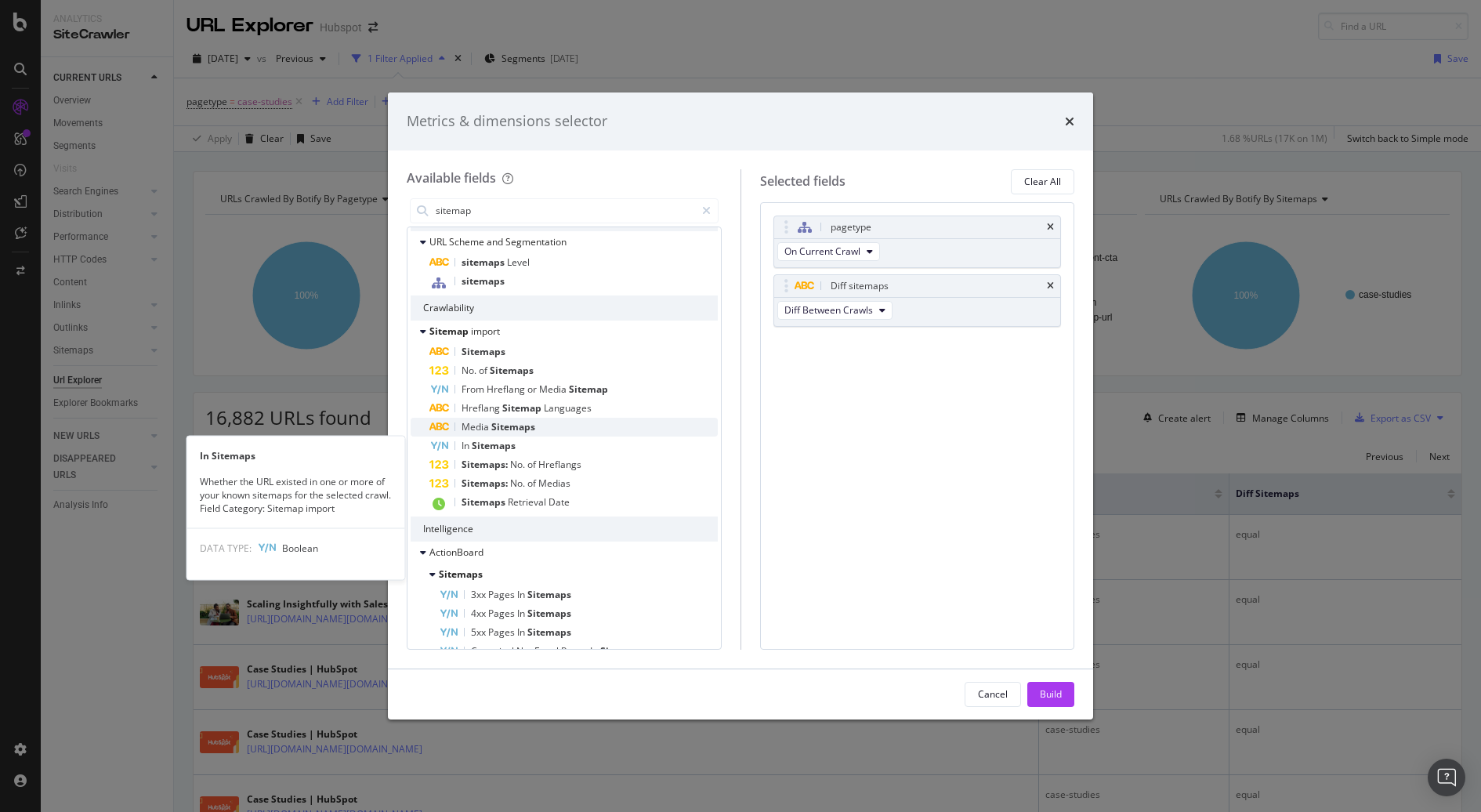
type input "sitemap"
drag, startPoint x: 545, startPoint y: 433, endPoint x: 545, endPoint y: 444, distance: 11.0
click at [545, 444] on div "Sitemaps No. of Sitemaps From Hreflang or Media Sitemap Hreflang Sitemap Langua…" at bounding box center [564, 428] width 307 height 171
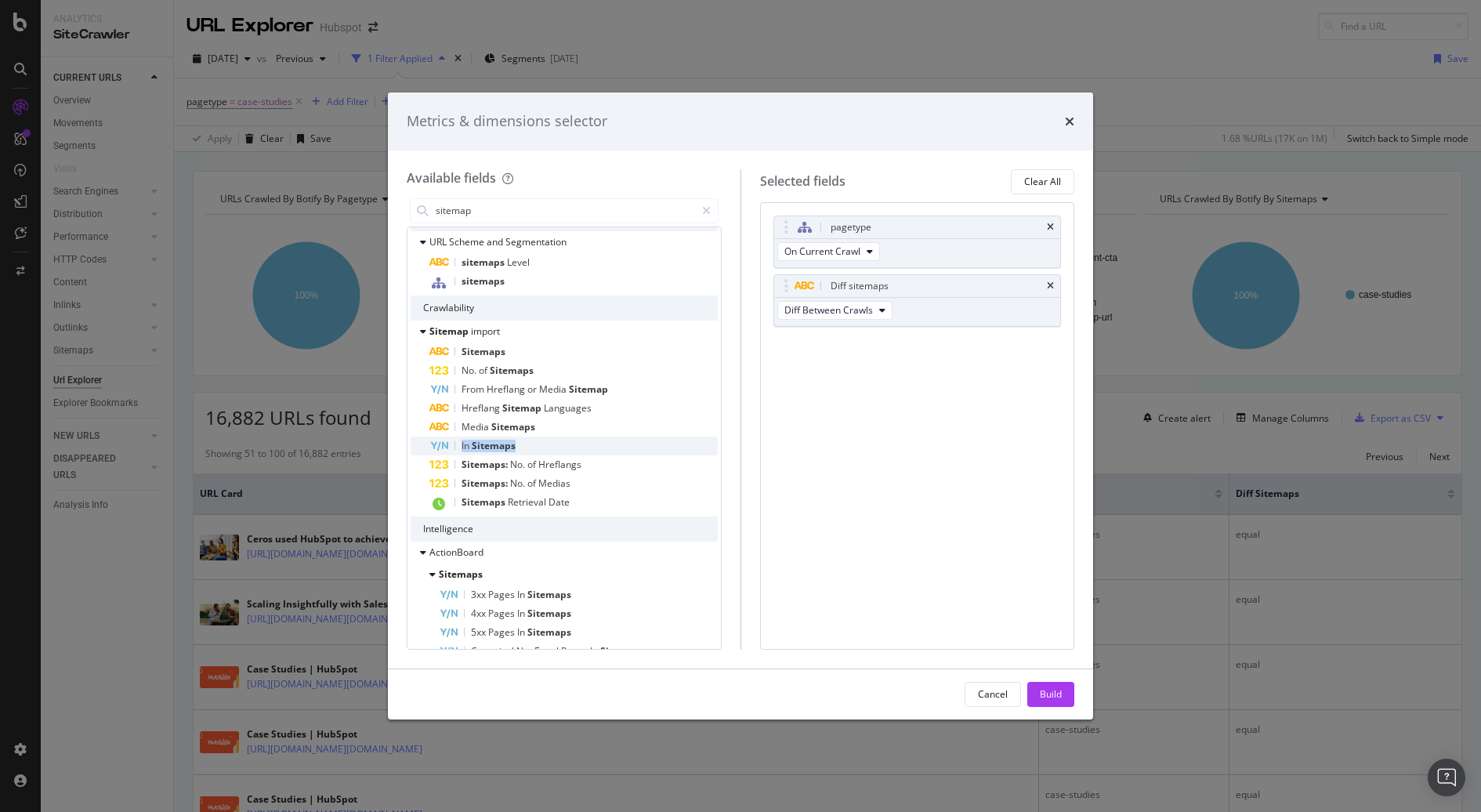
click at [545, 444] on div "In Sitemaps" at bounding box center [573, 446] width 288 height 19
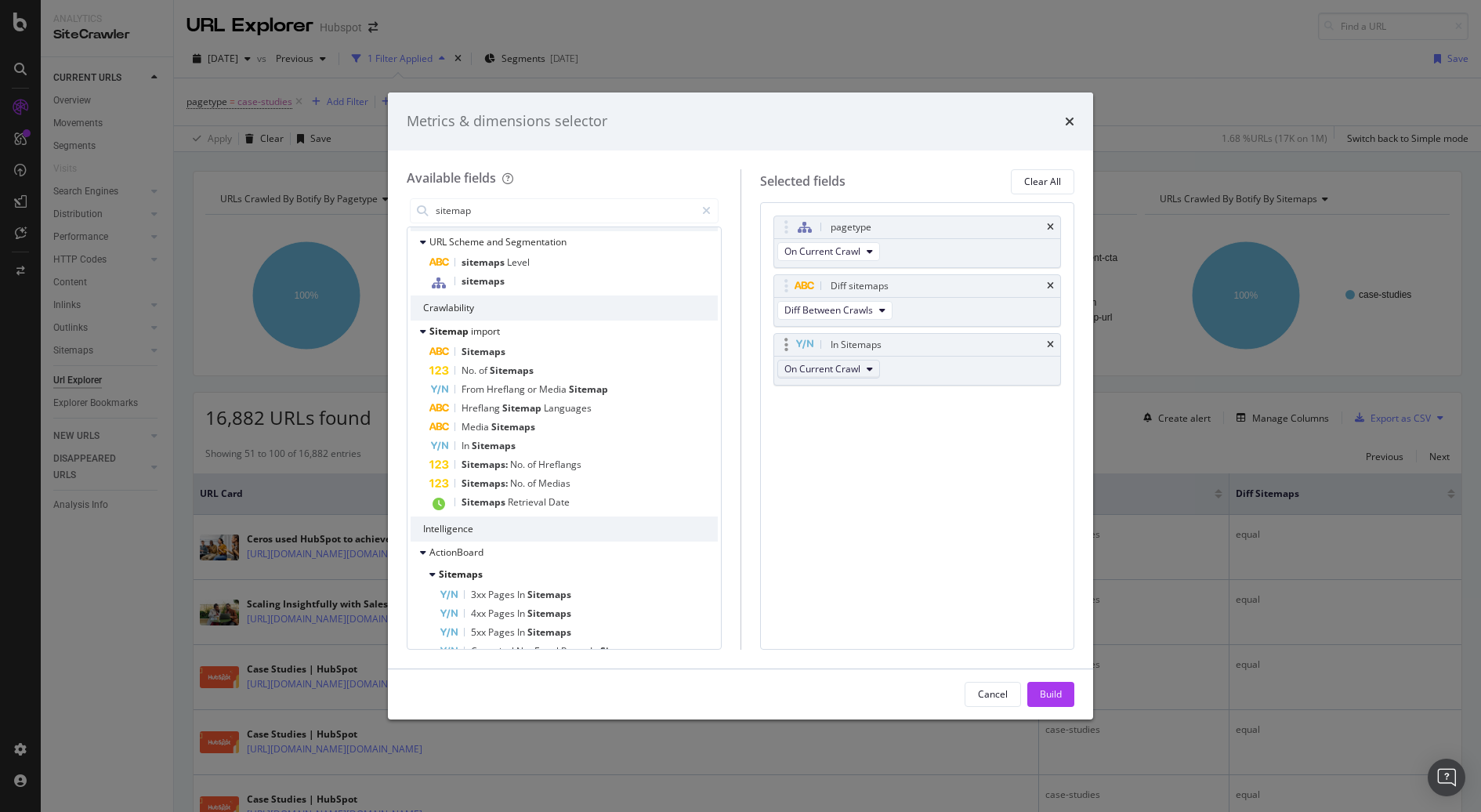
click at [844, 362] on span "On Current Crawl" at bounding box center [822, 368] width 76 height 13
click at [978, 544] on div "pagetype On Current Crawl Diff sitemaps Diff Between Crawls In Sitemaps On Curr…" at bounding box center [917, 426] width 315 height 448
click at [1050, 682] on button "Build" at bounding box center [1051, 694] width 47 height 25
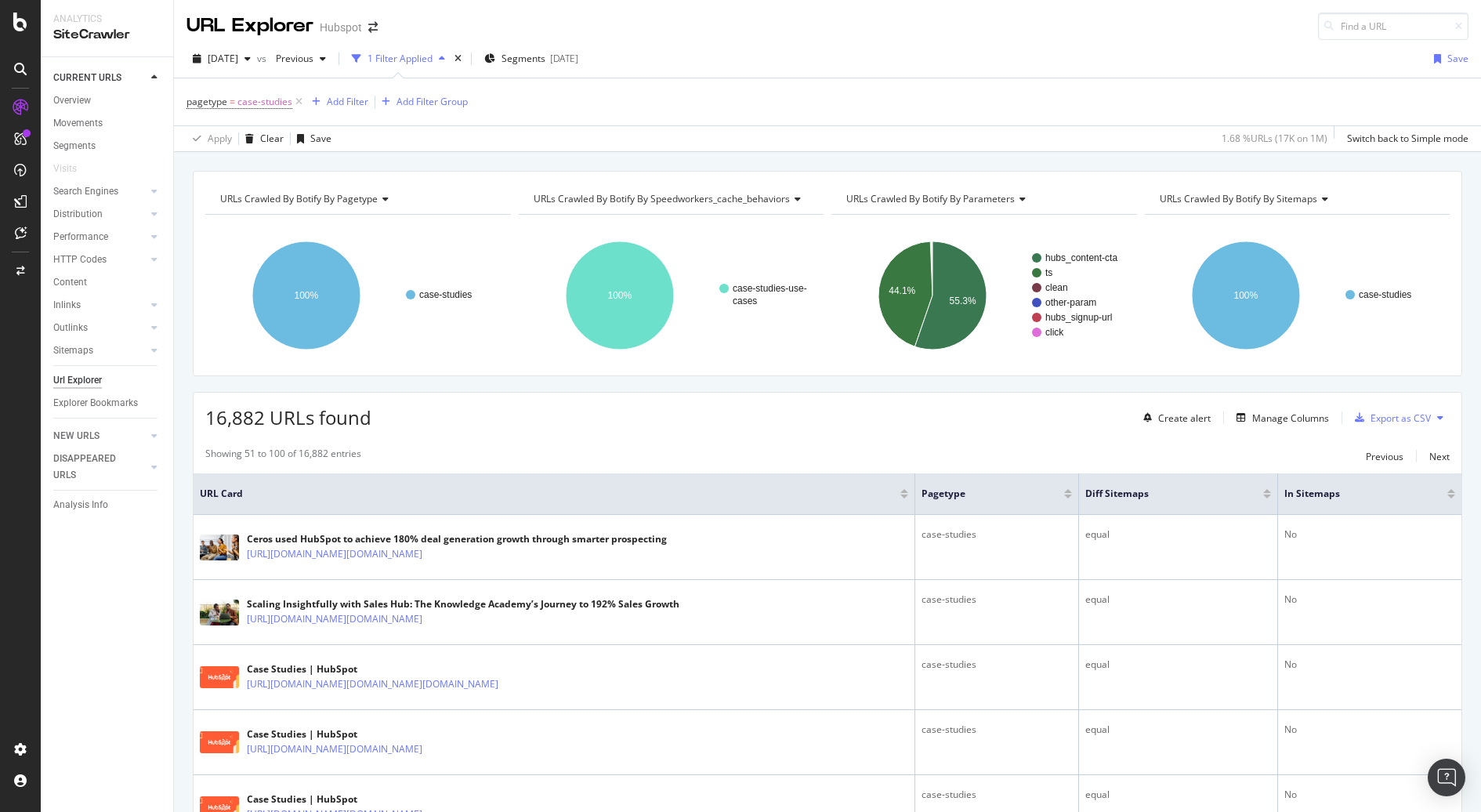
click at [1050, 681] on td "case-studies" at bounding box center [996, 677] width 163 height 65
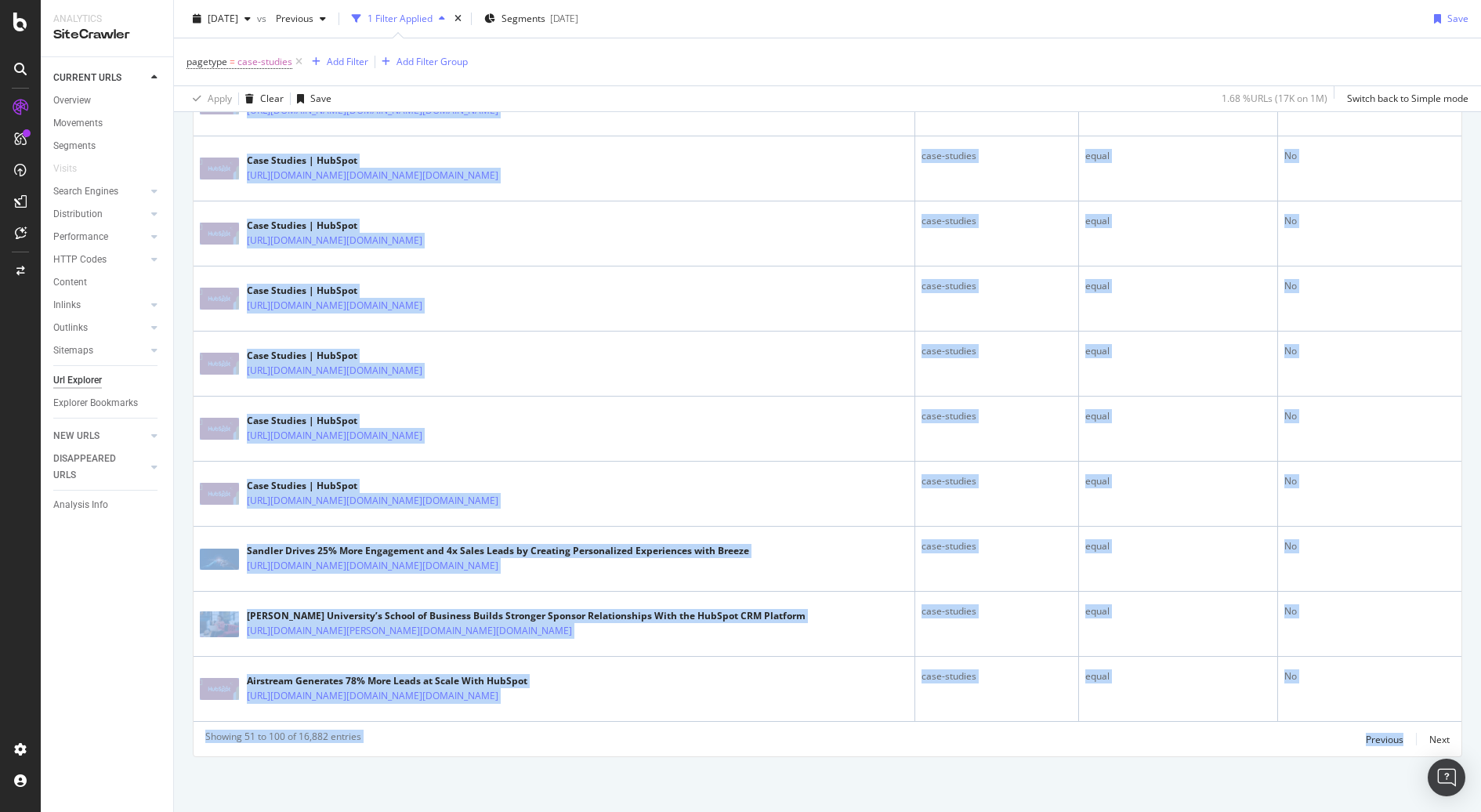
scroll to position [3362, 0]
drag, startPoint x: 1050, startPoint y: 681, endPoint x: 895, endPoint y: 812, distance: 202.9
click at [895, 806] on div "URL Explorer Hubspot 2025 Aug. 5th vs Previous 1 Filter Applied Segments 2025-0…" at bounding box center [828, 406] width 1307 height 812
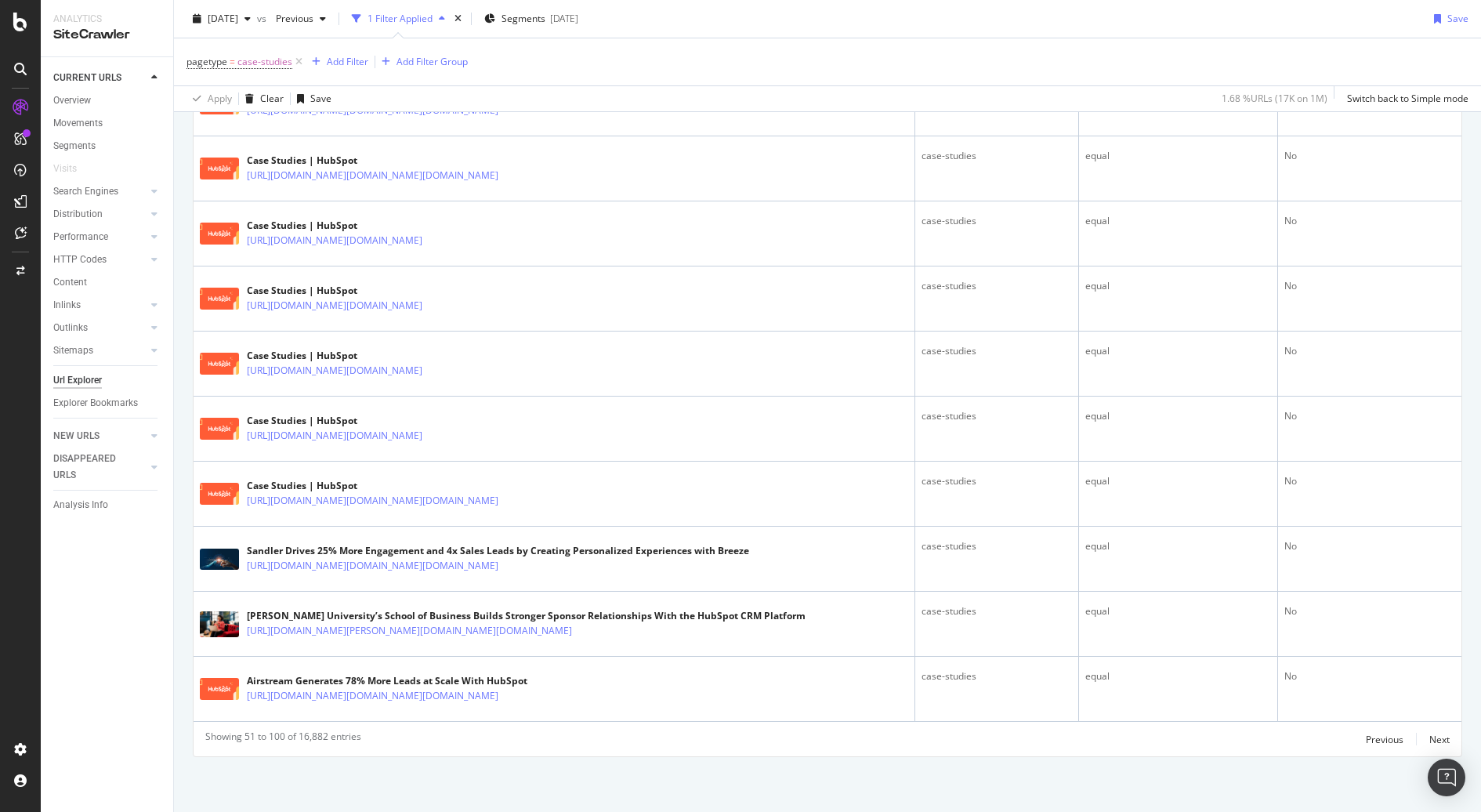
click at [161, 684] on div "CURRENT URLS Overview Movements Segments Visits Search Engines Top Charts Segme…" at bounding box center [107, 434] width 133 height 755
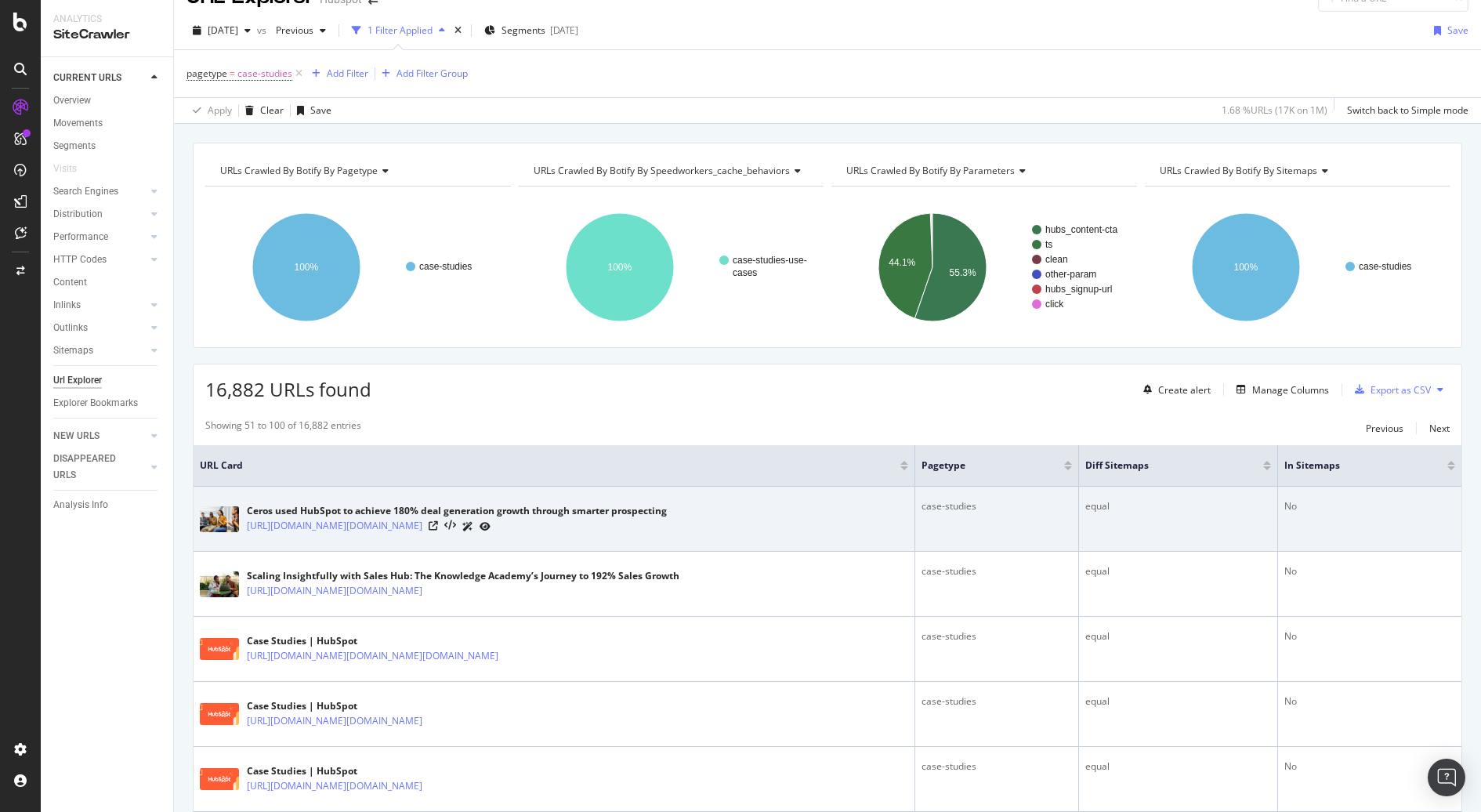
scroll to position [8, 0]
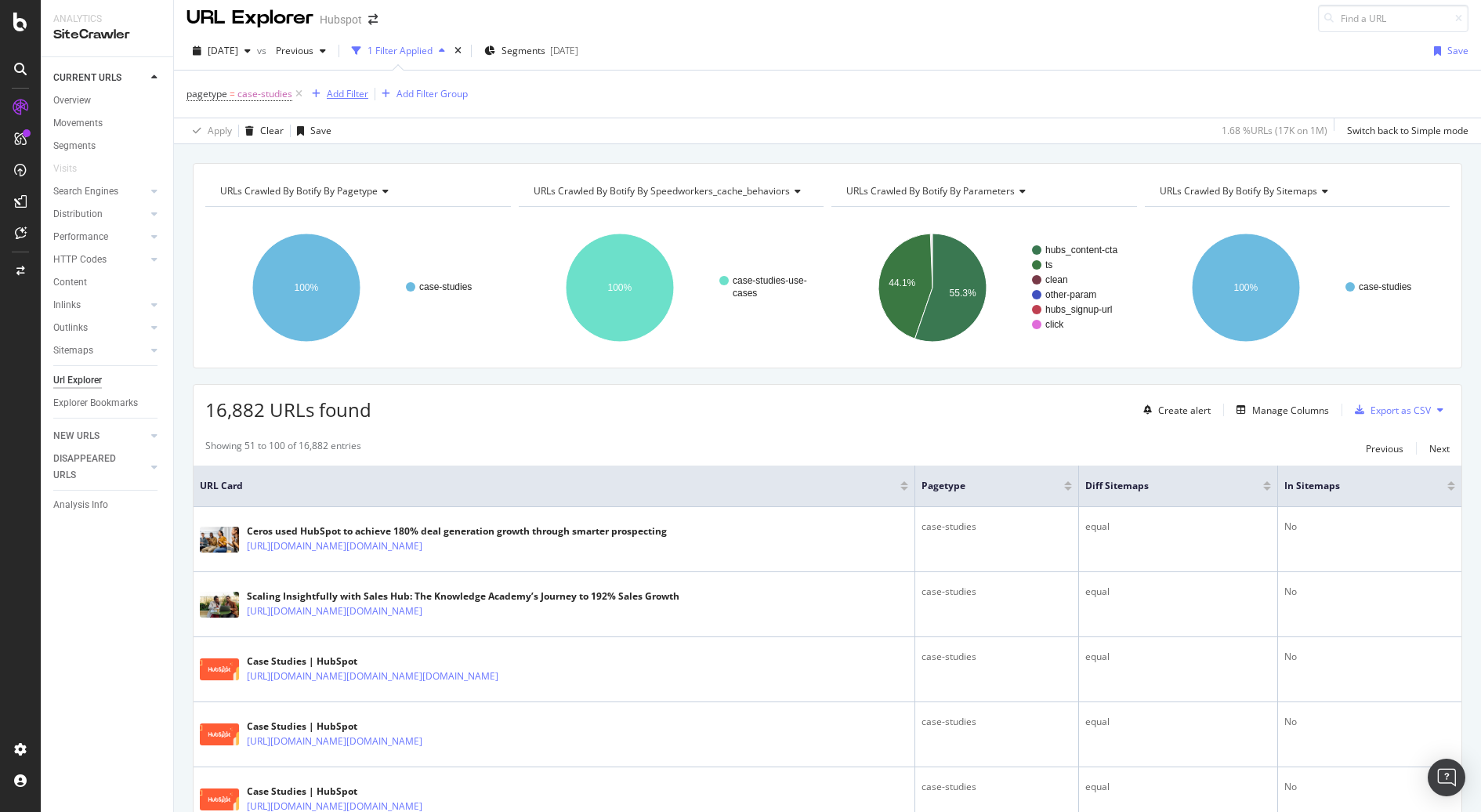
click at [359, 91] on div "Add Filter" at bounding box center [347, 93] width 42 height 13
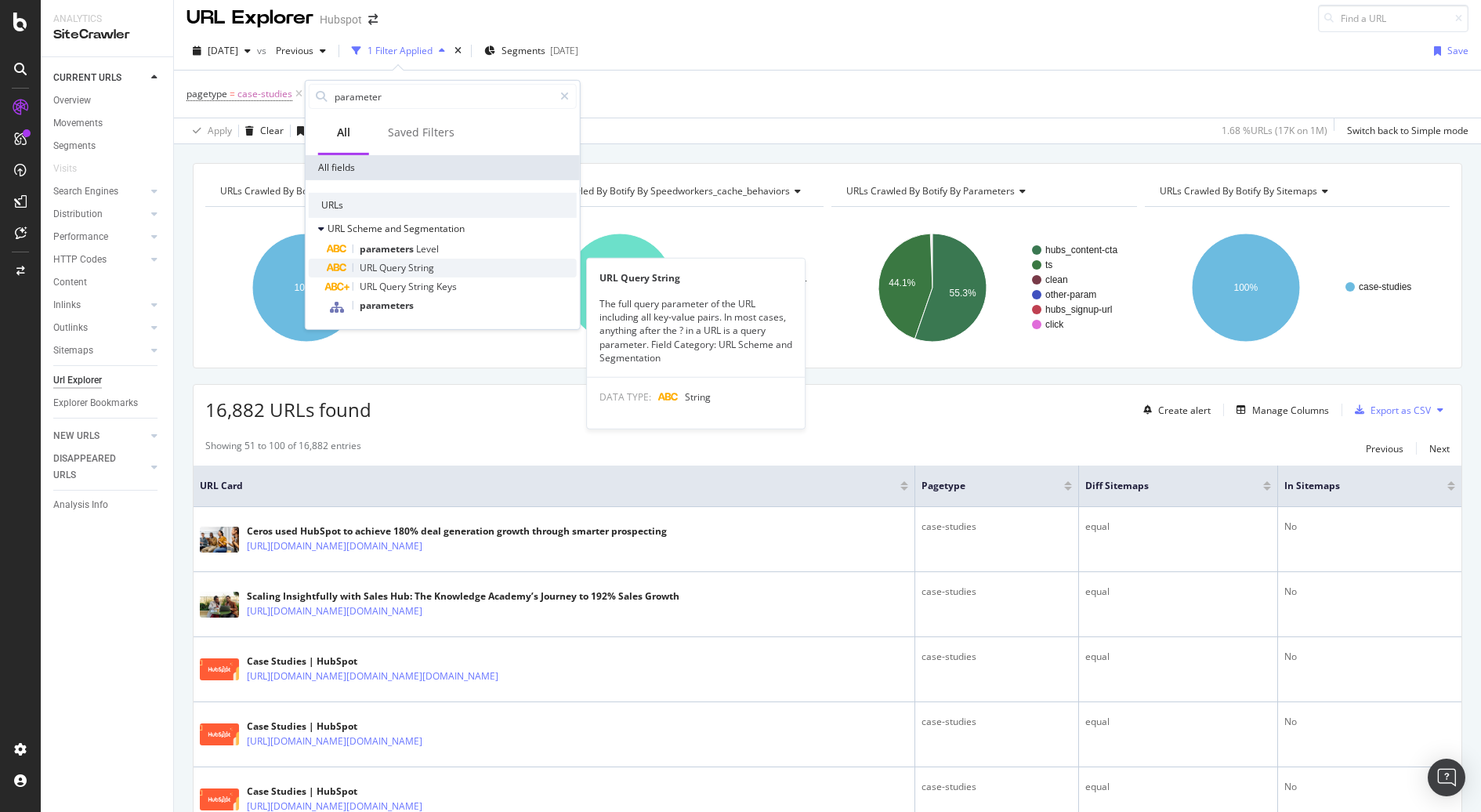
type input "parameter"
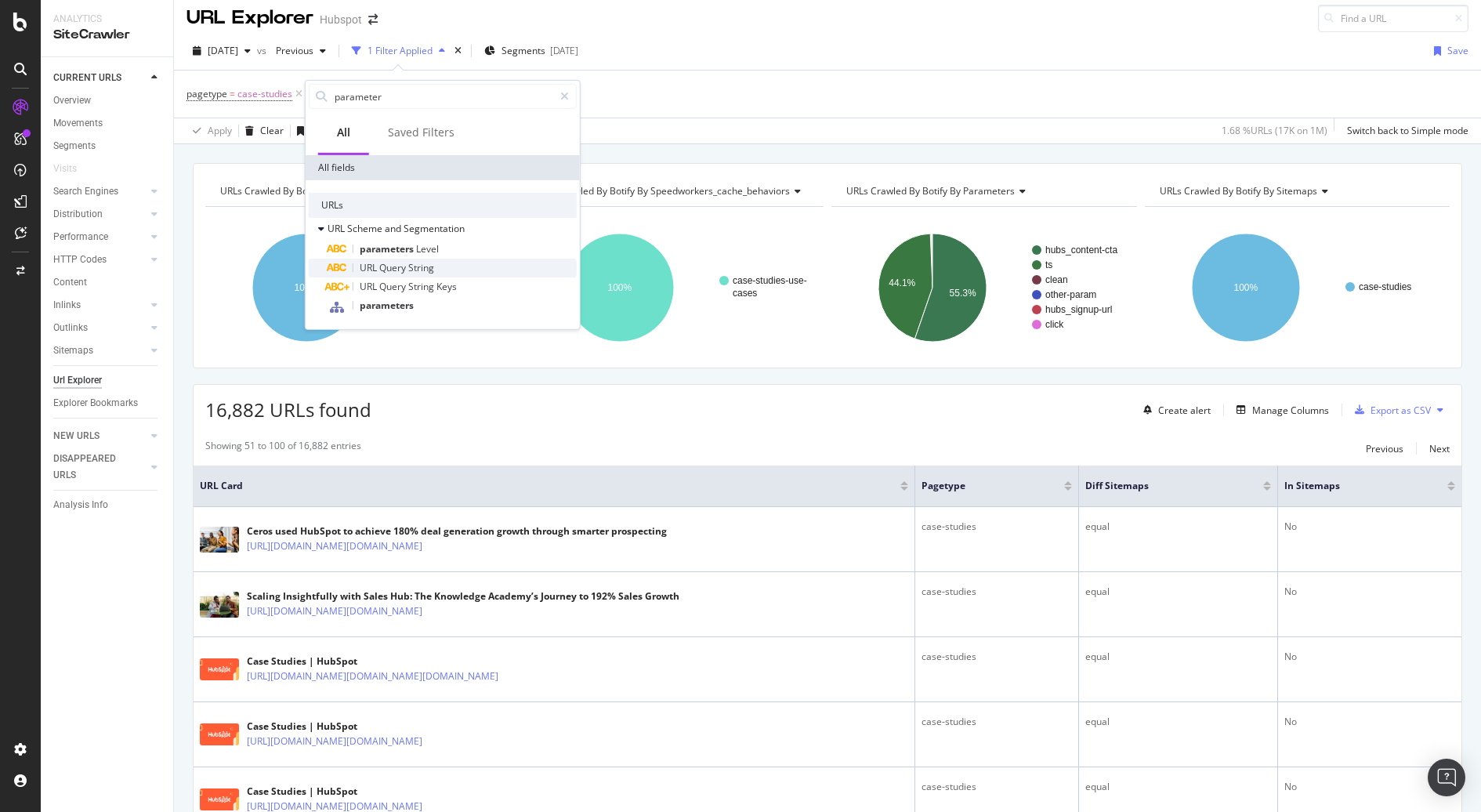
click at [353, 265] on div at bounding box center [353, 267] width 1 height 9
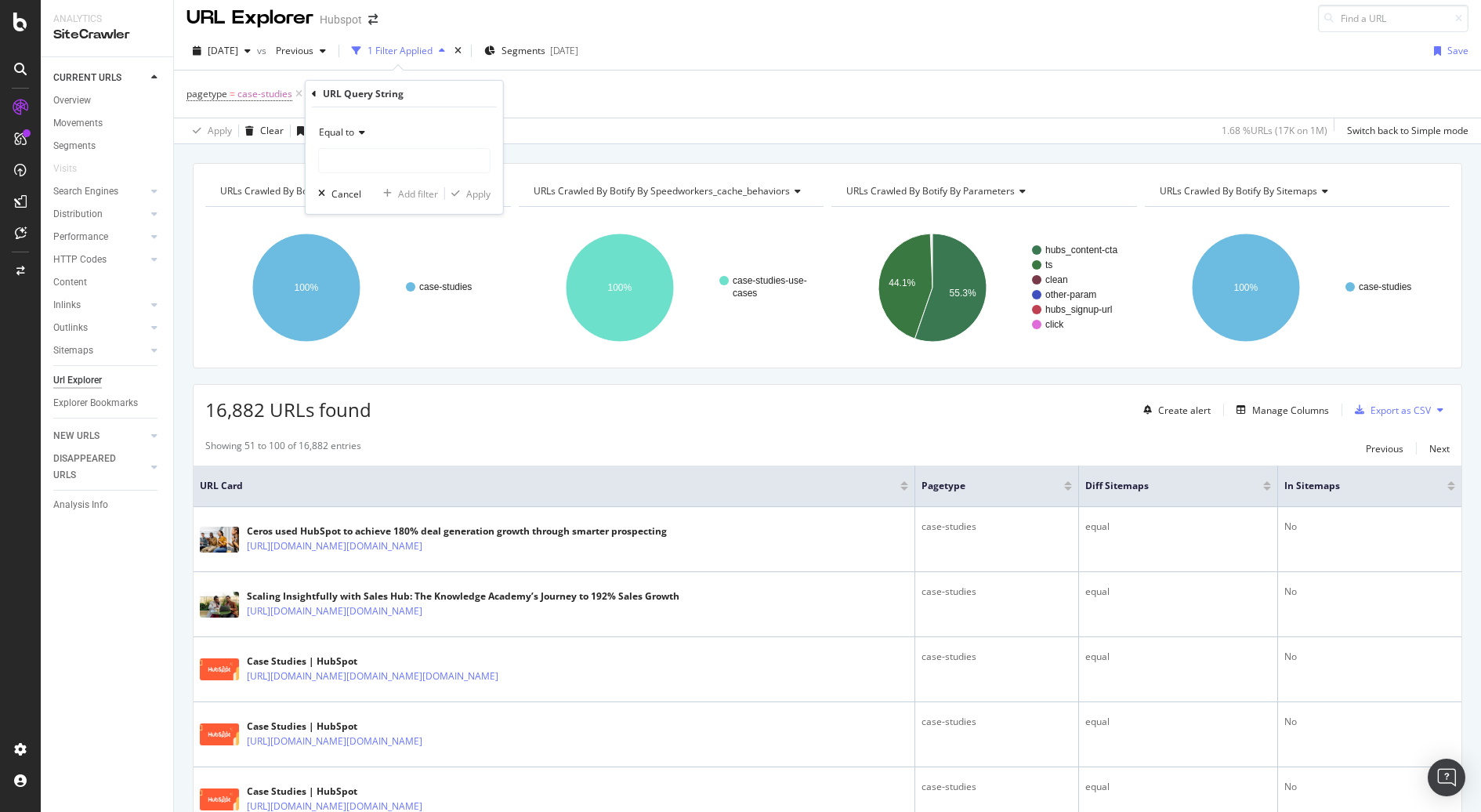
click at [346, 126] on span "Equal to" at bounding box center [336, 132] width 35 height 13
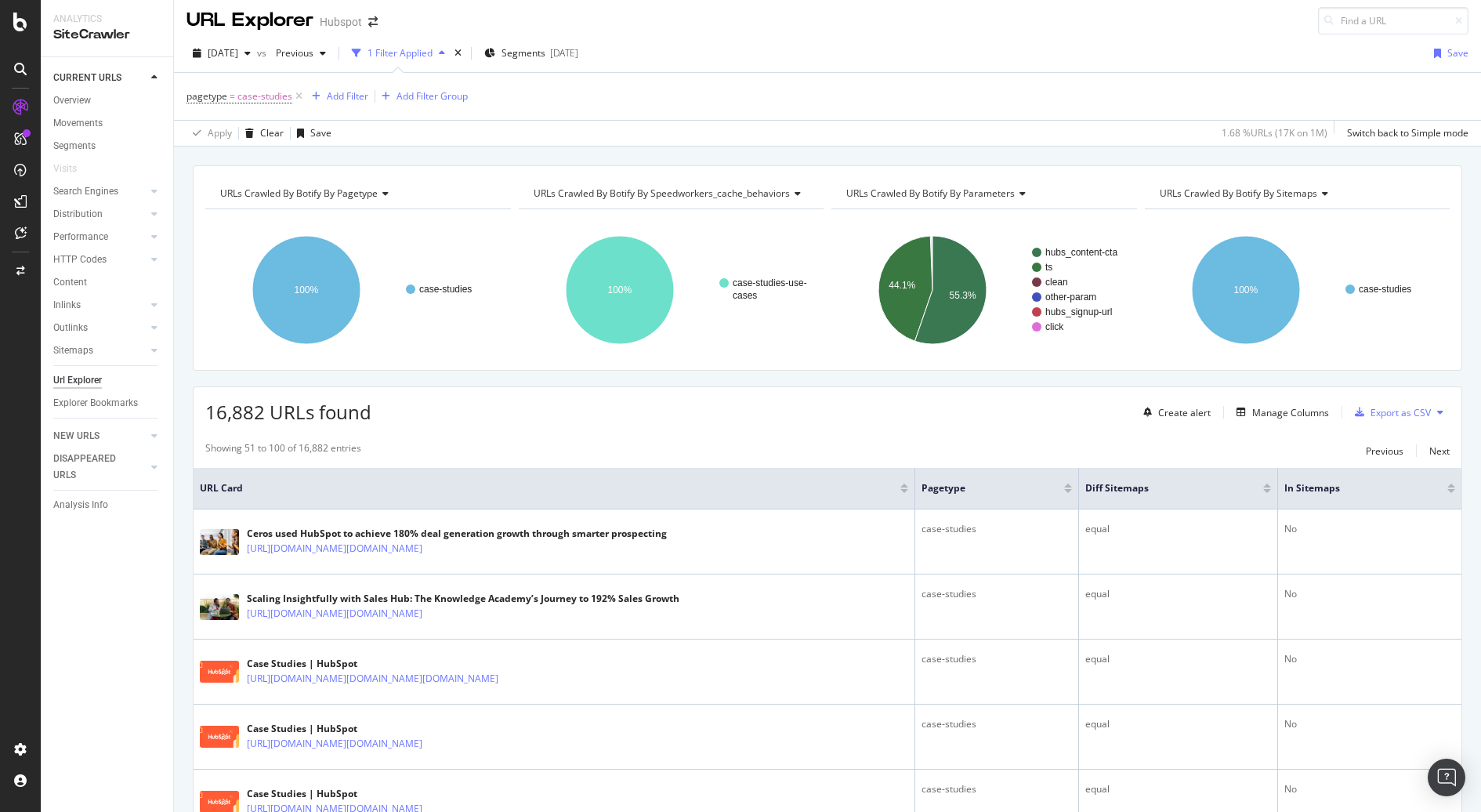
scroll to position [0, 0]
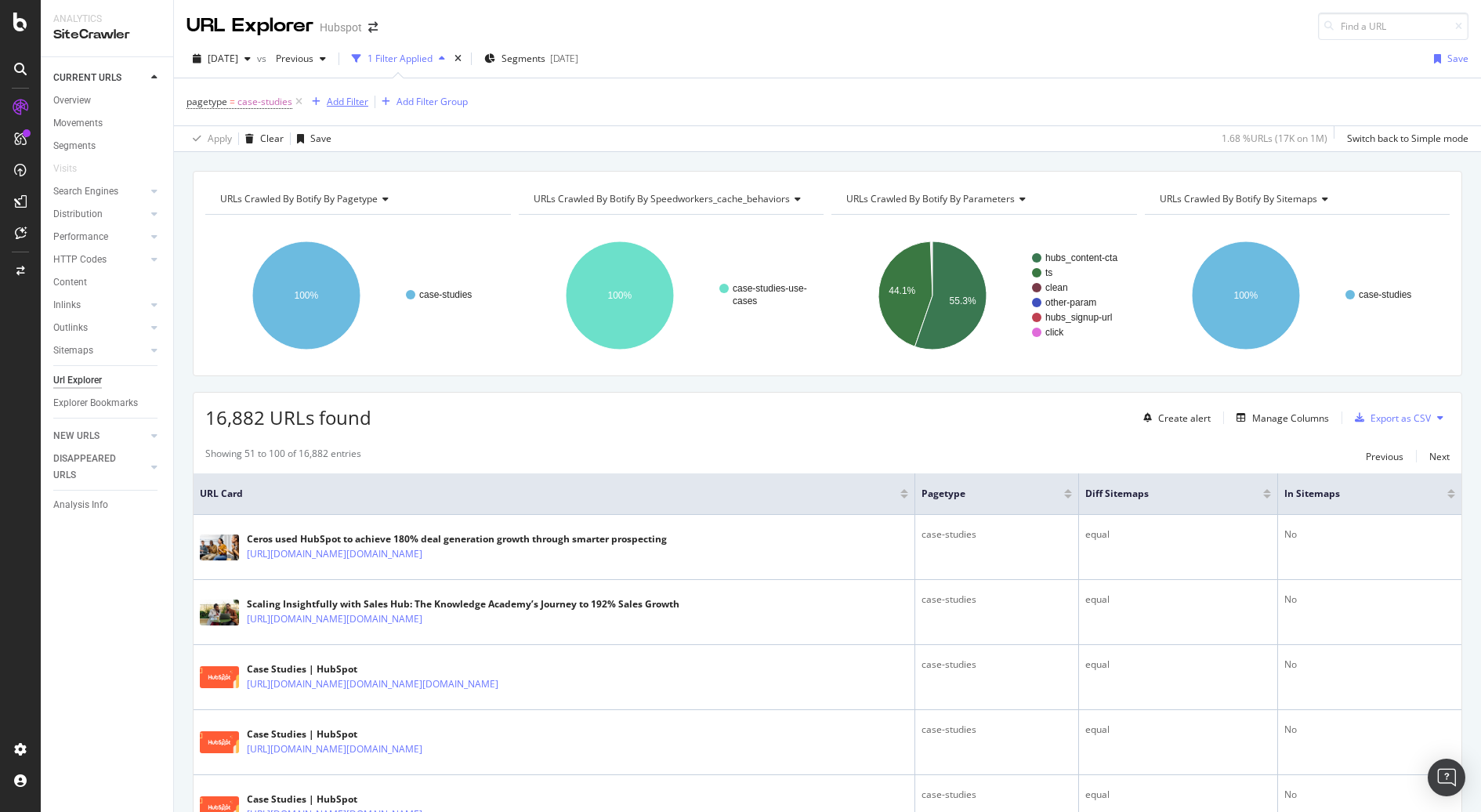
click at [354, 99] on div "Add Filter" at bounding box center [347, 101] width 42 height 13
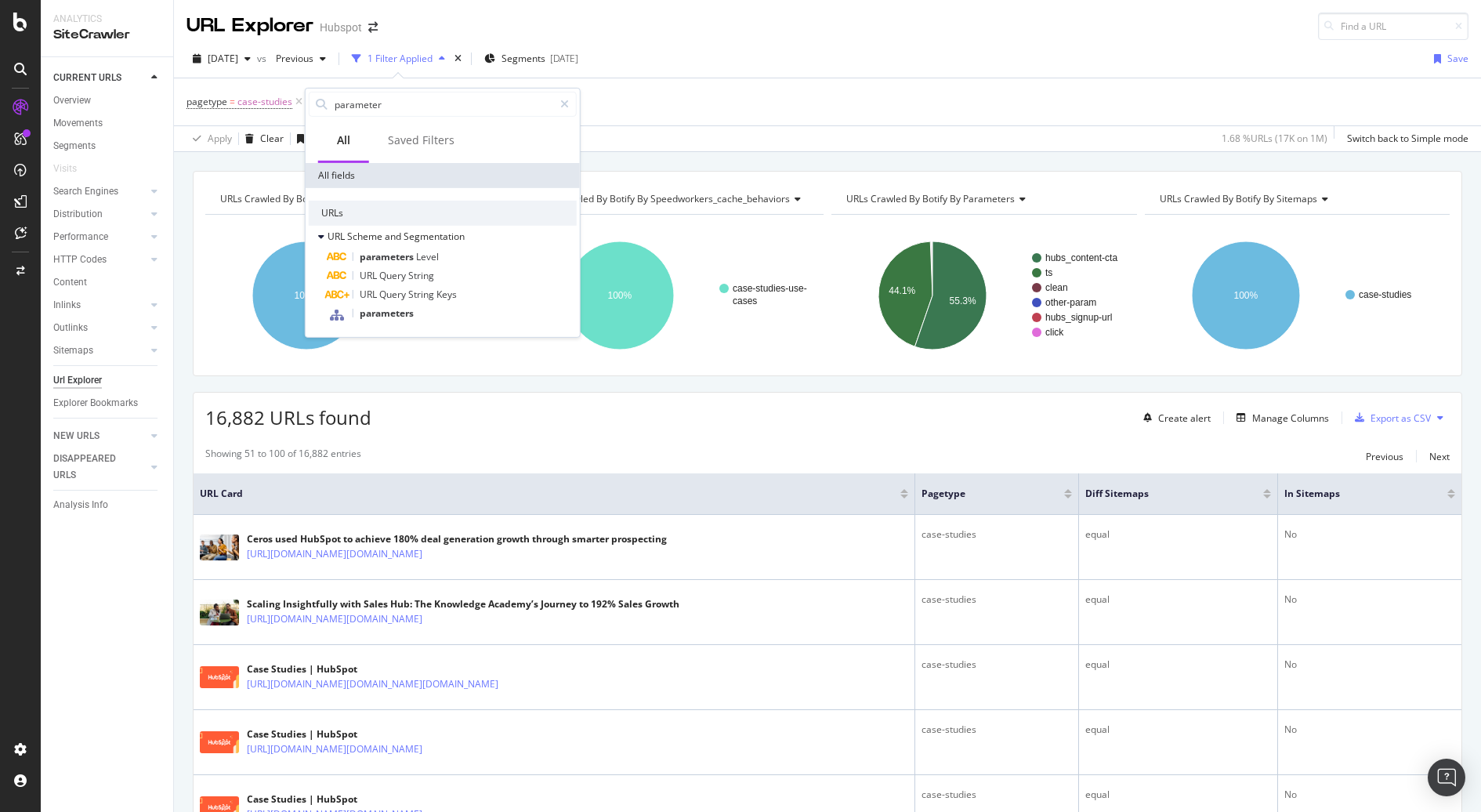
click at [735, 134] on div "Apply Clear Save 1.68 % URLs ( 17K on 1M ) Switch back to Simple mode" at bounding box center [828, 138] width 1307 height 26
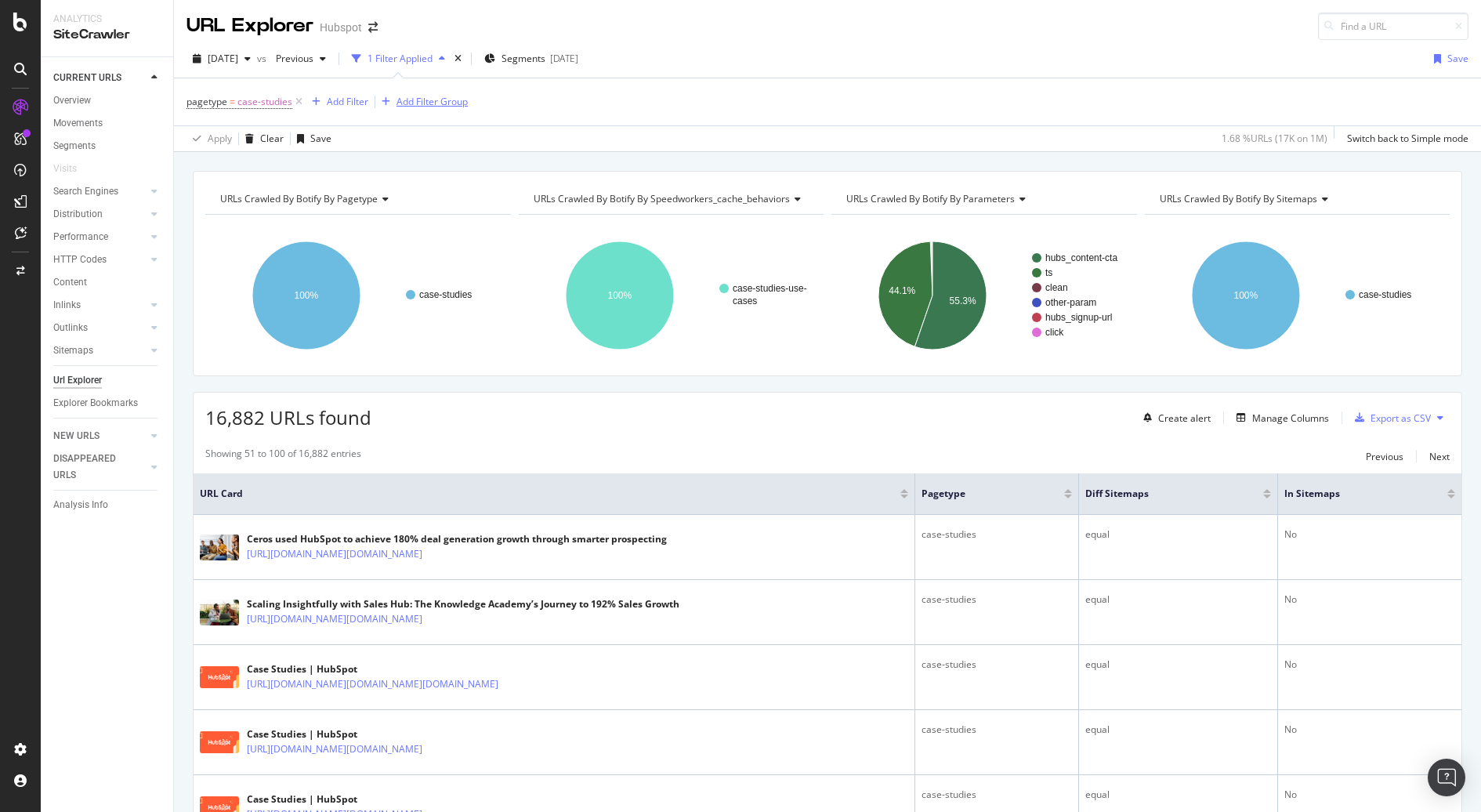
click at [418, 108] on div "Add Filter Group" at bounding box center [432, 101] width 71 height 13
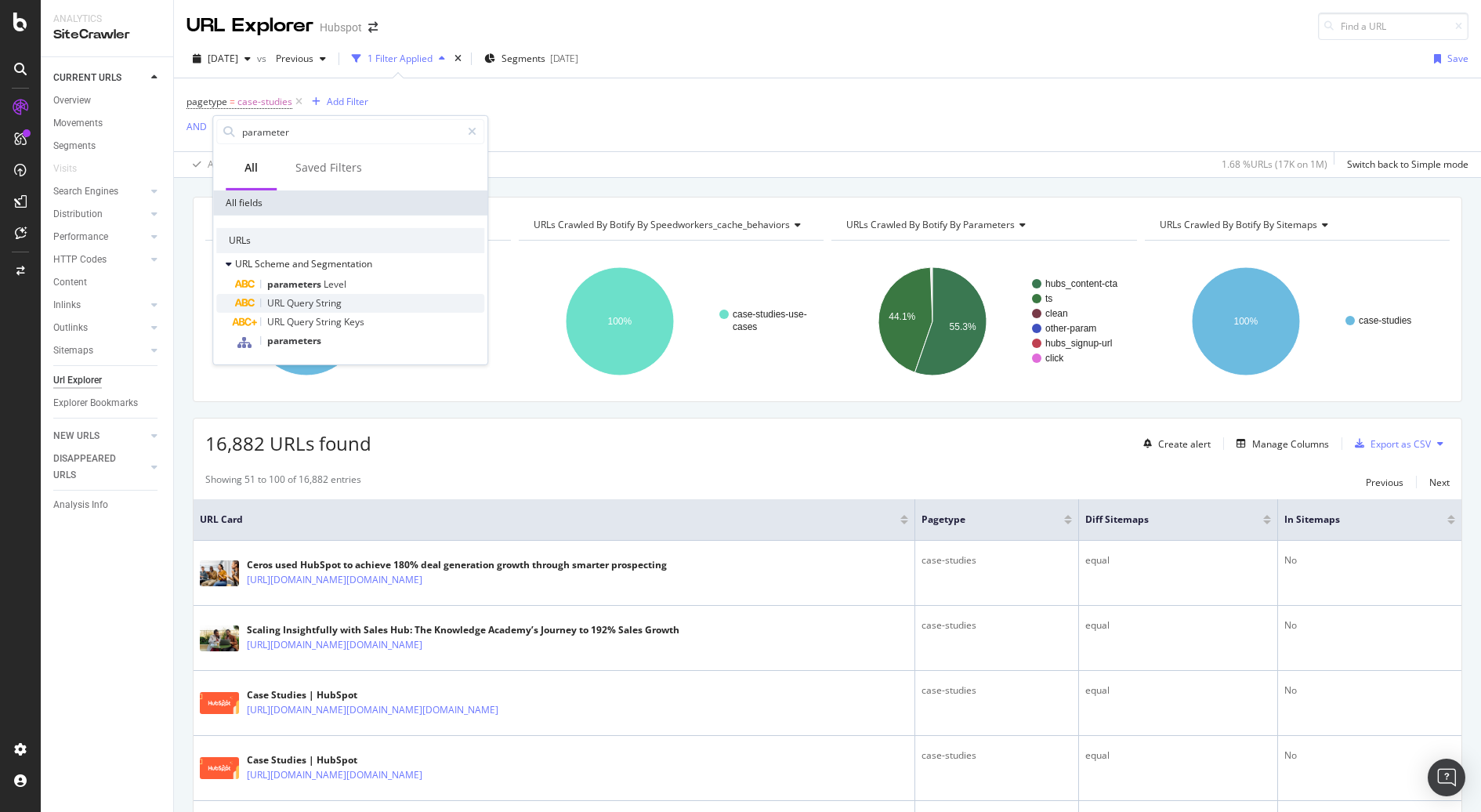
click at [325, 294] on div "URL Query String" at bounding box center [359, 303] width 249 height 19
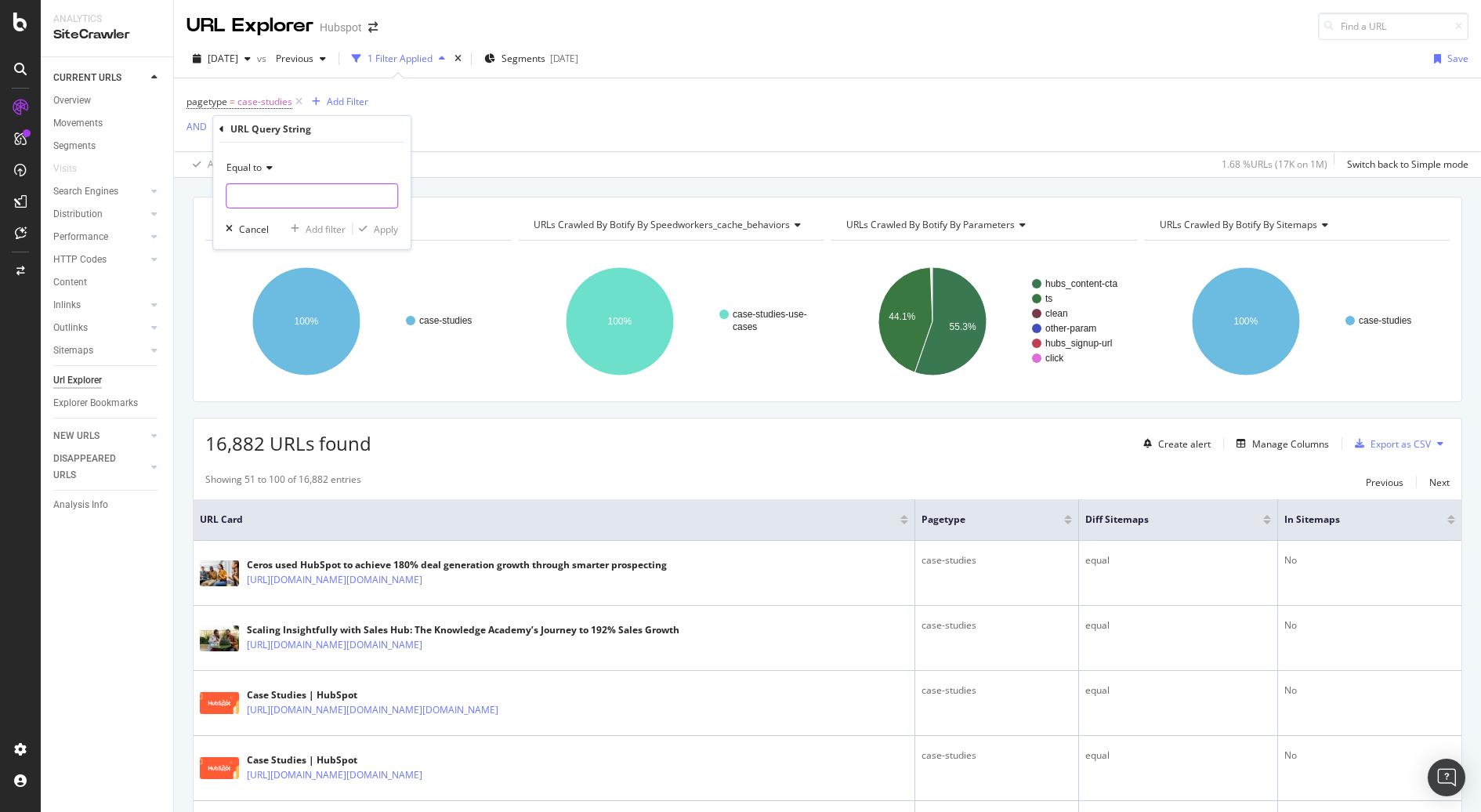
click at [290, 202] on input "text" at bounding box center [312, 196] width 171 height 25
click at [265, 169] on icon at bounding box center [267, 168] width 11 height 9
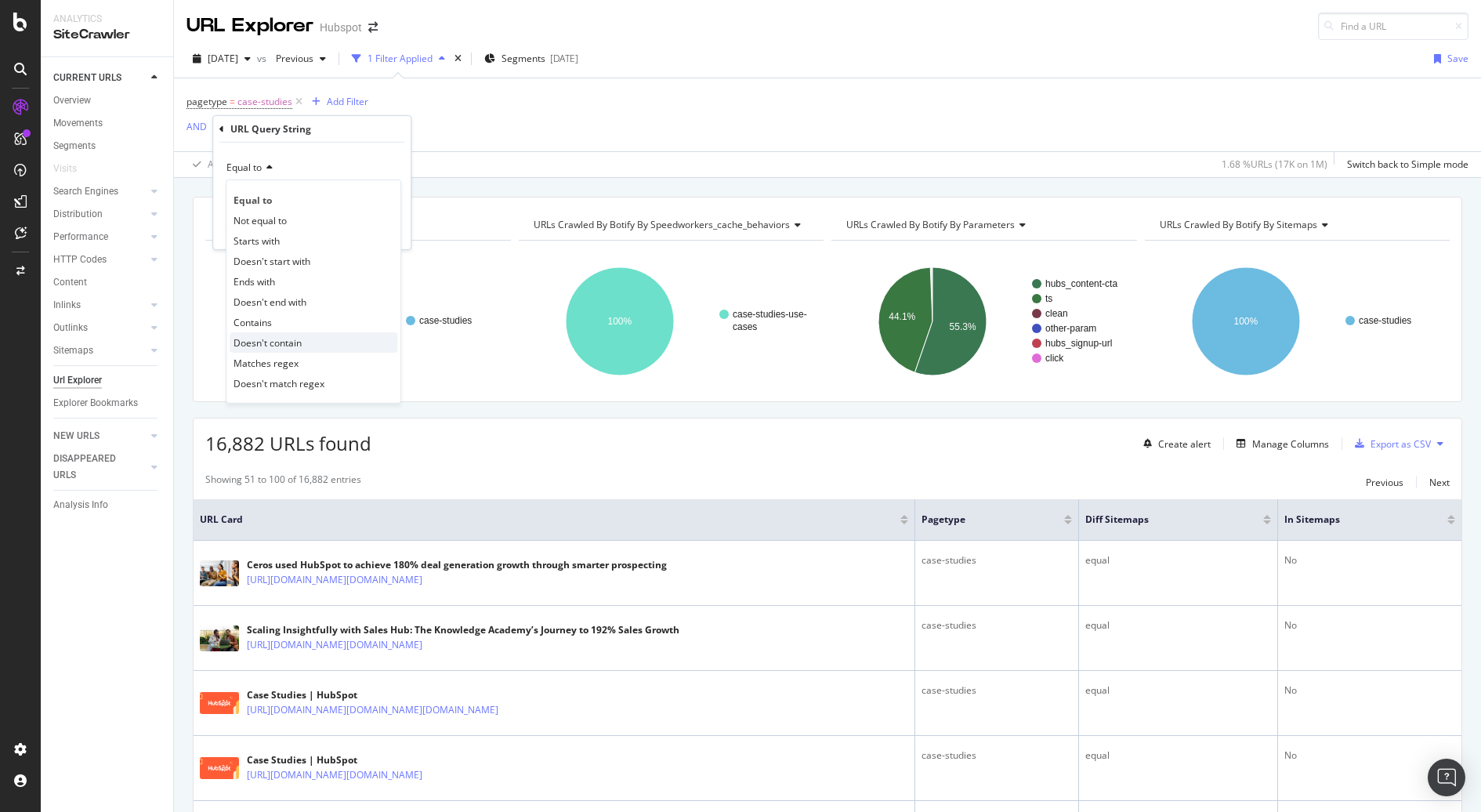
click at [328, 349] on div "Doesn't contain" at bounding box center [313, 342] width 168 height 20
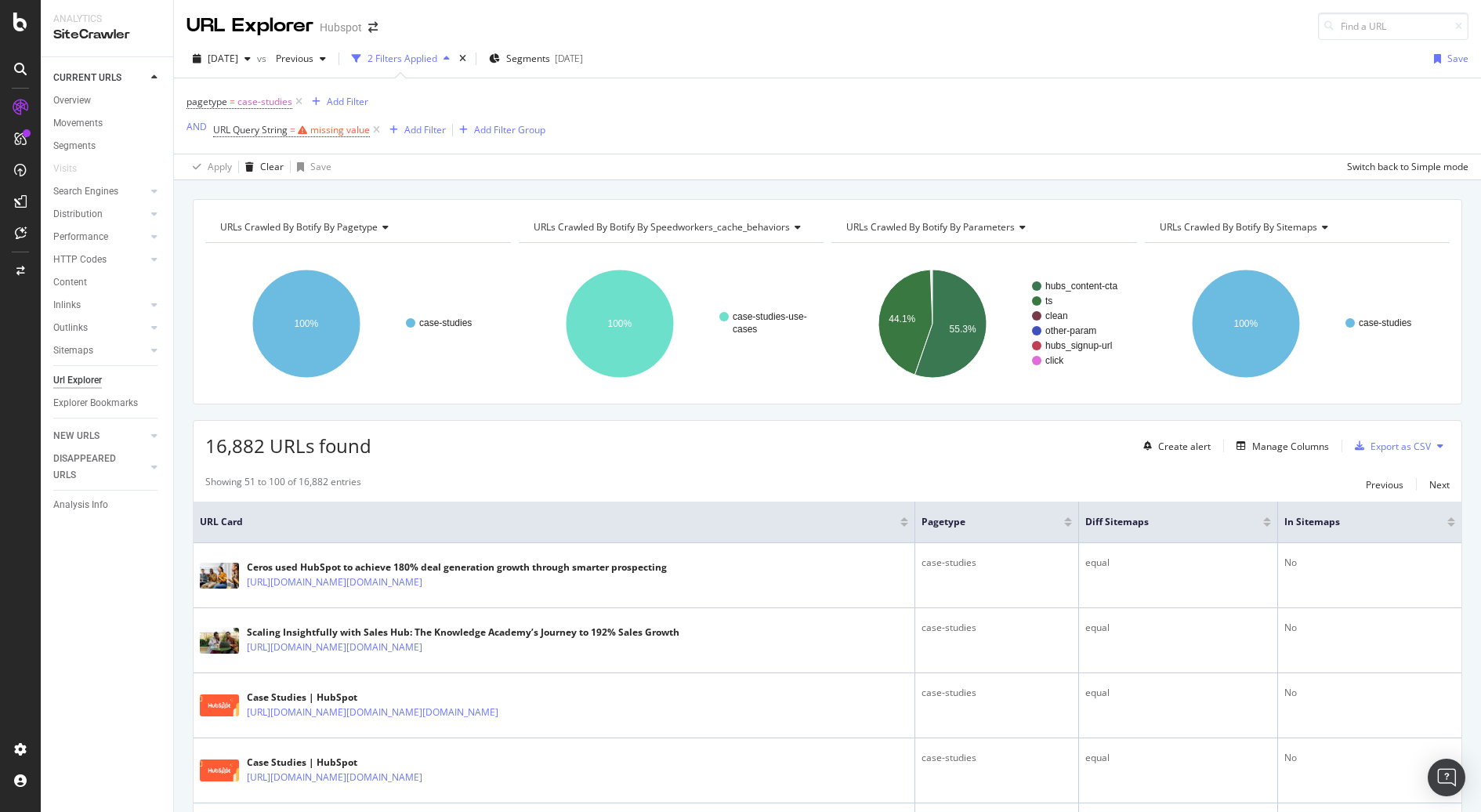
click at [501, 116] on div "pagetype = case-studies Add Filter AND URL Query String = missing value Add Fil…" at bounding box center [827, 116] width 1282 height 75
click at [375, 125] on icon at bounding box center [376, 130] width 13 height 16
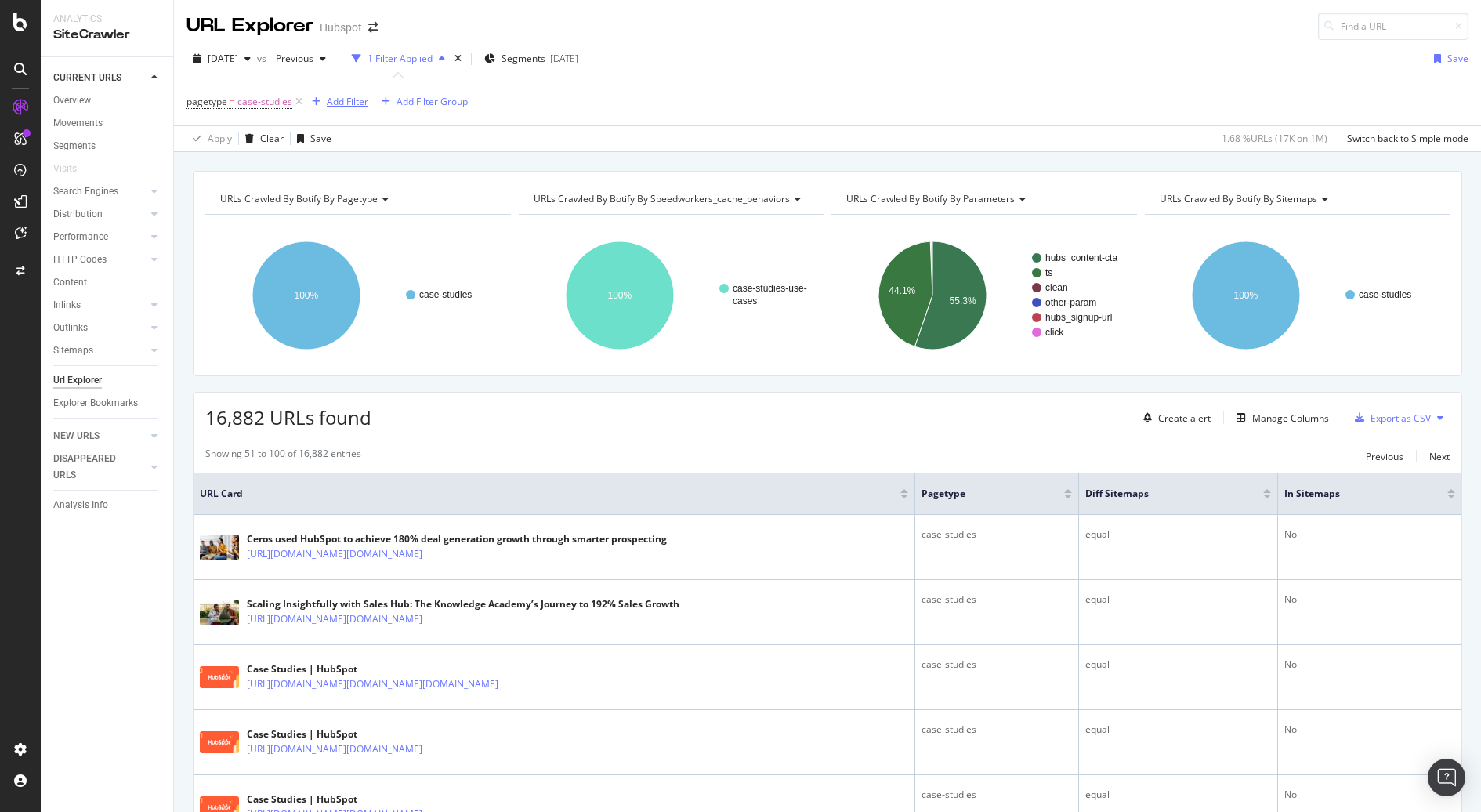
click at [367, 104] on div "Add Filter" at bounding box center [347, 101] width 42 height 13
click at [355, 96] on div "Add Filter" at bounding box center [347, 101] width 42 height 13
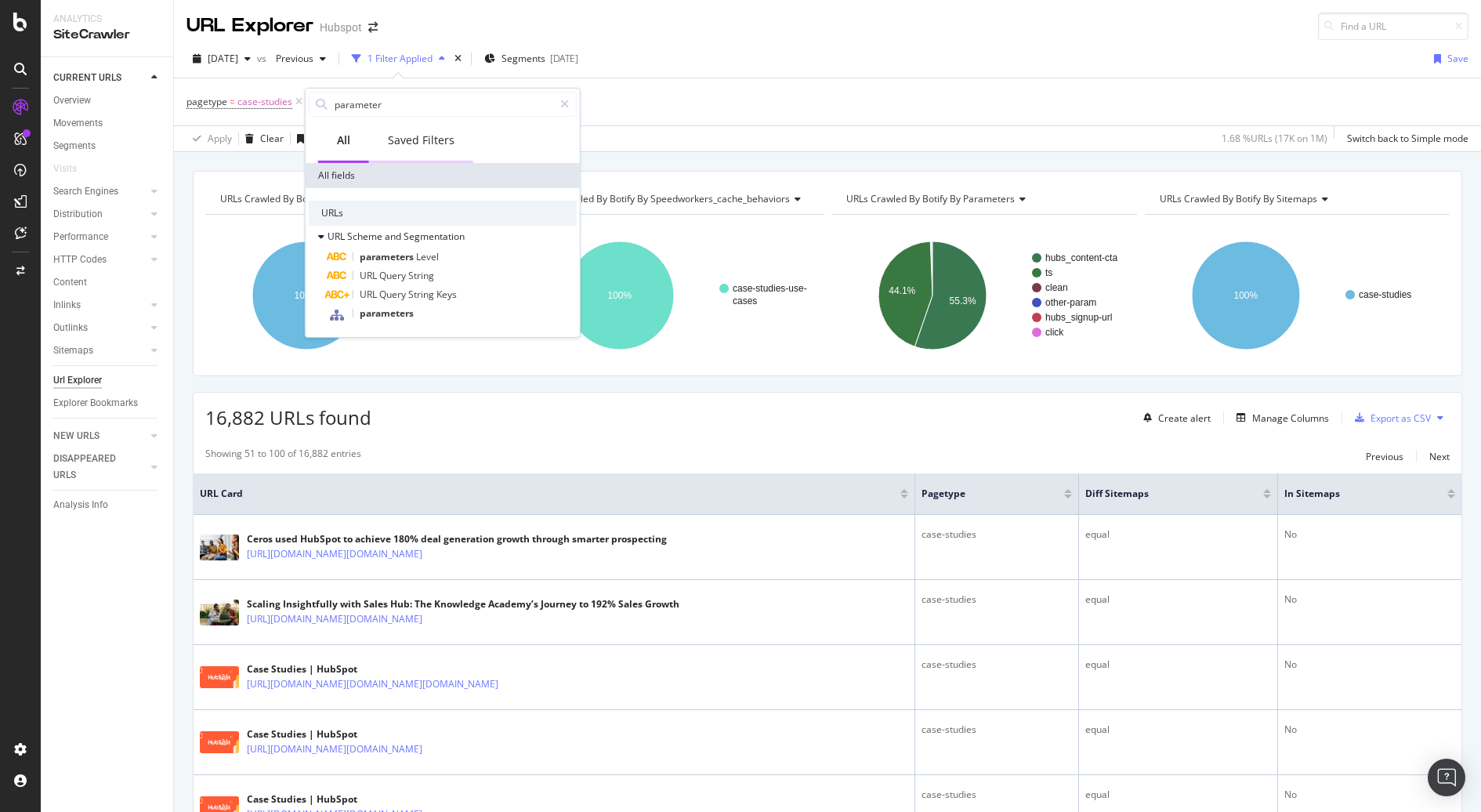
type input "q"
type input "paramet"
click at [401, 309] on span "parameters" at bounding box center [386, 313] width 54 height 13
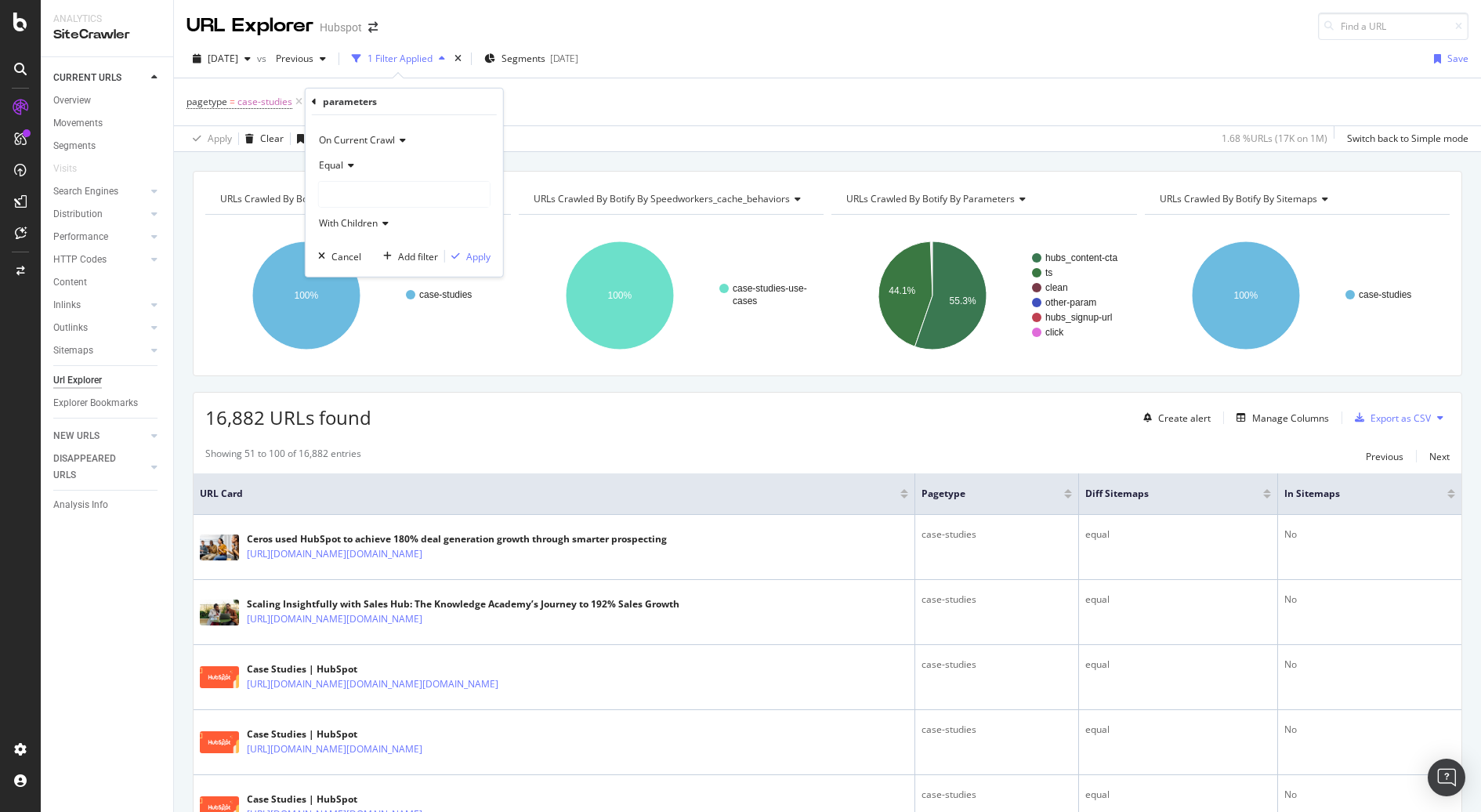
click at [339, 79] on div "pagetype = case-studies Add Filter Add Filter Group" at bounding box center [827, 102] width 1282 height 47
click at [376, 101] on span "parameters" at bounding box center [357, 101] width 52 height 13
click at [331, 98] on div "parameters On Current Crawl Equal With Children Cancel Add filter Apply" at bounding box center [430, 179] width 197 height 188
click at [335, 98] on div "parameters On Current Crawl Equal With Children Cancel Add filter Apply" at bounding box center [430, 179] width 197 height 188
click at [340, 102] on icon at bounding box center [340, 99] width 5 height 9
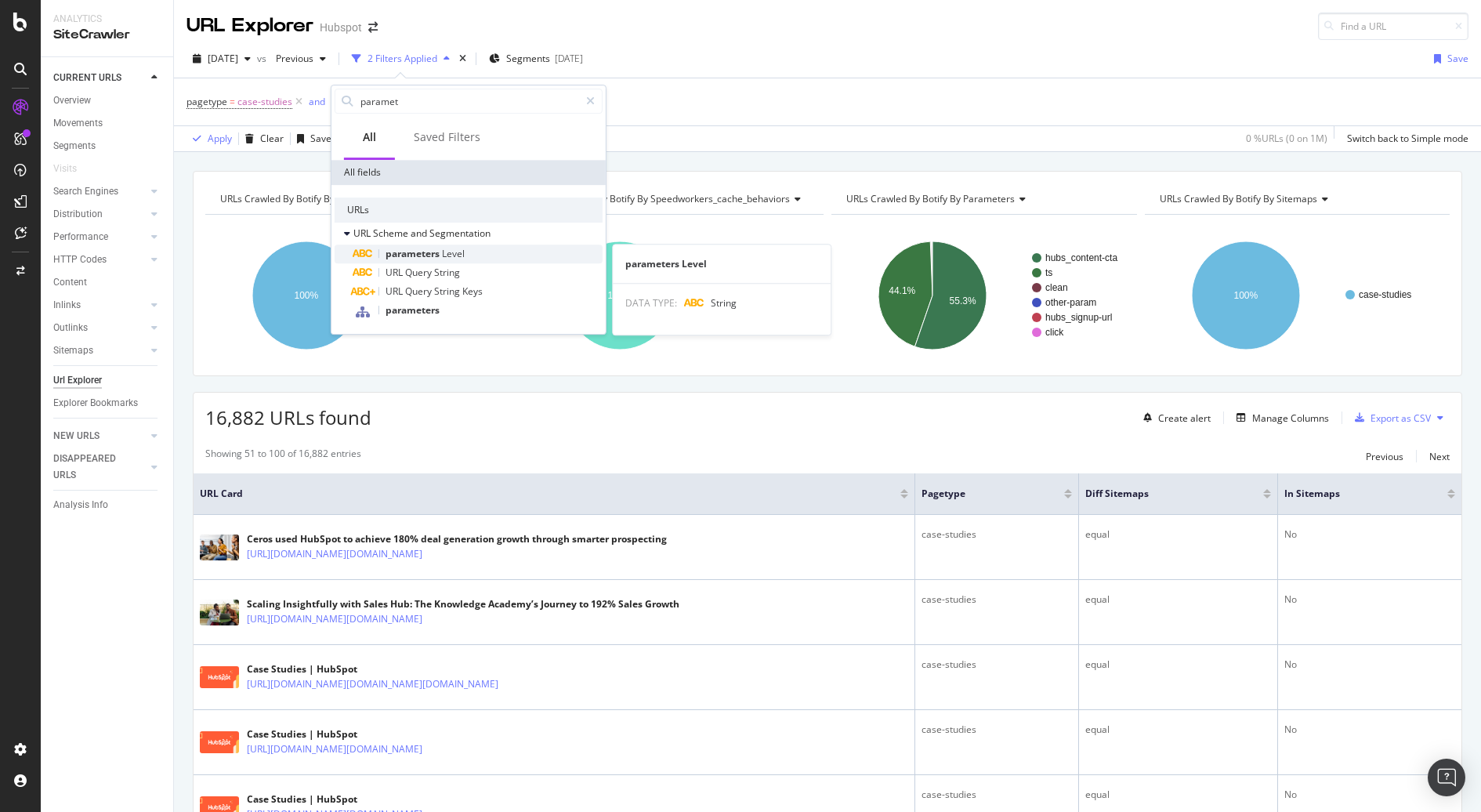
click at [462, 256] on span "Level" at bounding box center [453, 253] width 23 height 13
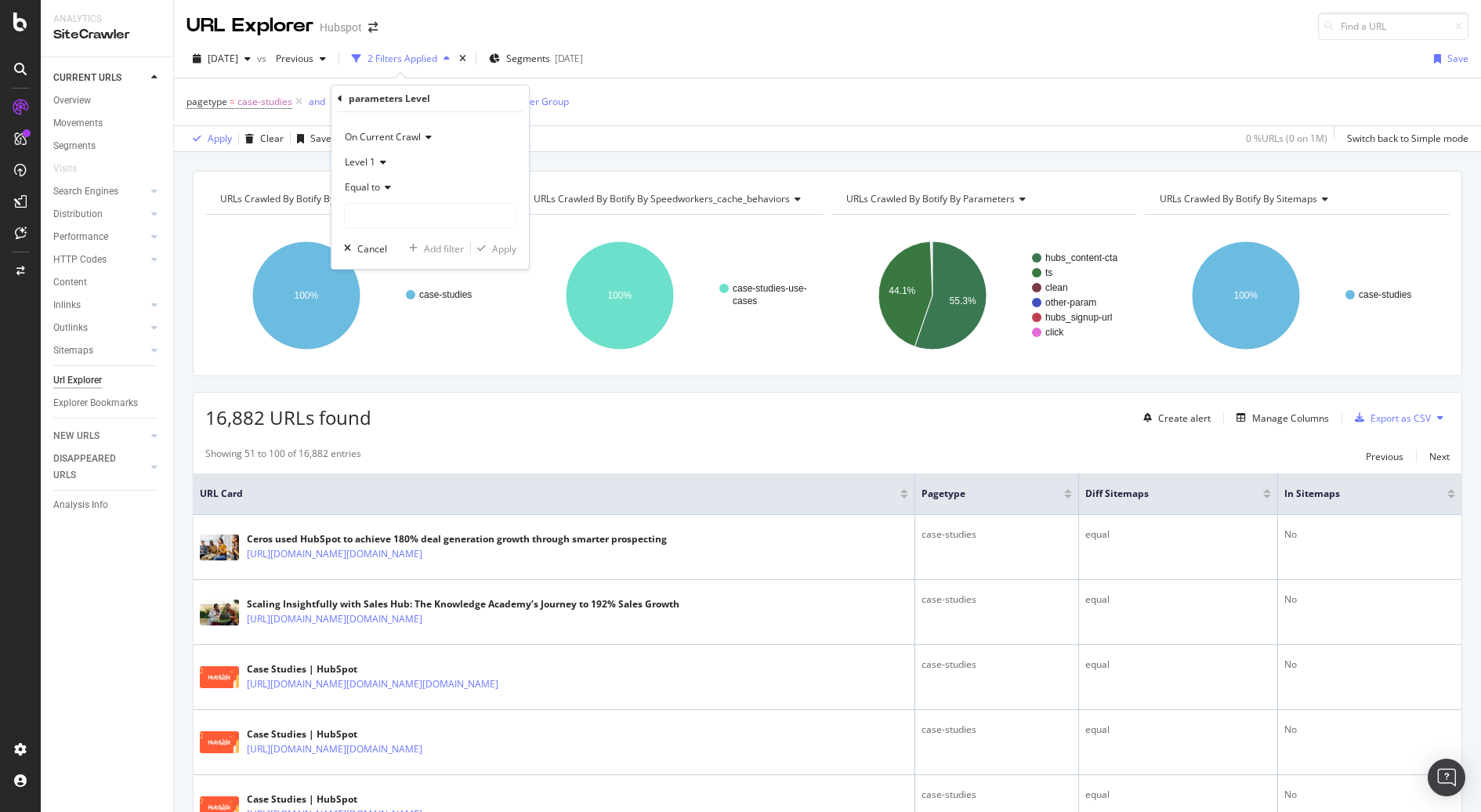
click at [392, 192] on div "Equal to" at bounding box center [430, 188] width 173 height 25
click at [444, 357] on div "Doesn't contain" at bounding box center [432, 362] width 168 height 20
click at [427, 210] on input "text" at bounding box center [430, 215] width 171 height 25
click at [366, 185] on span "Doesn't contain" at bounding box center [378, 186] width 68 height 13
click at [465, 394] on div "Doesn't match regex" at bounding box center [432, 403] width 168 height 20
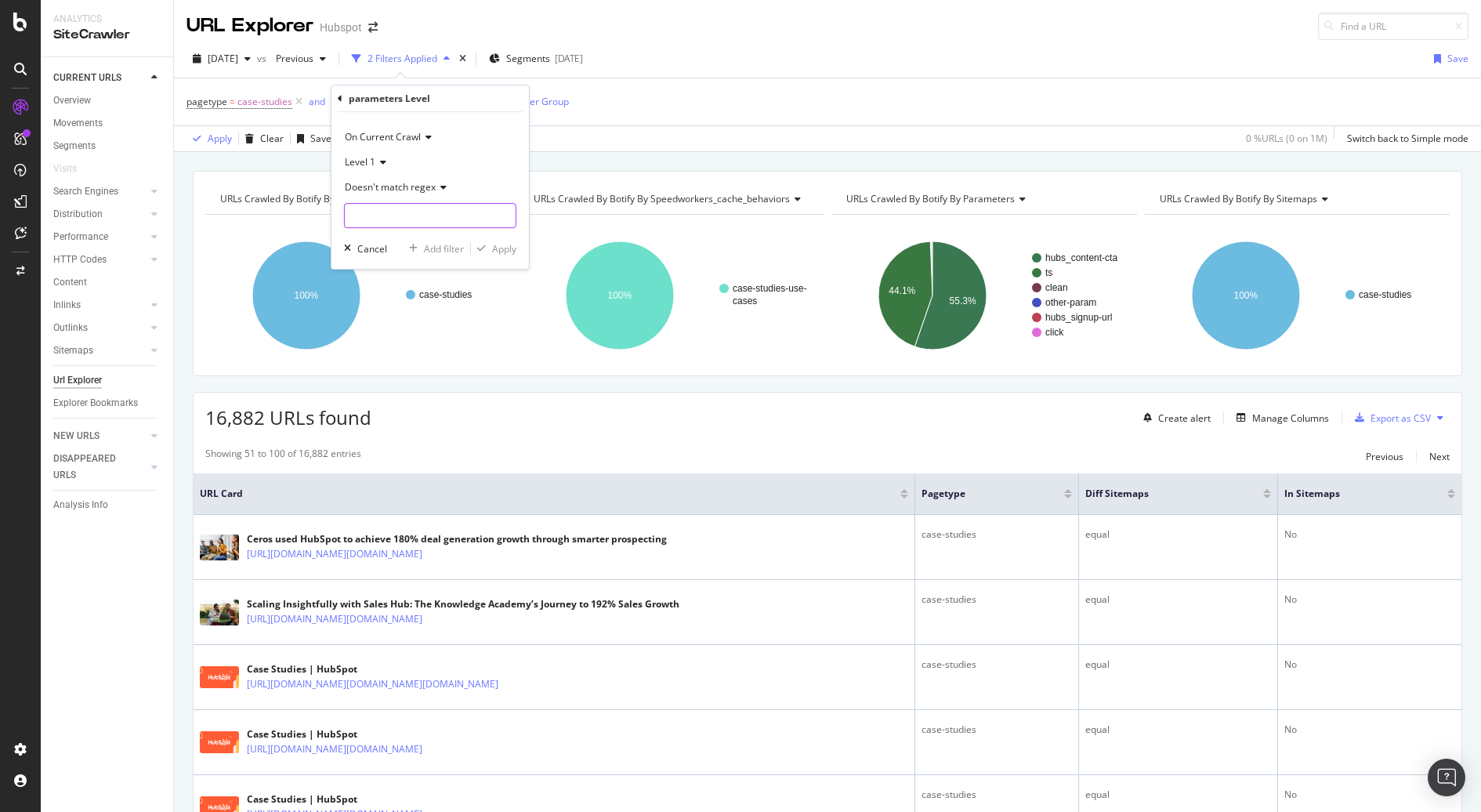
click at [400, 207] on input "text" at bounding box center [430, 215] width 171 height 25
type input "*"
type input ".*"
click at [509, 250] on div "Apply" at bounding box center [504, 248] width 24 height 13
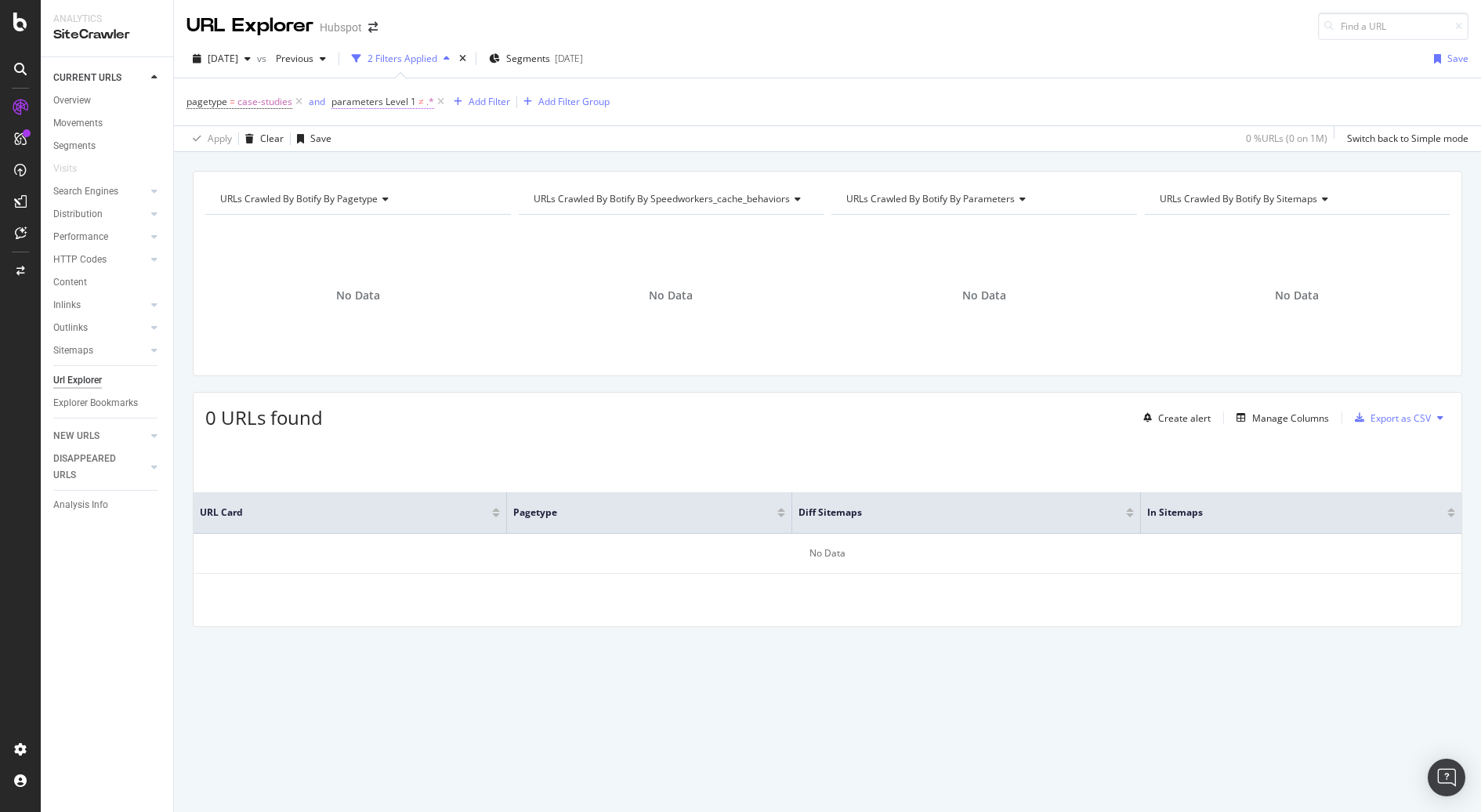
click at [349, 97] on span "parameters Level 1" at bounding box center [374, 101] width 85 height 13
click at [401, 179] on div "Doesn't match regex" at bounding box center [430, 188] width 173 height 25
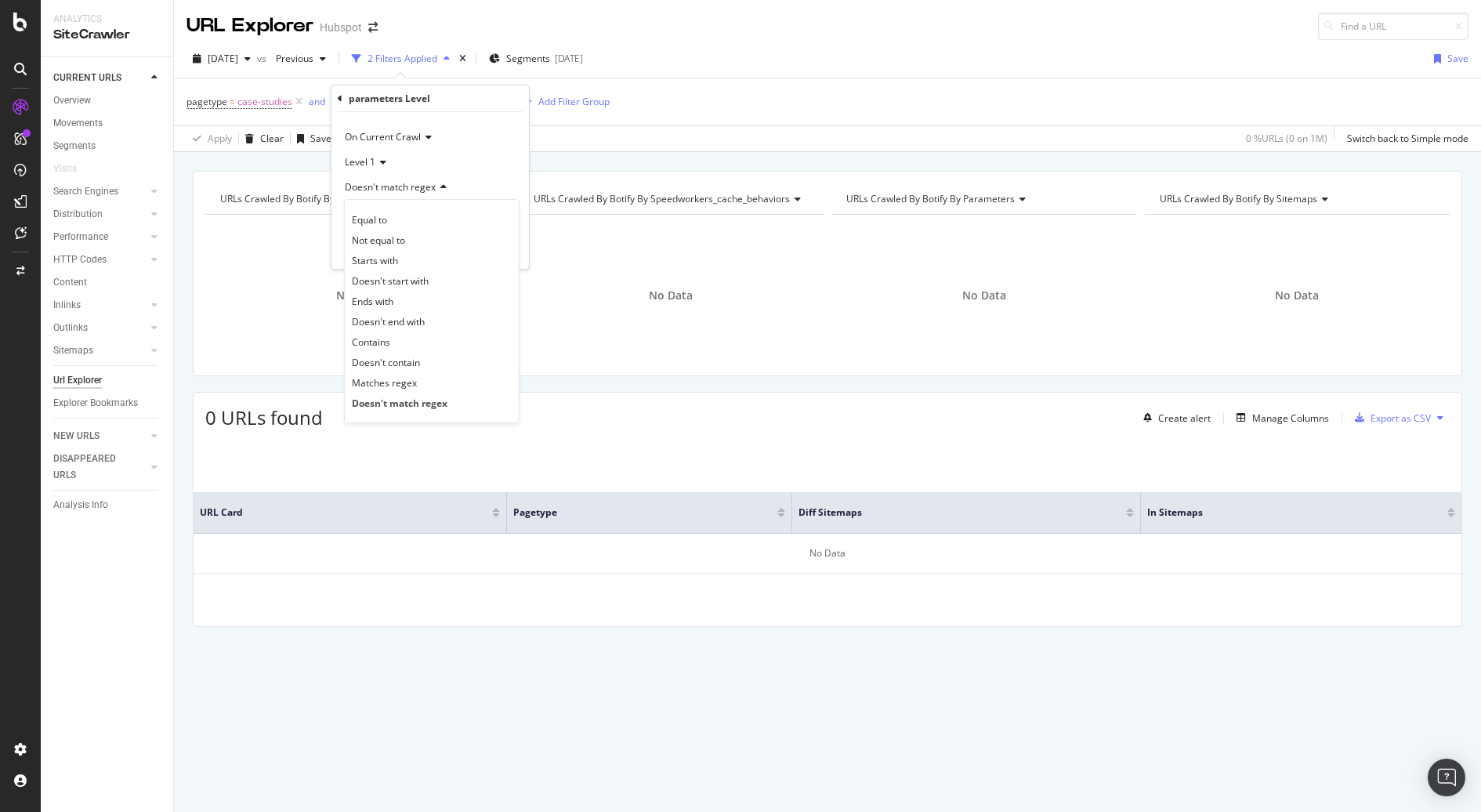
click at [467, 94] on div "parameters Level" at bounding box center [430, 99] width 185 height 27
click at [416, 193] on div "Doesn't match regex" at bounding box center [430, 188] width 173 height 25
click at [422, 365] on div "Doesn't contain" at bounding box center [432, 362] width 168 height 20
click at [386, 212] on input ".*" at bounding box center [419, 215] width 148 height 25
type input "?"
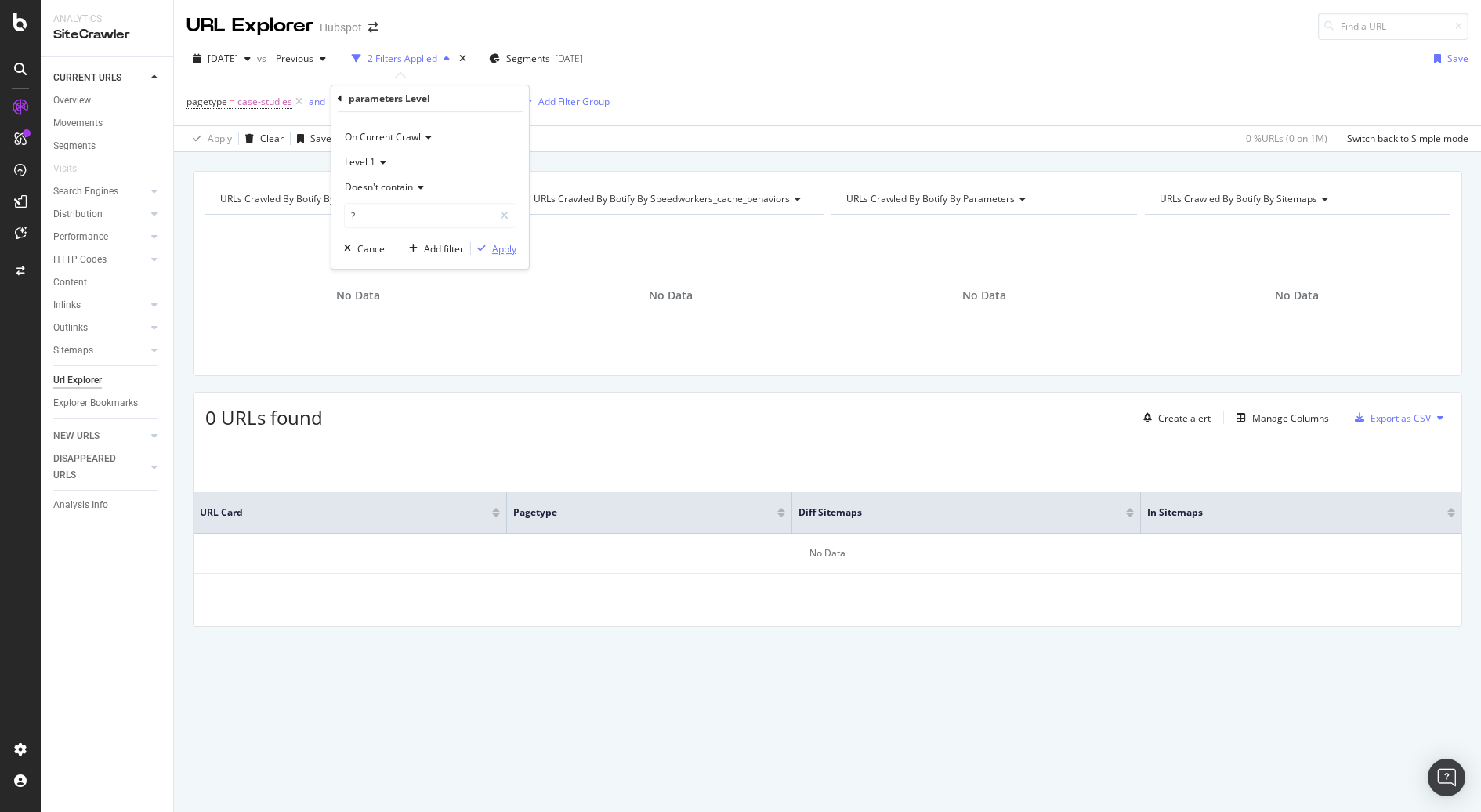
click at [495, 244] on div "Apply" at bounding box center [504, 248] width 24 height 13
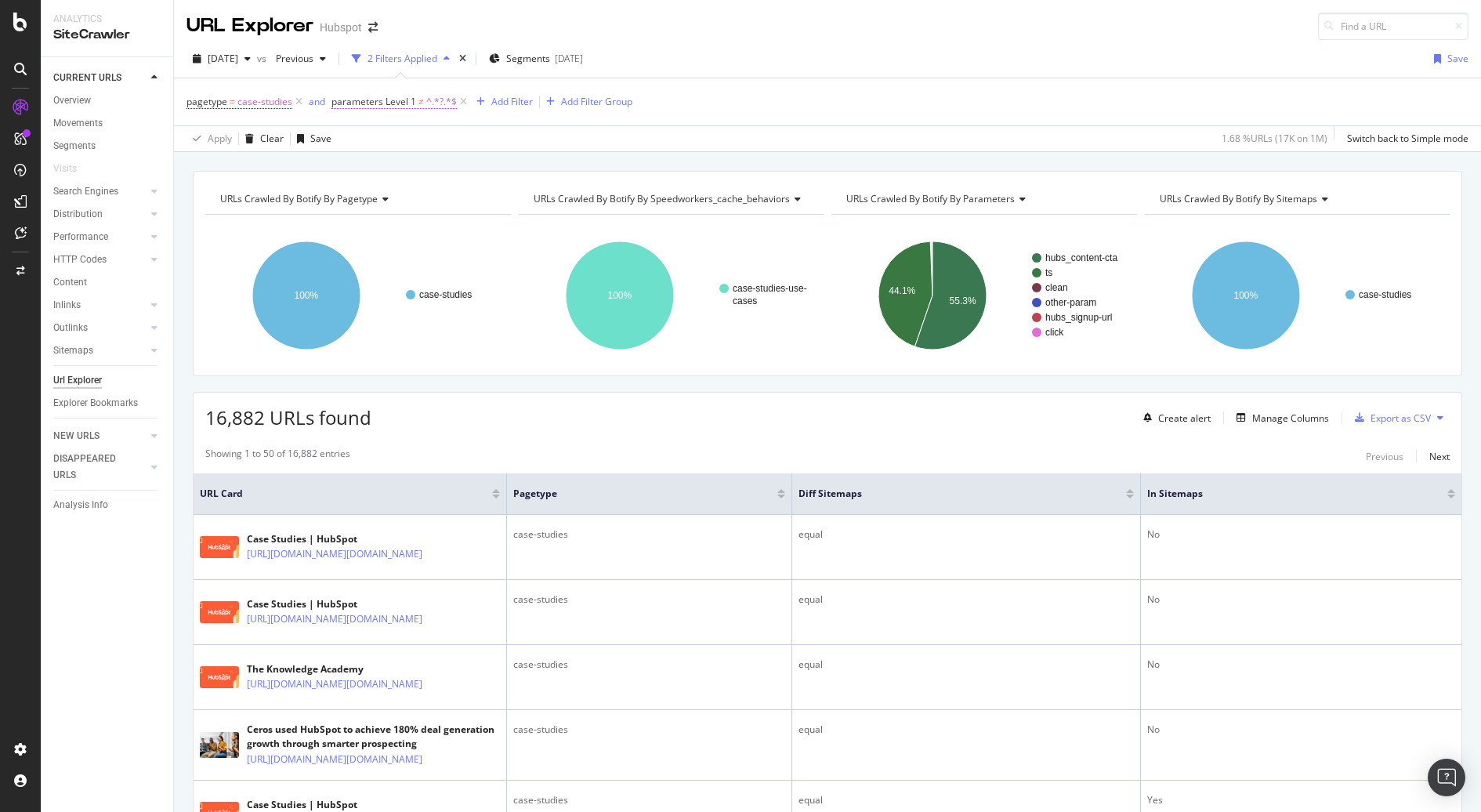
click at [391, 95] on span "parameters Level 1" at bounding box center [374, 101] width 85 height 13
click at [420, 137] on span "On Current Crawl" at bounding box center [382, 137] width 76 height 13
click at [393, 209] on input "?" at bounding box center [419, 215] width 148 height 25
type input "hubs"
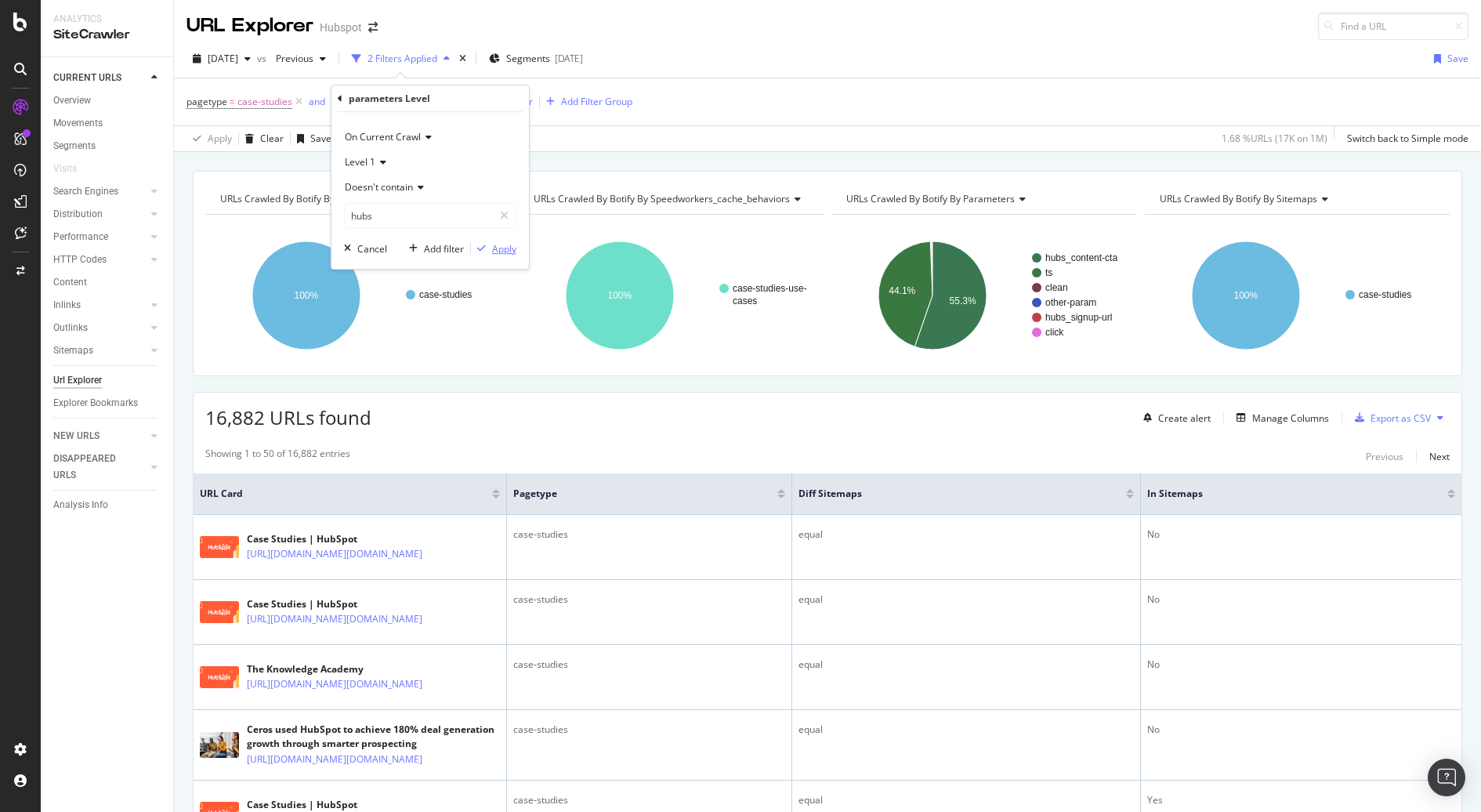
click at [507, 248] on div "Apply" at bounding box center [504, 248] width 24 height 13
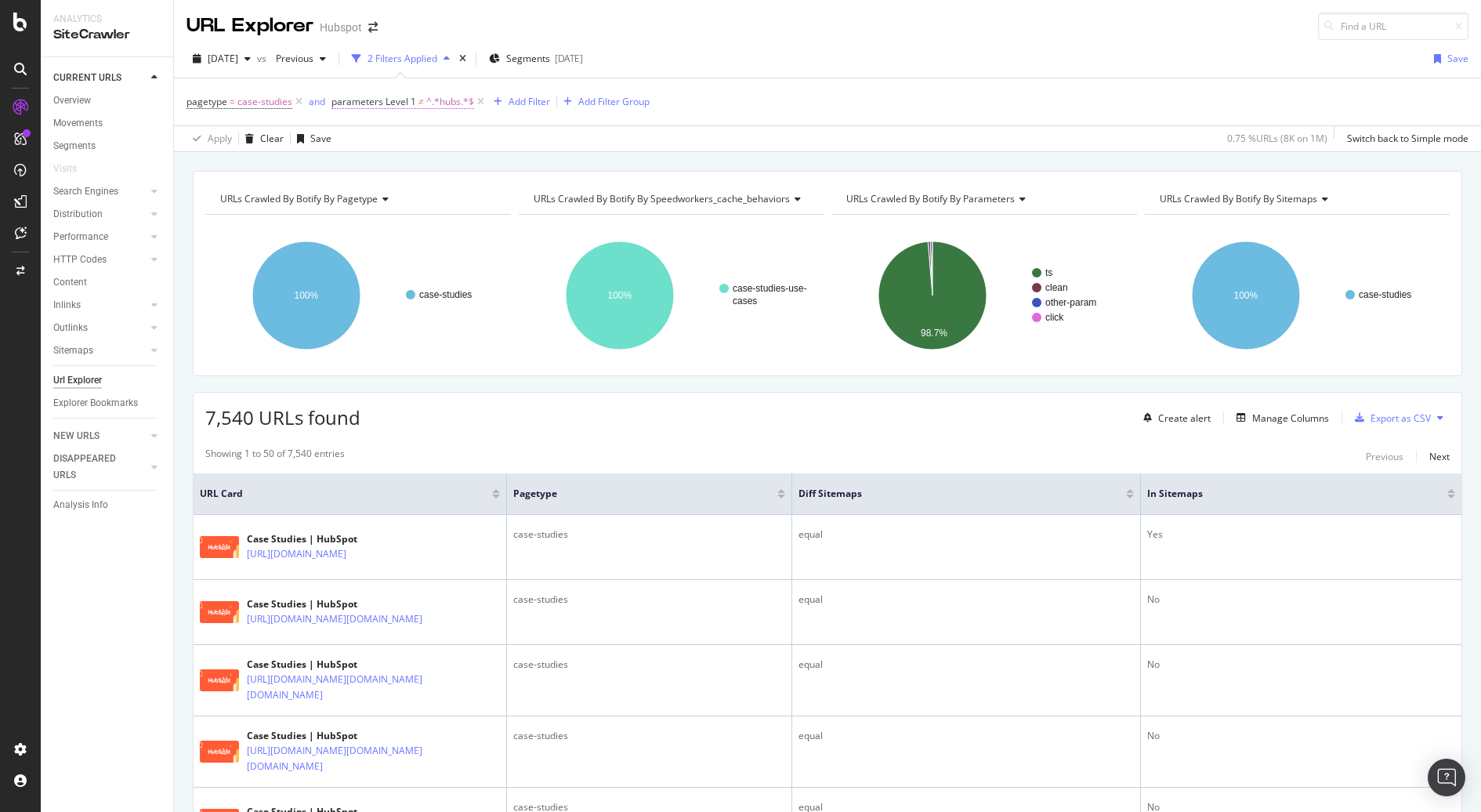
click at [430, 98] on span "^.*hubs.*$" at bounding box center [450, 102] width 48 height 22
click at [338, 99] on icon at bounding box center [340, 99] width 5 height 9
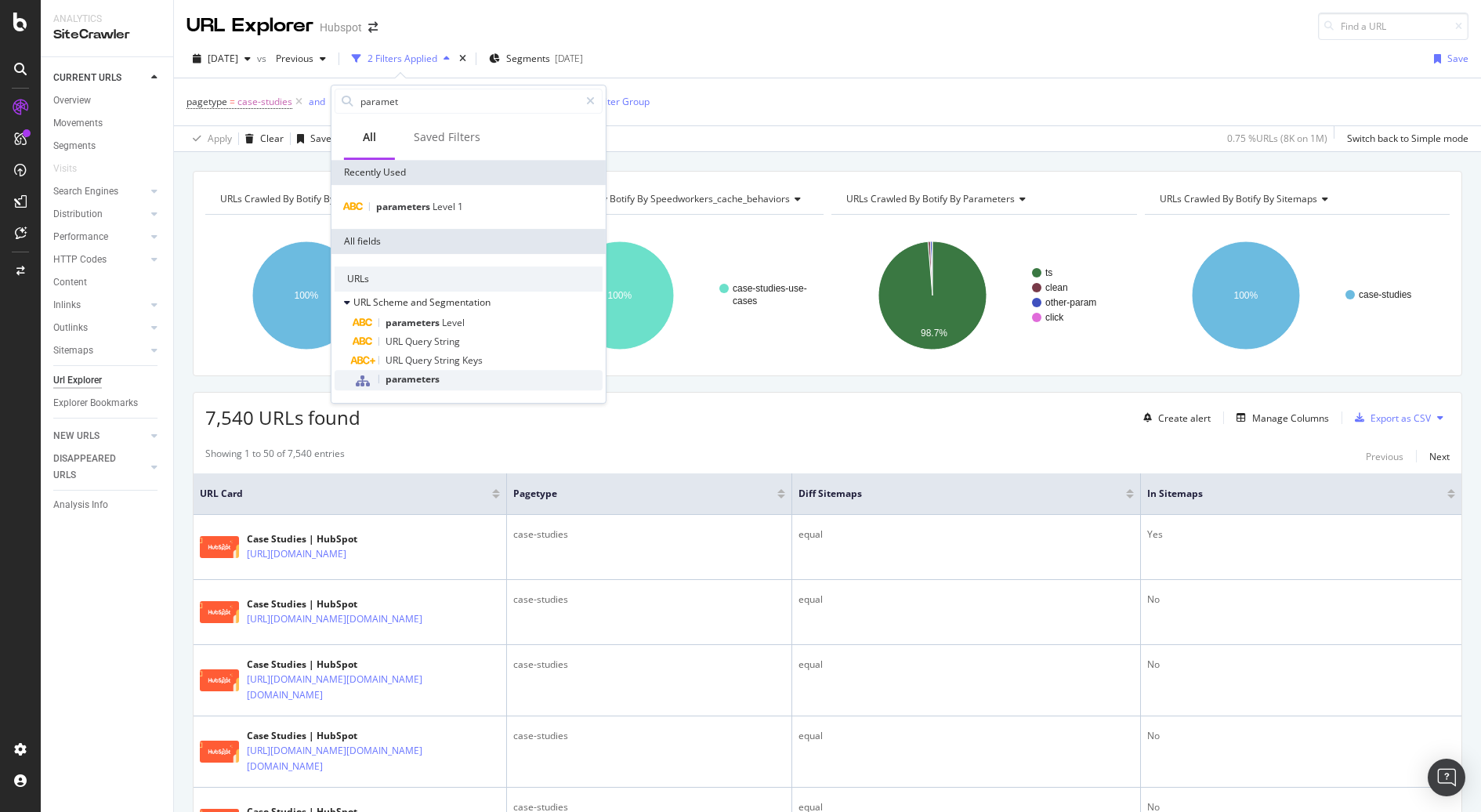
click at [426, 378] on span "parameters" at bounding box center [412, 379] width 54 height 13
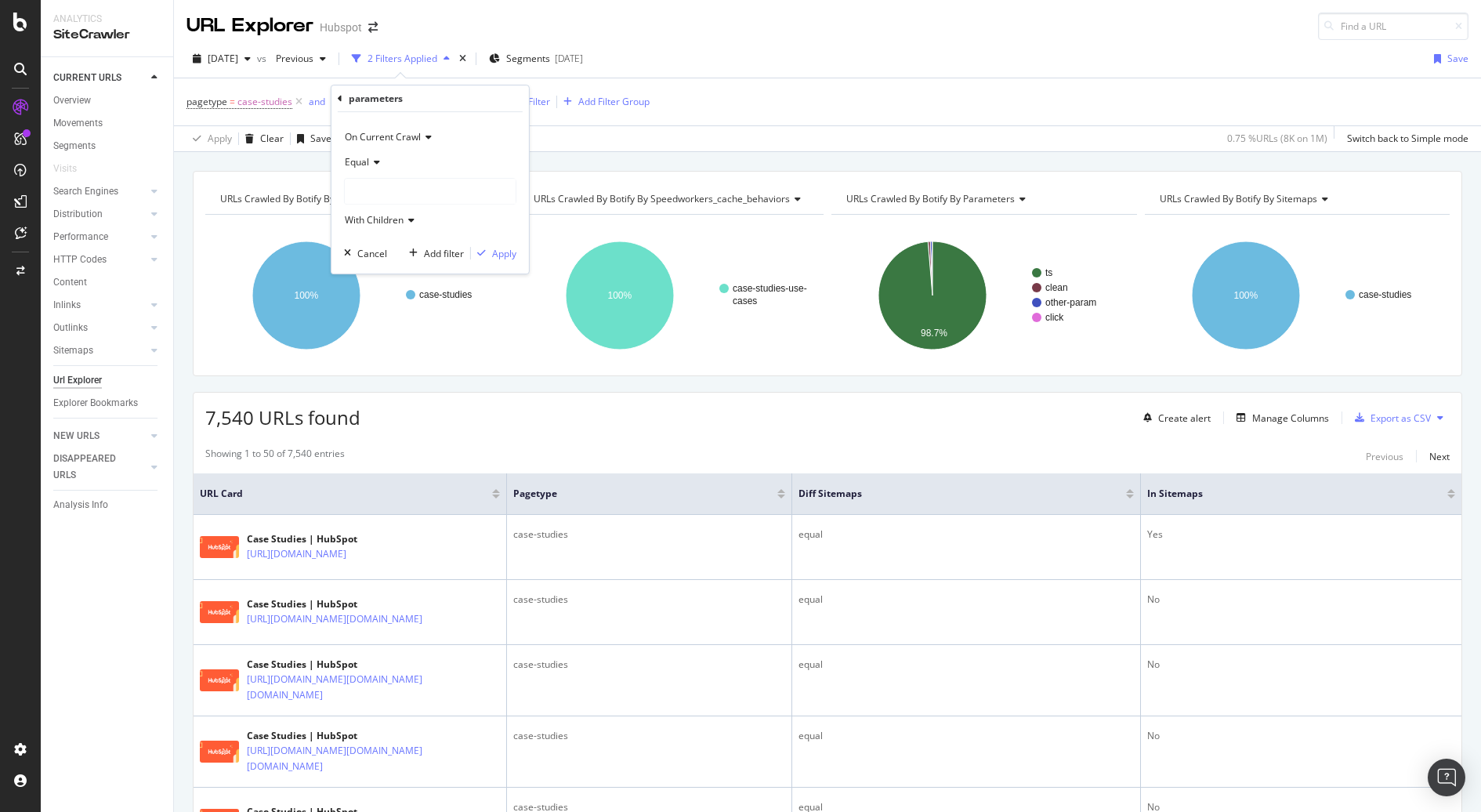
click at [371, 166] on icon at bounding box center [375, 163] width 11 height 9
click at [415, 211] on div "Not Equal" at bounding box center [432, 214] width 168 height 20
click at [412, 141] on span "On Current Crawl" at bounding box center [382, 137] width 76 height 13
click at [400, 220] on span "With Children" at bounding box center [374, 219] width 59 height 13
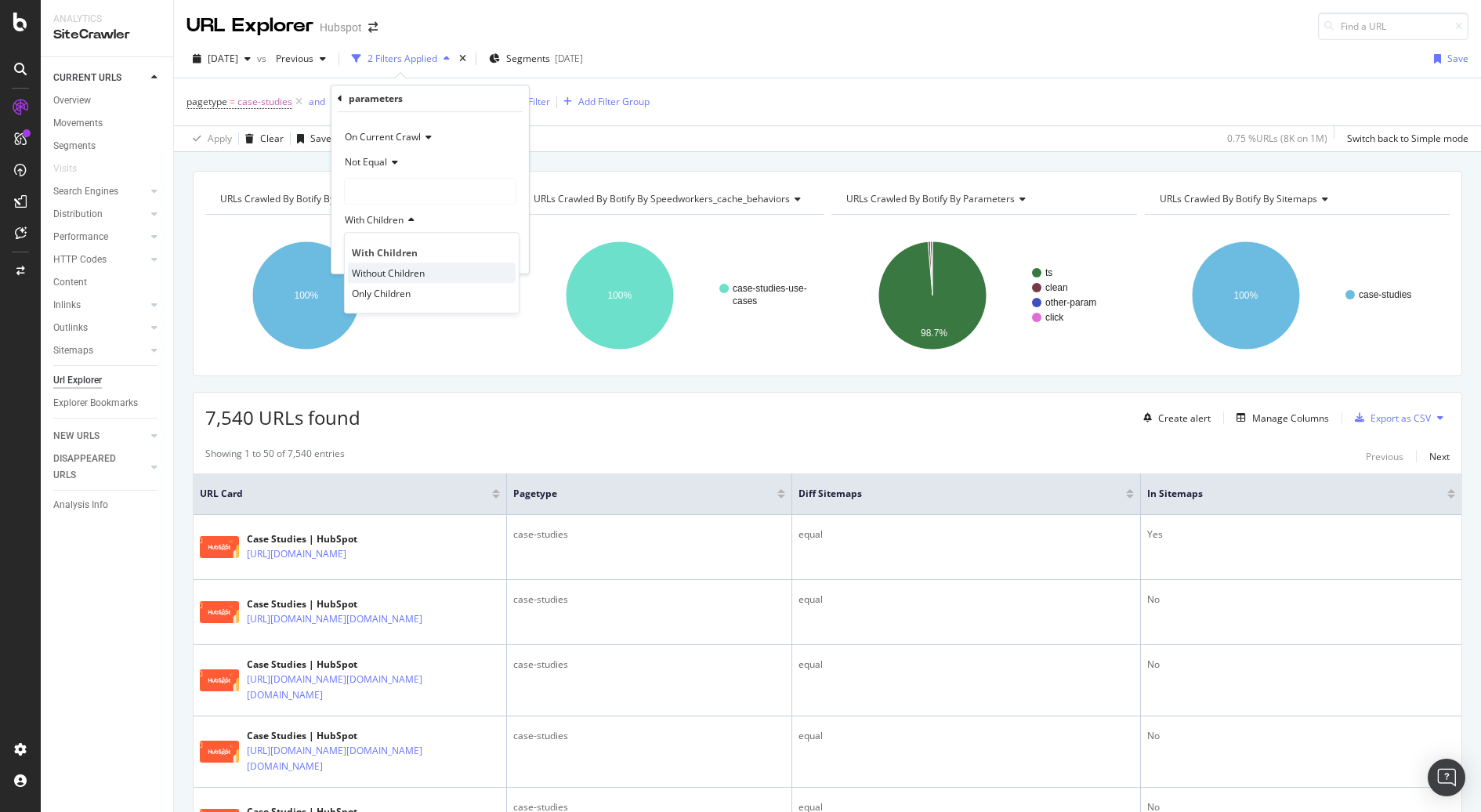
click at [442, 267] on div "Without Children" at bounding box center [432, 272] width 168 height 20
click at [421, 186] on div at bounding box center [430, 191] width 171 height 25
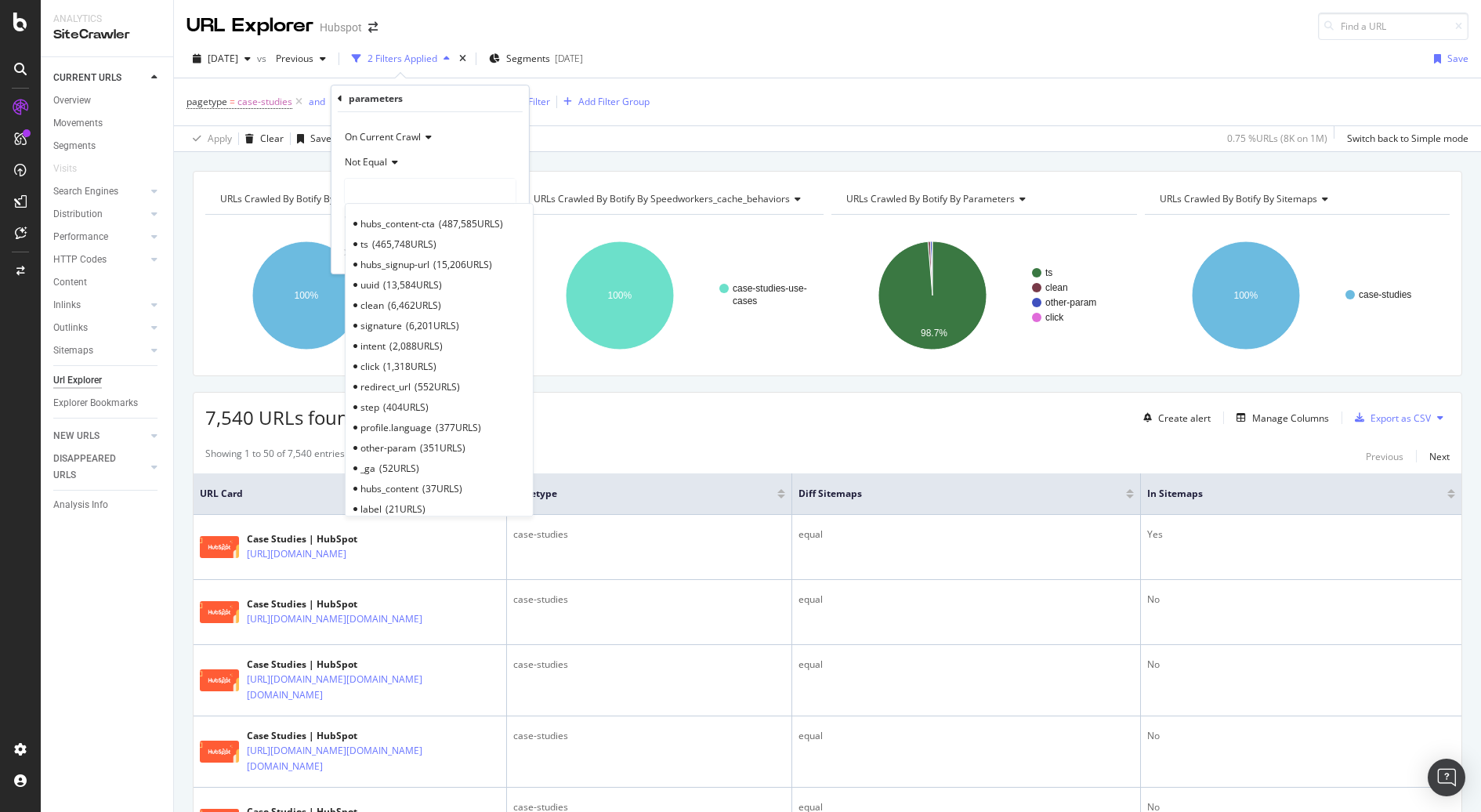
click at [422, 184] on div at bounding box center [430, 191] width 171 height 25
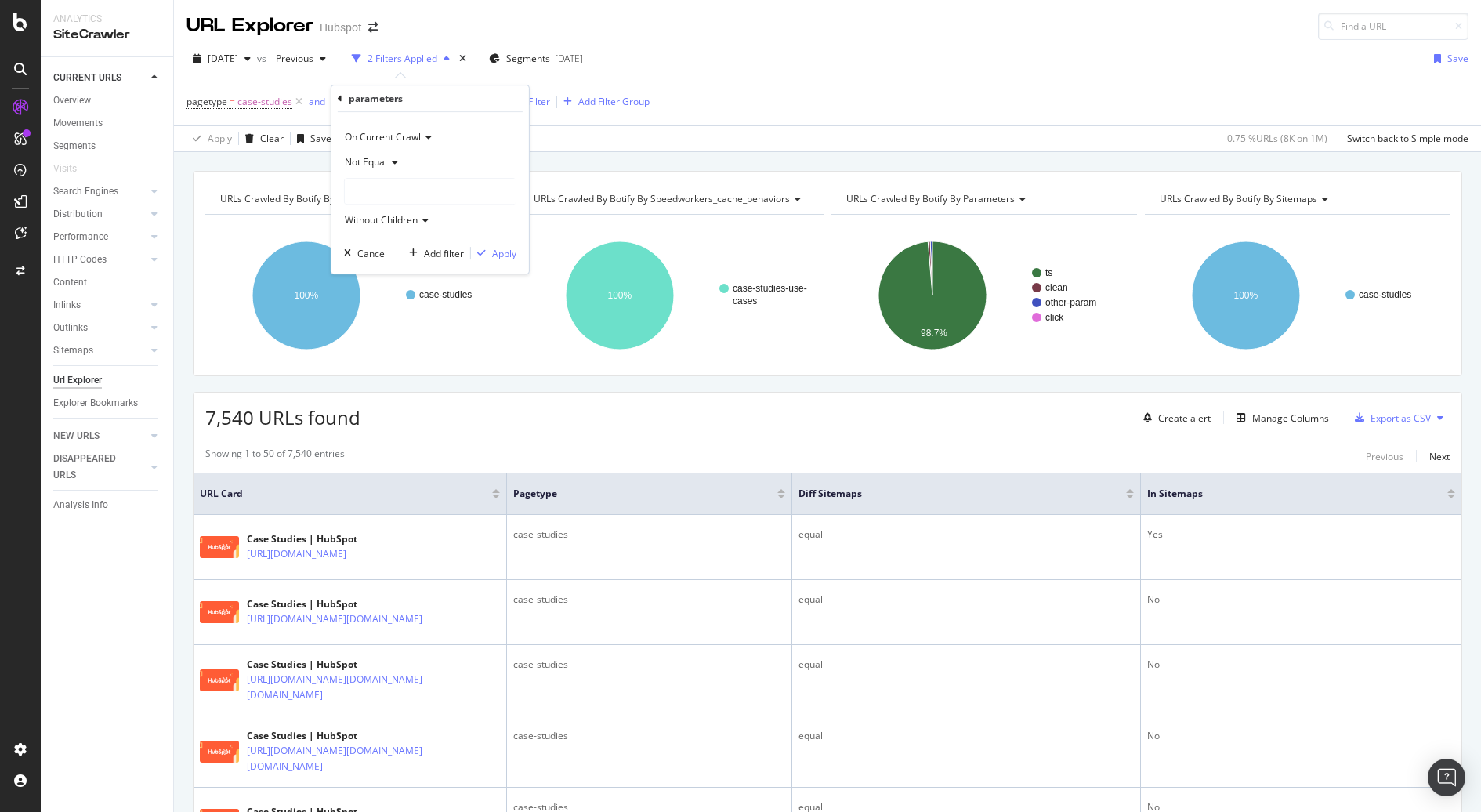
click at [422, 184] on div at bounding box center [430, 191] width 171 height 25
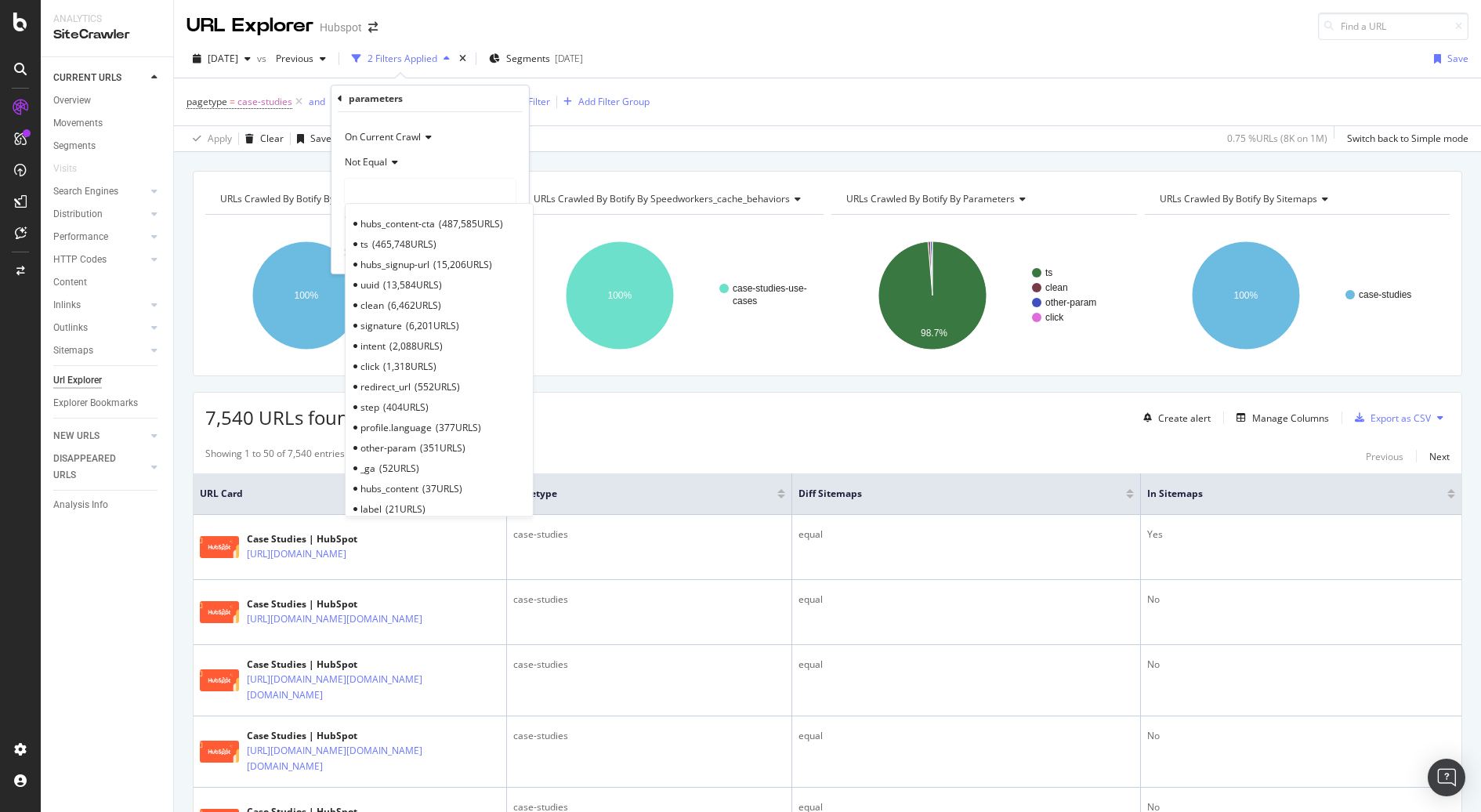
click at [441, 136] on div "On Current Crawl" at bounding box center [430, 137] width 173 height 25
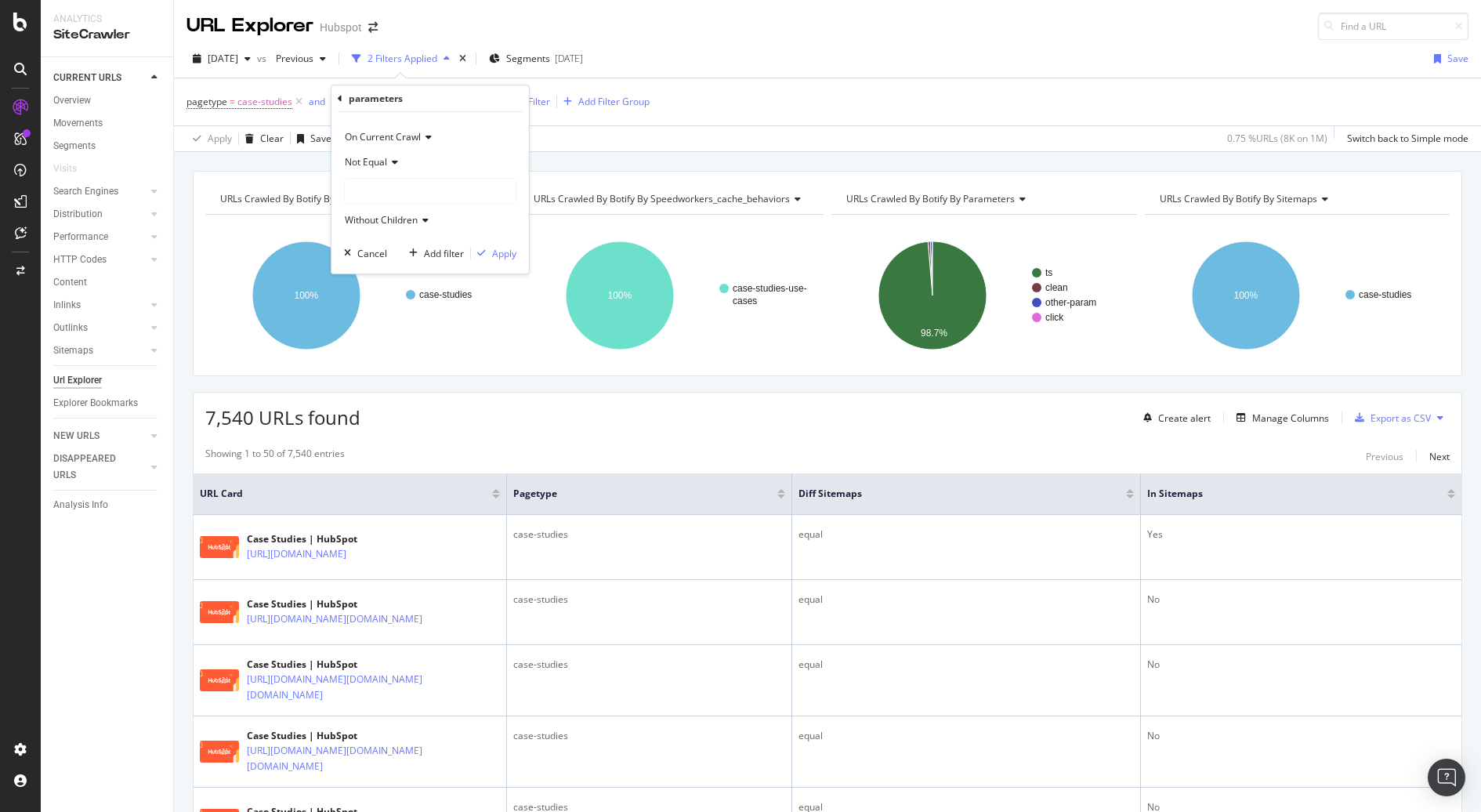
click at [355, 110] on div "parameters" at bounding box center [430, 99] width 185 height 27
click at [345, 101] on div "parameters" at bounding box center [430, 99] width 185 height 27
click at [339, 97] on icon at bounding box center [340, 99] width 5 height 9
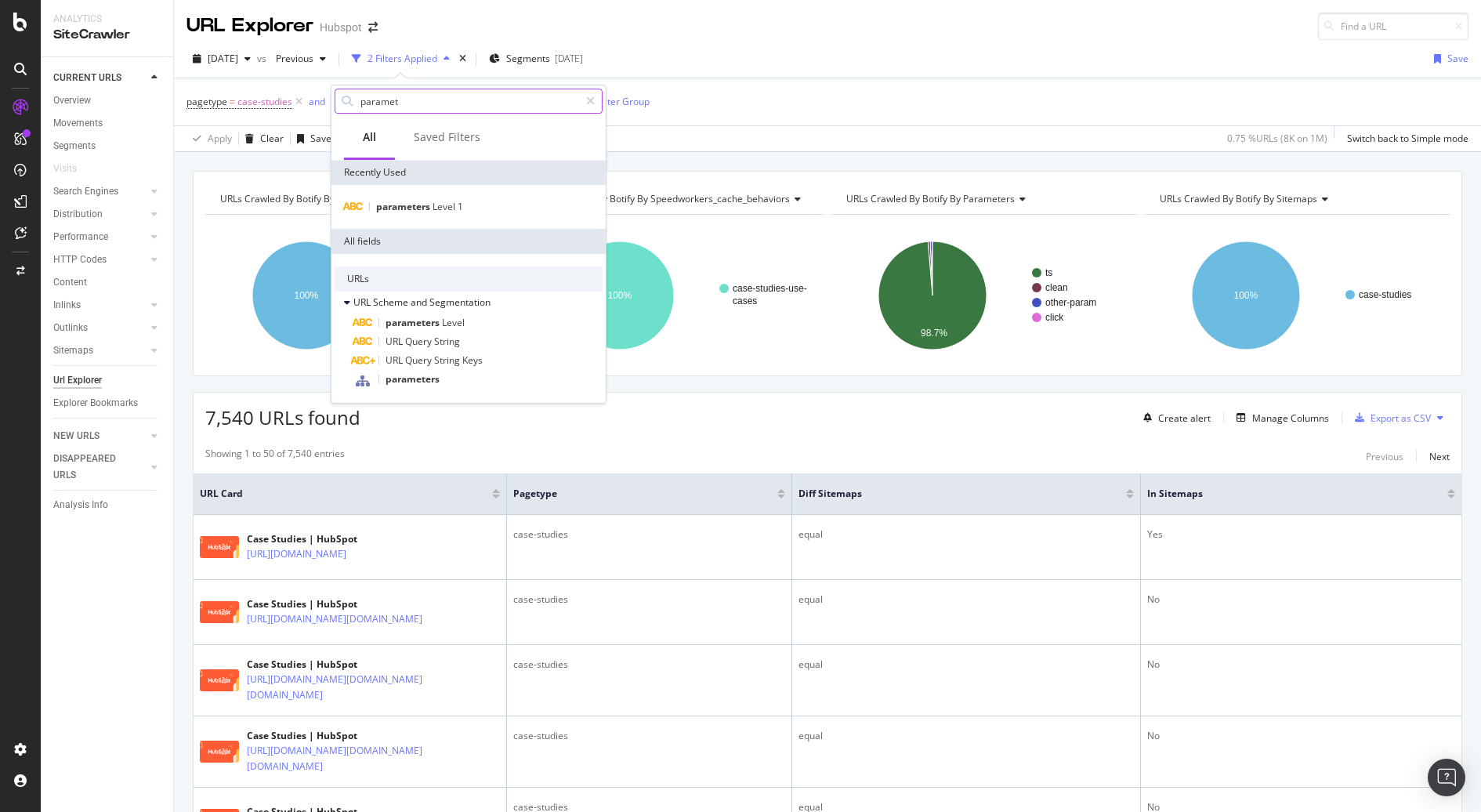
click at [474, 94] on input "paramet" at bounding box center [469, 101] width 220 height 24
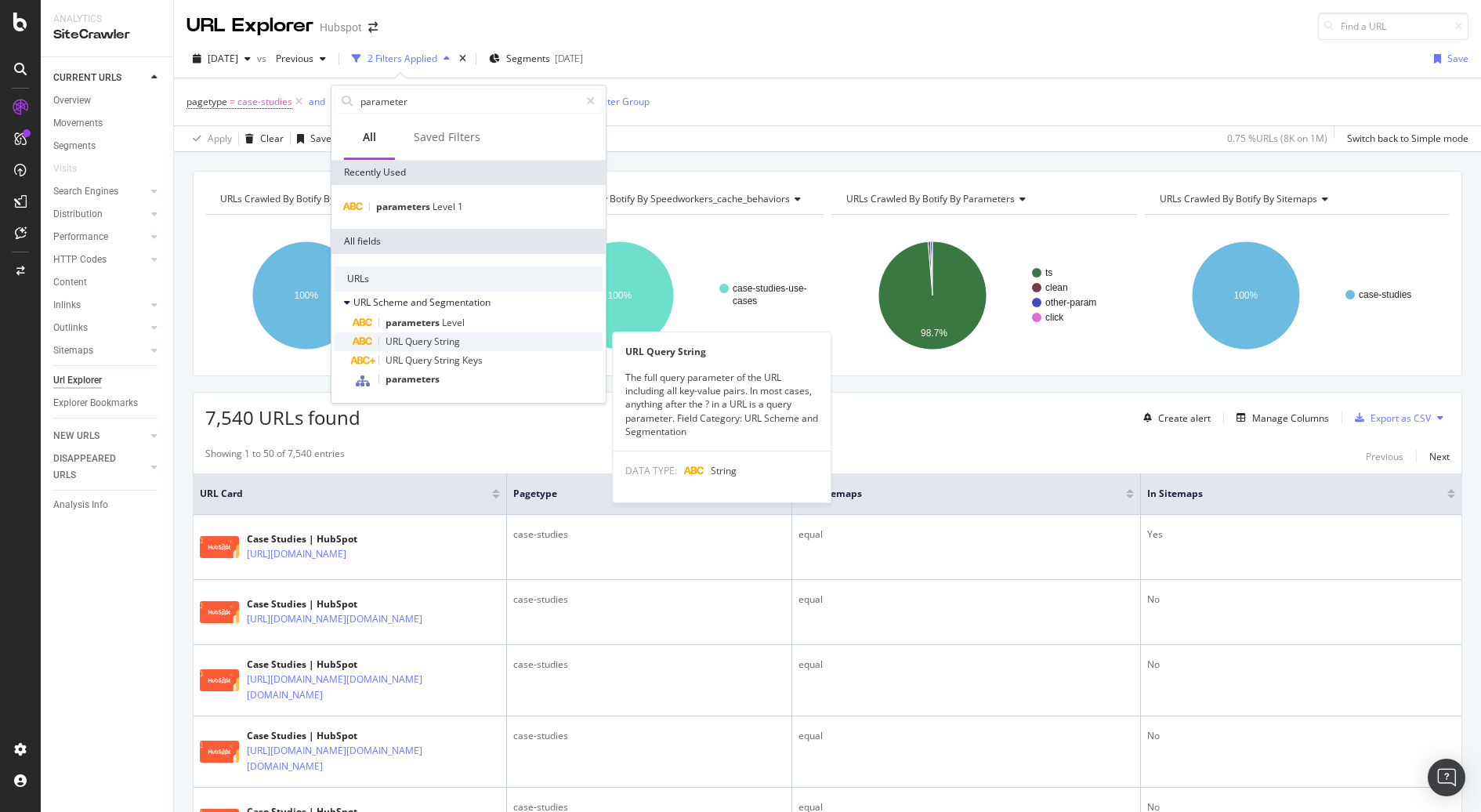
type input "parameter"
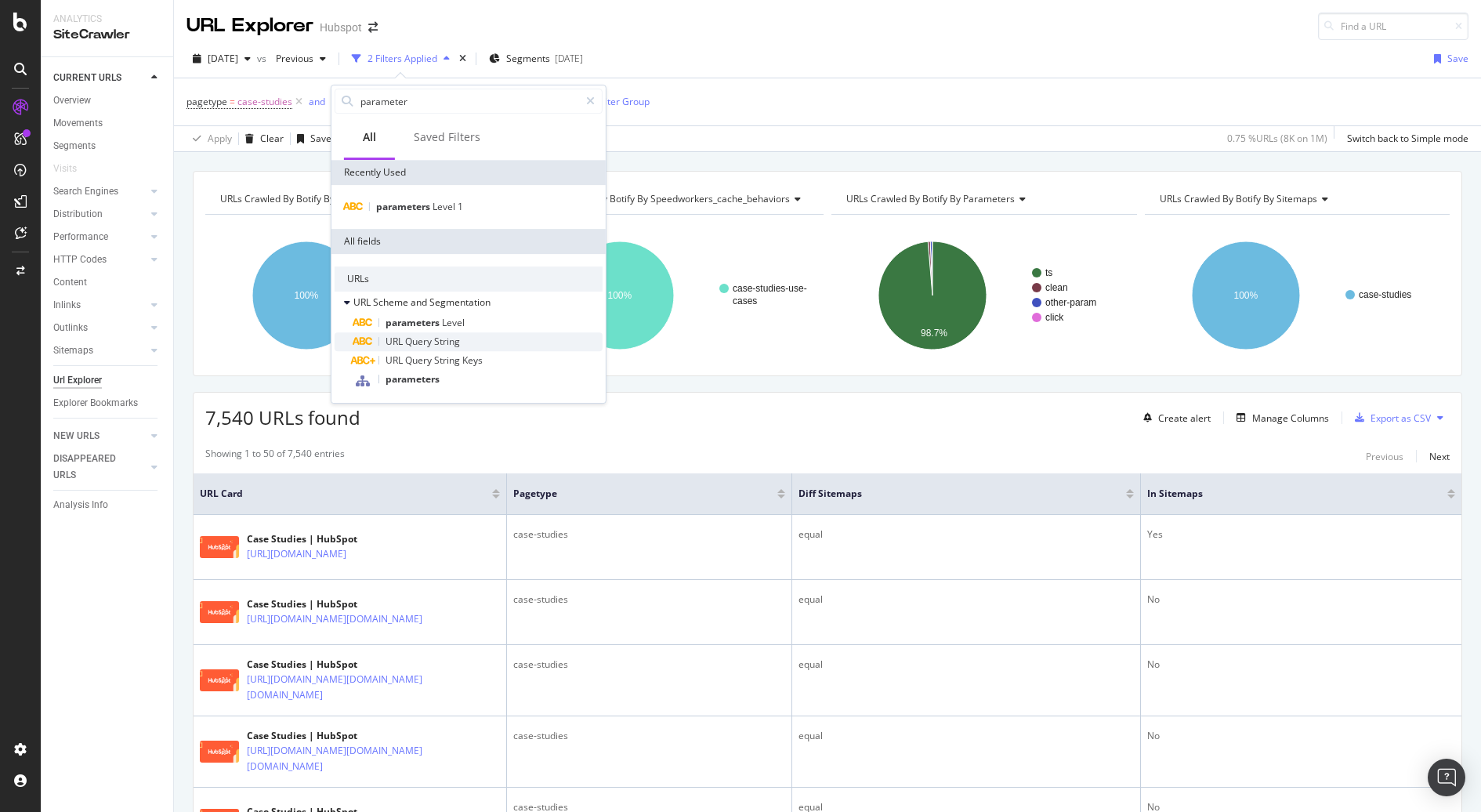
click at [483, 333] on div "URL Query String" at bounding box center [477, 342] width 249 height 19
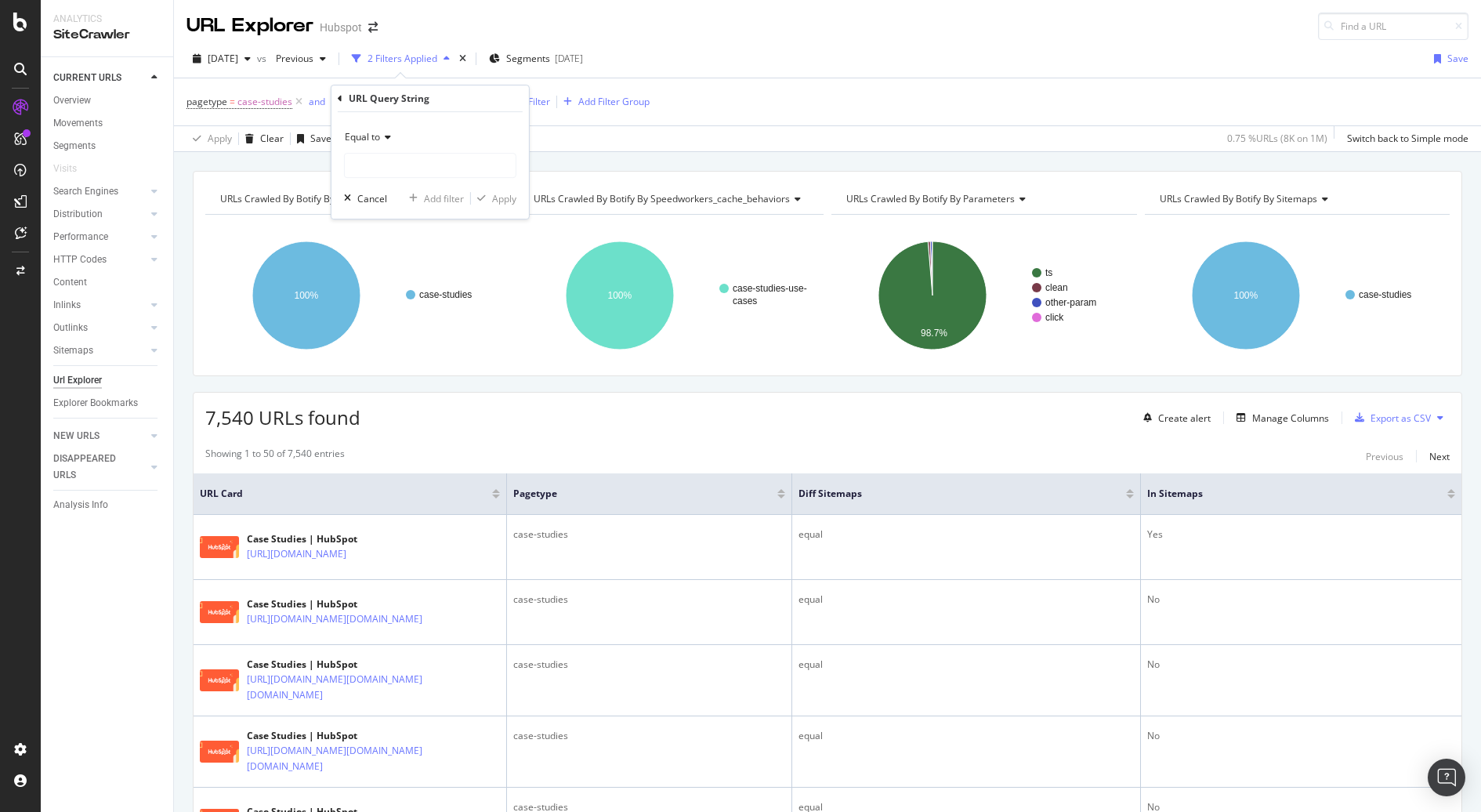
click at [370, 137] on span "Equal to" at bounding box center [362, 137] width 35 height 13
click at [448, 316] on div "Doesn't contain" at bounding box center [432, 312] width 168 height 20
click at [400, 157] on input "text" at bounding box center [430, 166] width 171 height 25
type input "hubs_"
click at [507, 193] on div "Apply" at bounding box center [504, 198] width 24 height 13
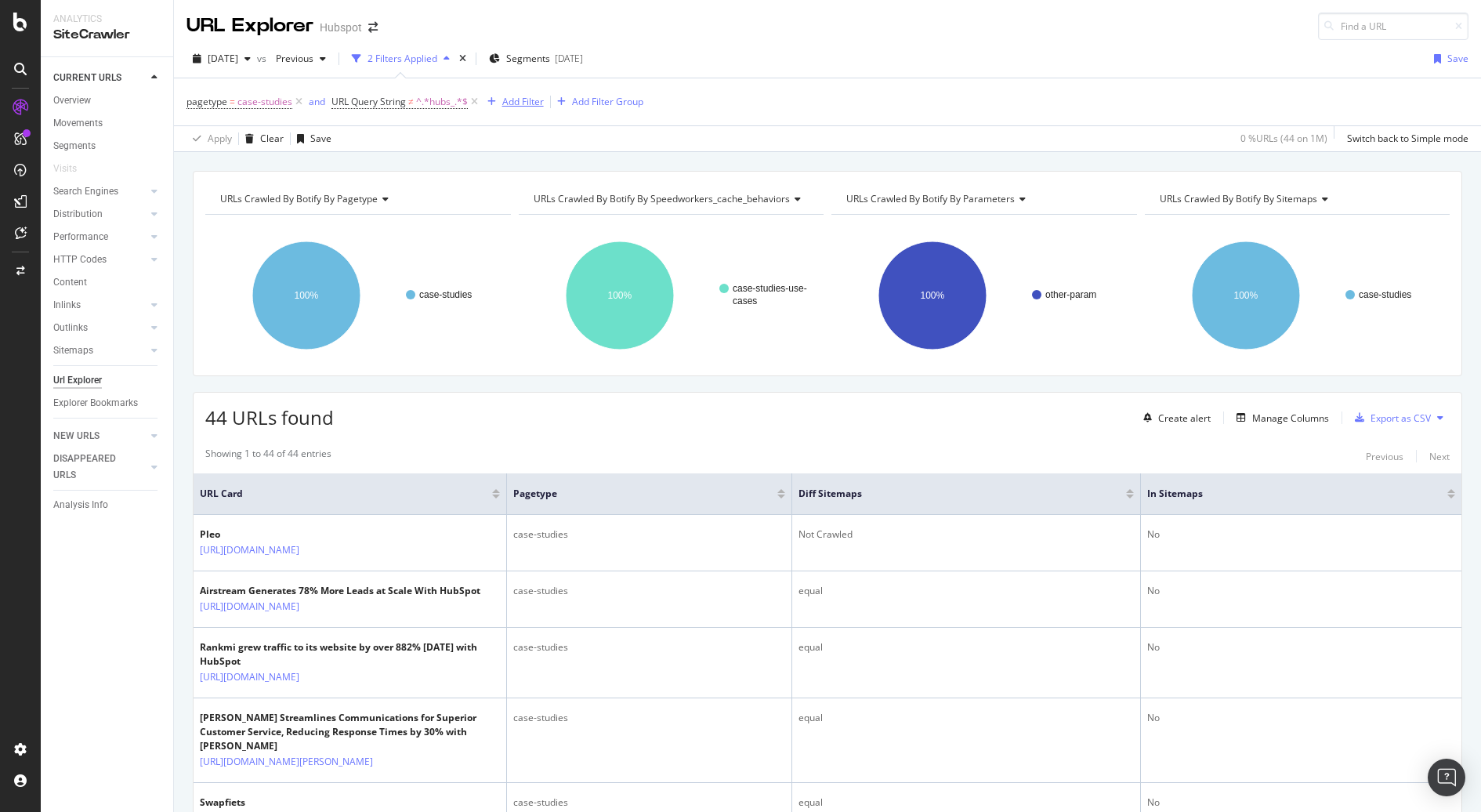
click at [512, 106] on div "Add Filter" at bounding box center [523, 101] width 42 height 13
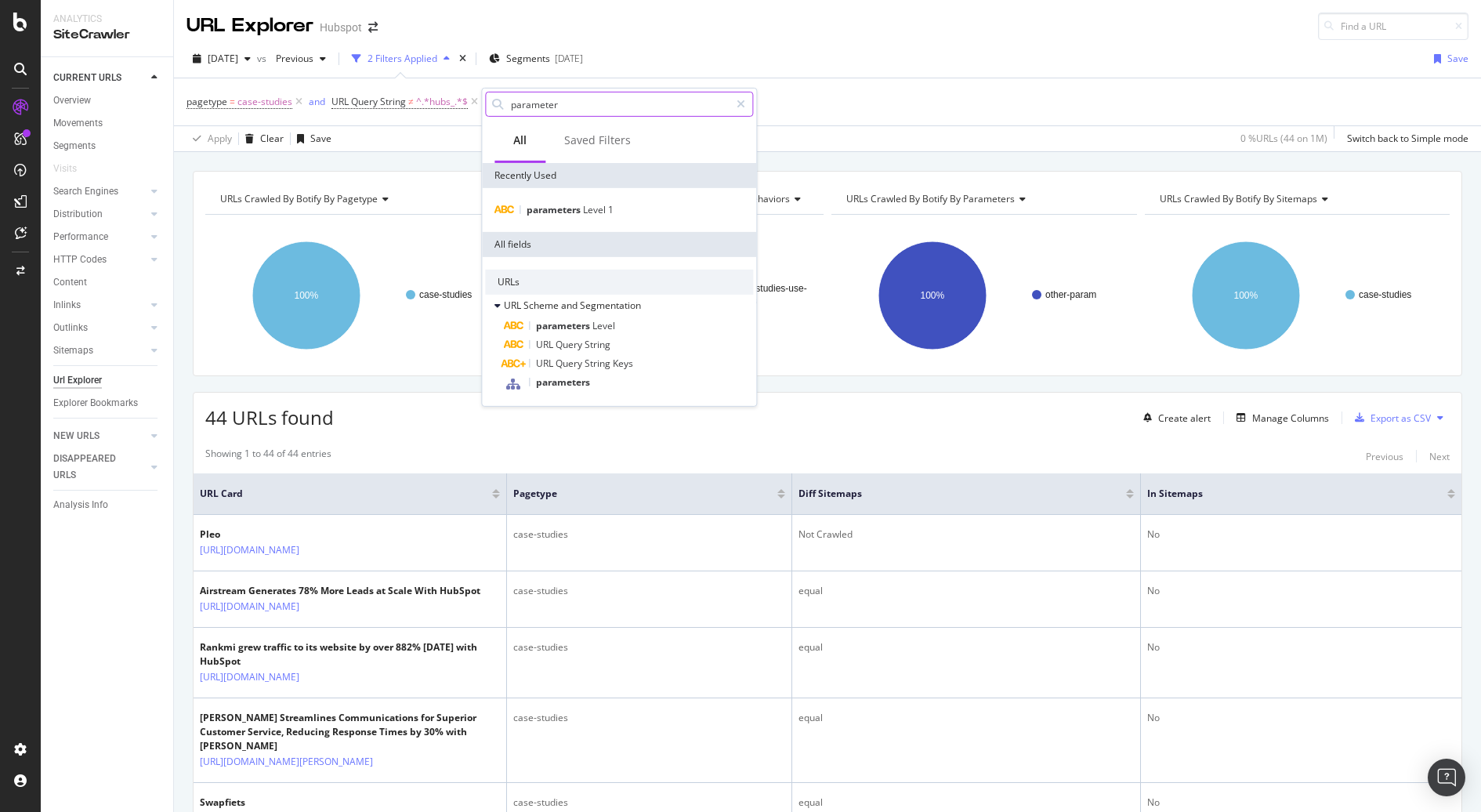
click at [512, 106] on input "parameter" at bounding box center [620, 104] width 220 height 24
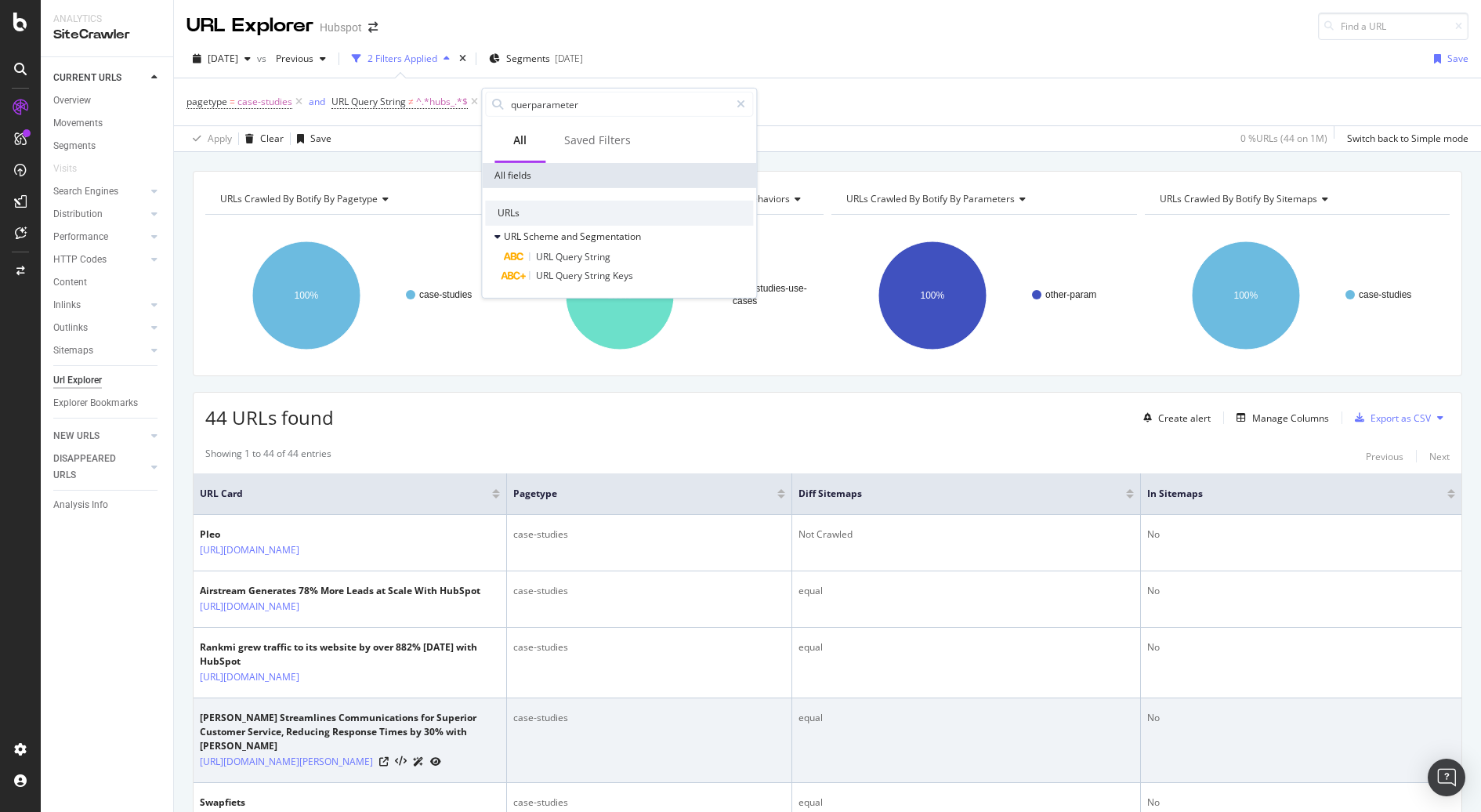
type input "queryparameter"
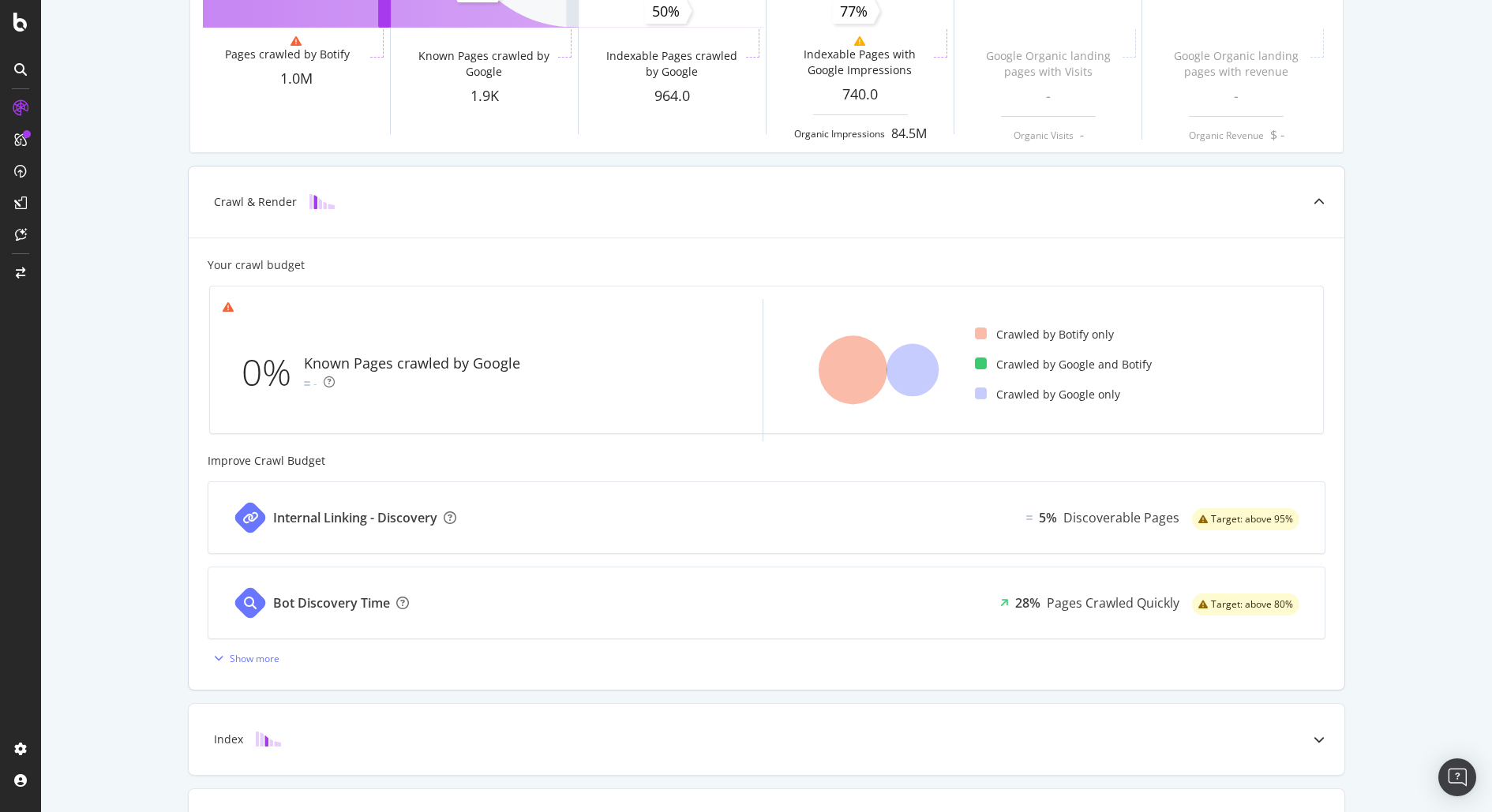
scroll to position [217, 0]
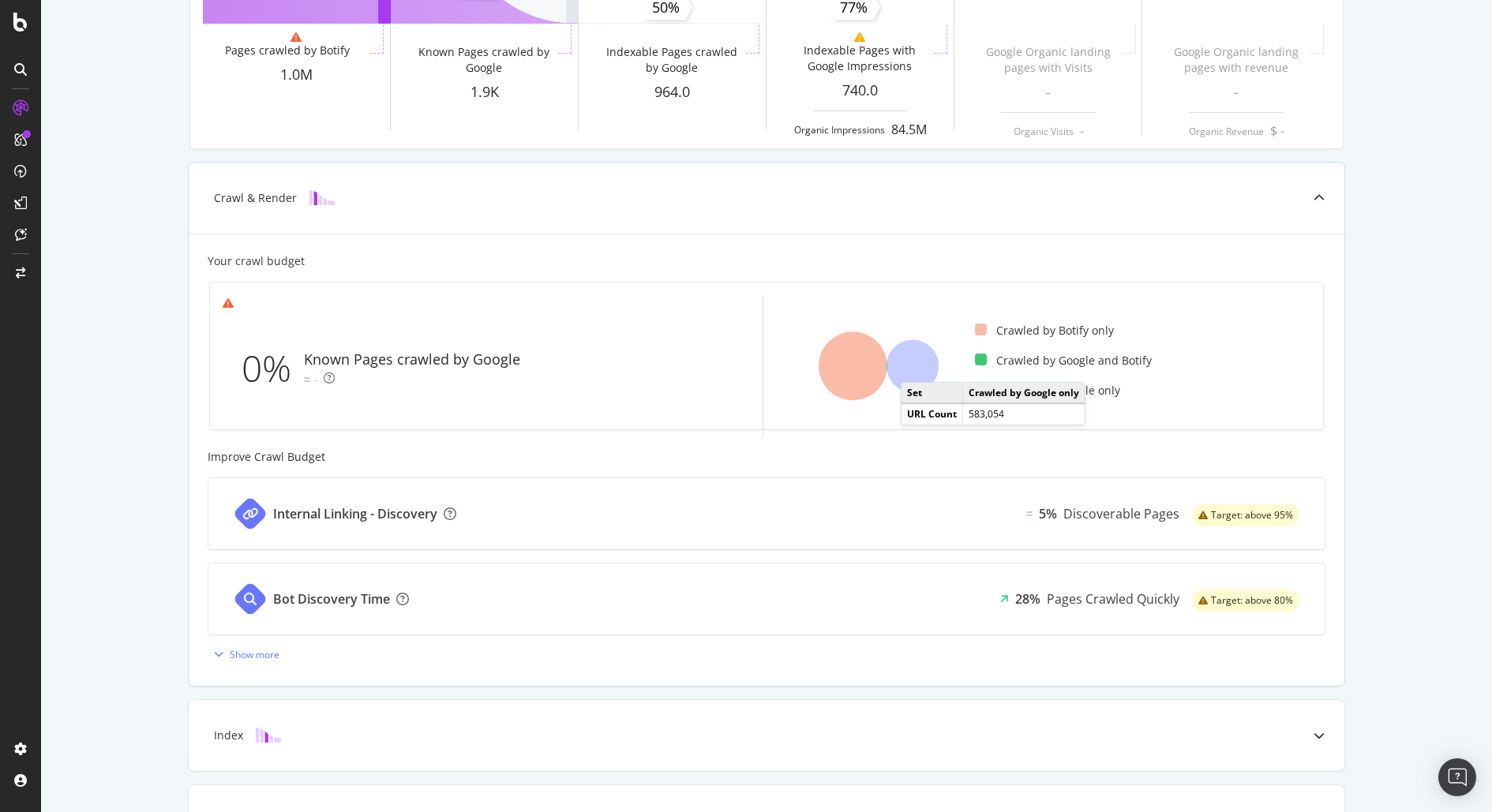
click at [915, 365] on icon at bounding box center [912, 366] width 53 height 53
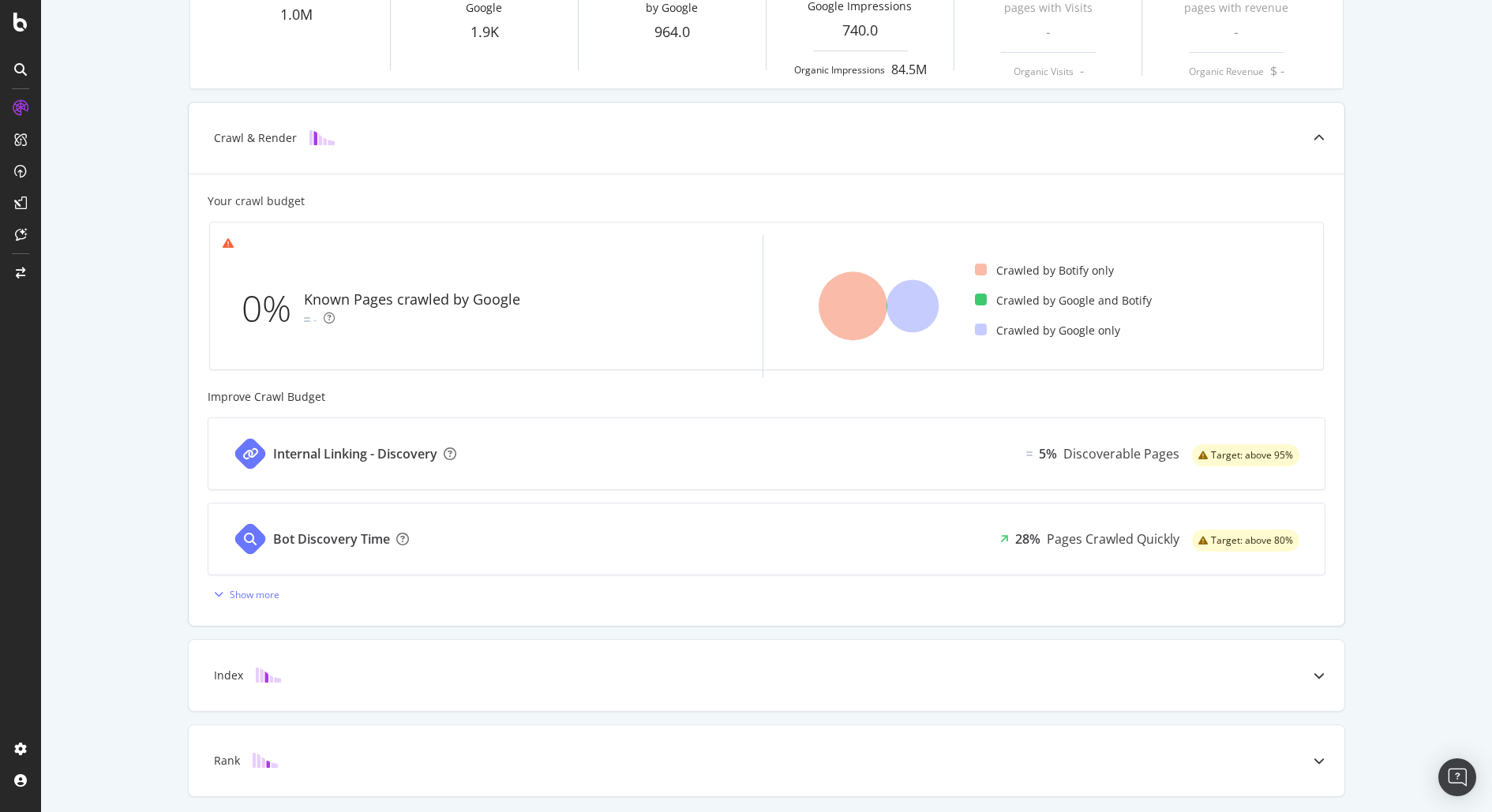
scroll to position [327, 0]
